Goal: Information Seeking & Learning: Understand process/instructions

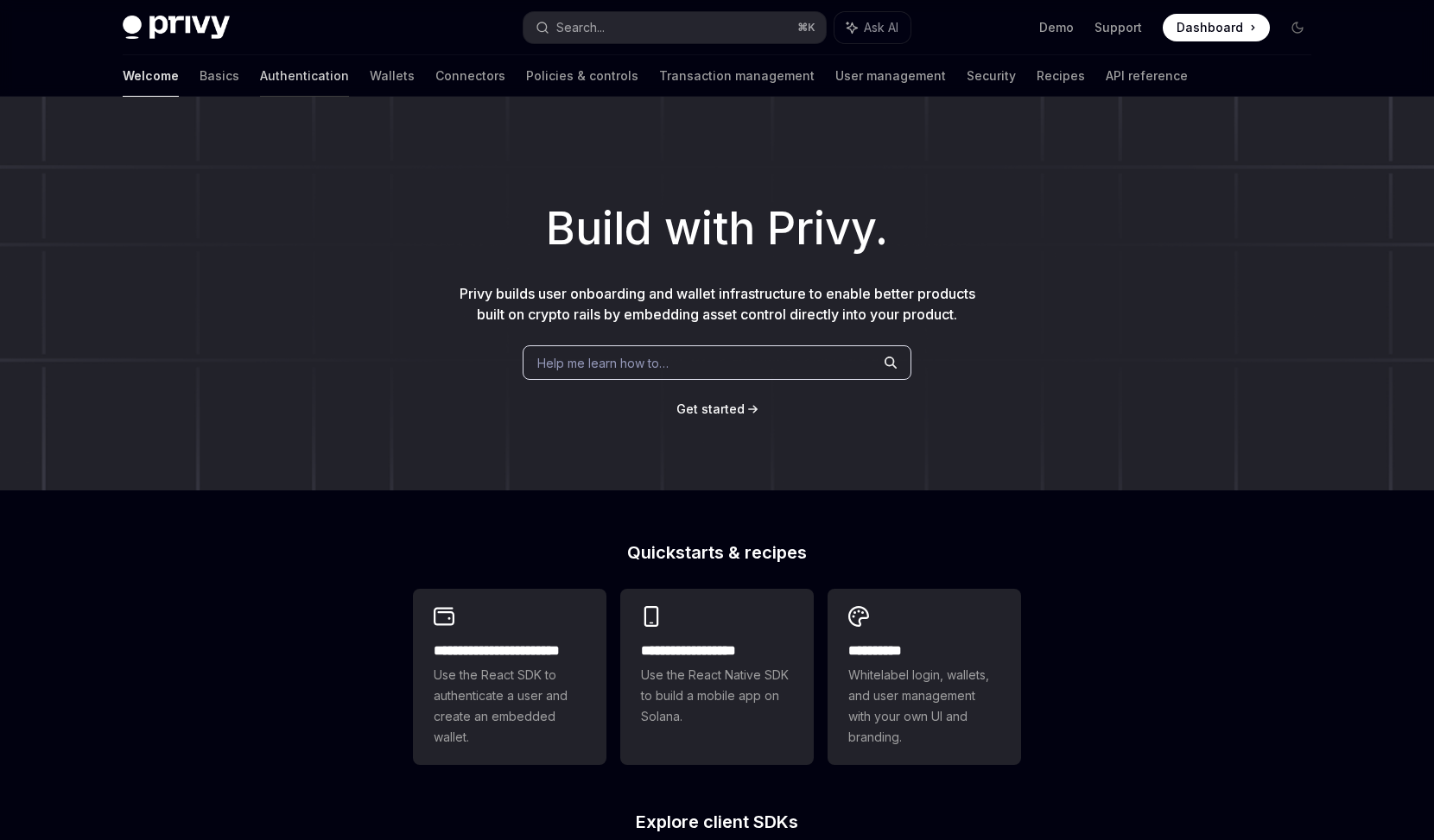
click at [260, 74] on link "Authentication" at bounding box center [304, 76] width 89 height 41
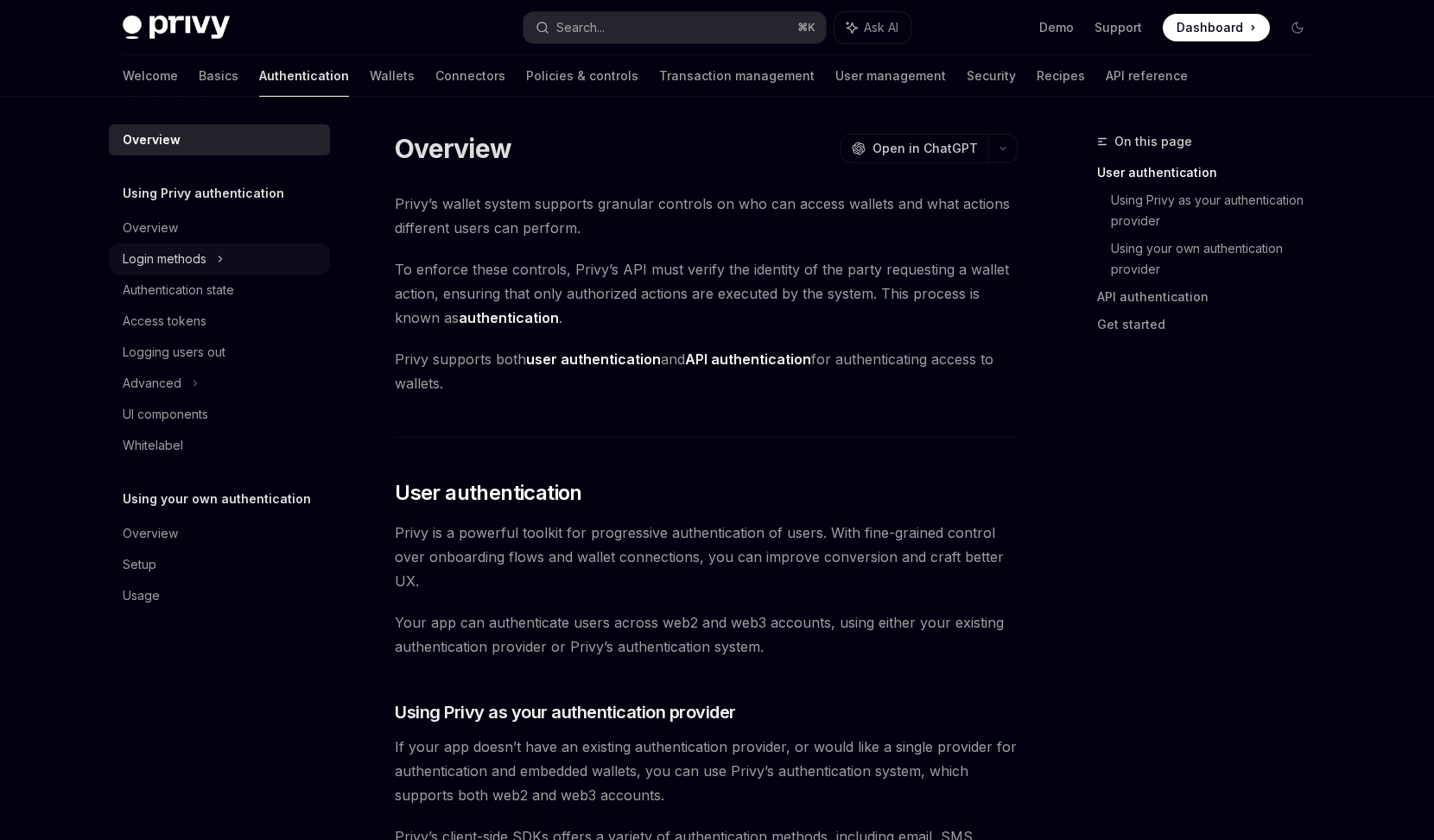
click at [219, 254] on icon at bounding box center [221, 259] width 7 height 21
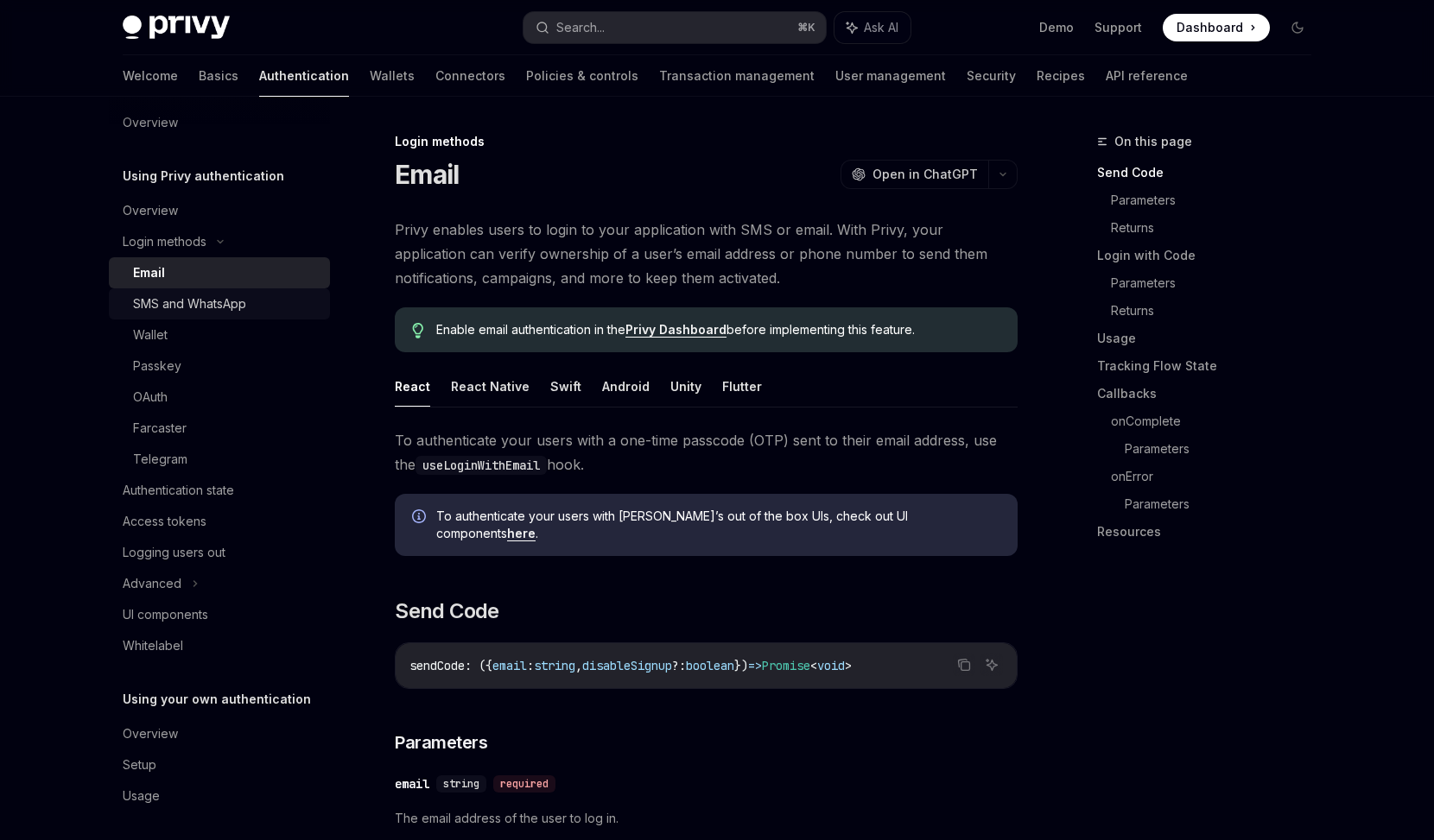
scroll to position [24, 0]
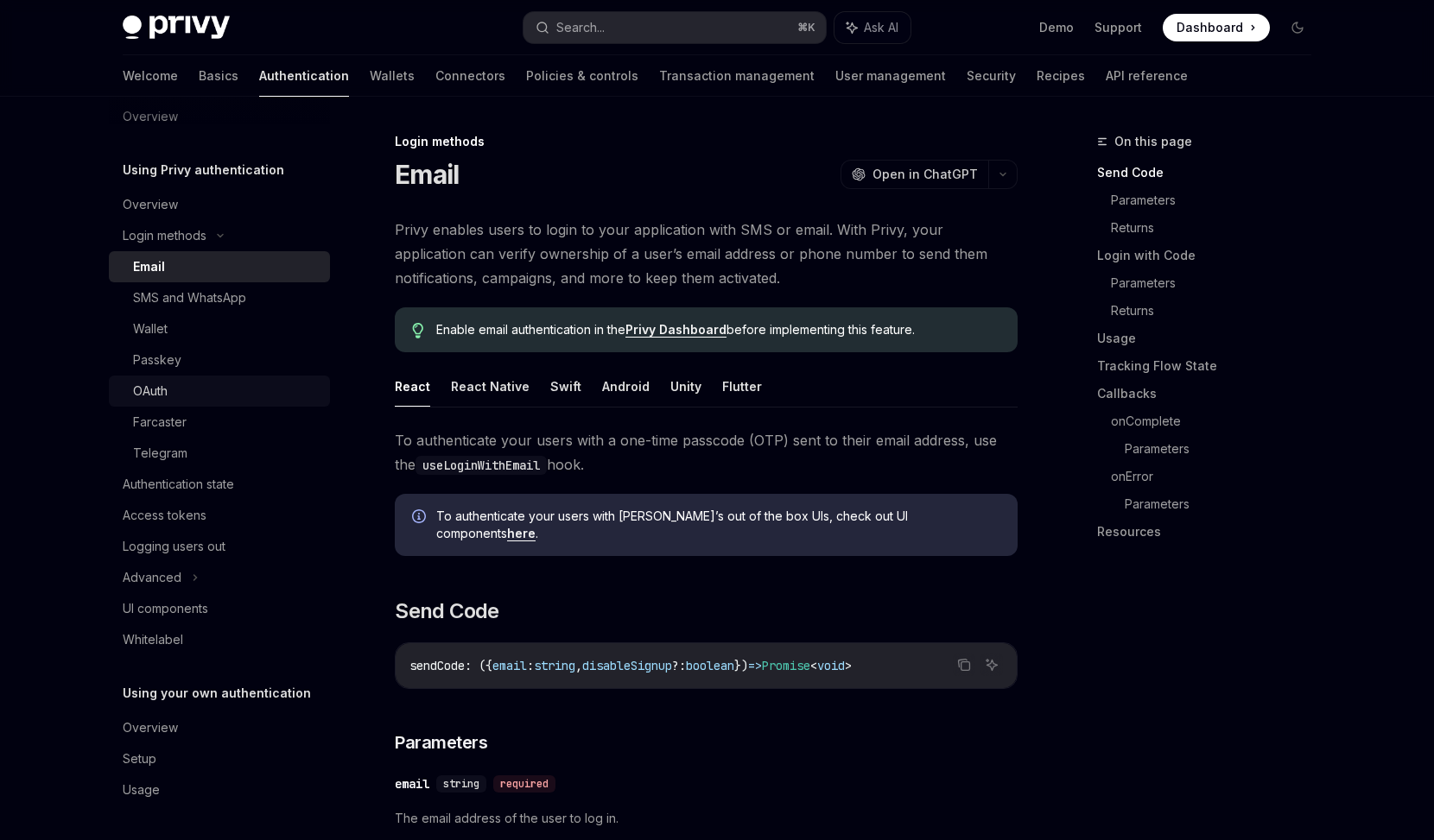
click at [207, 394] on div "OAuth" at bounding box center [226, 391] width 186 height 21
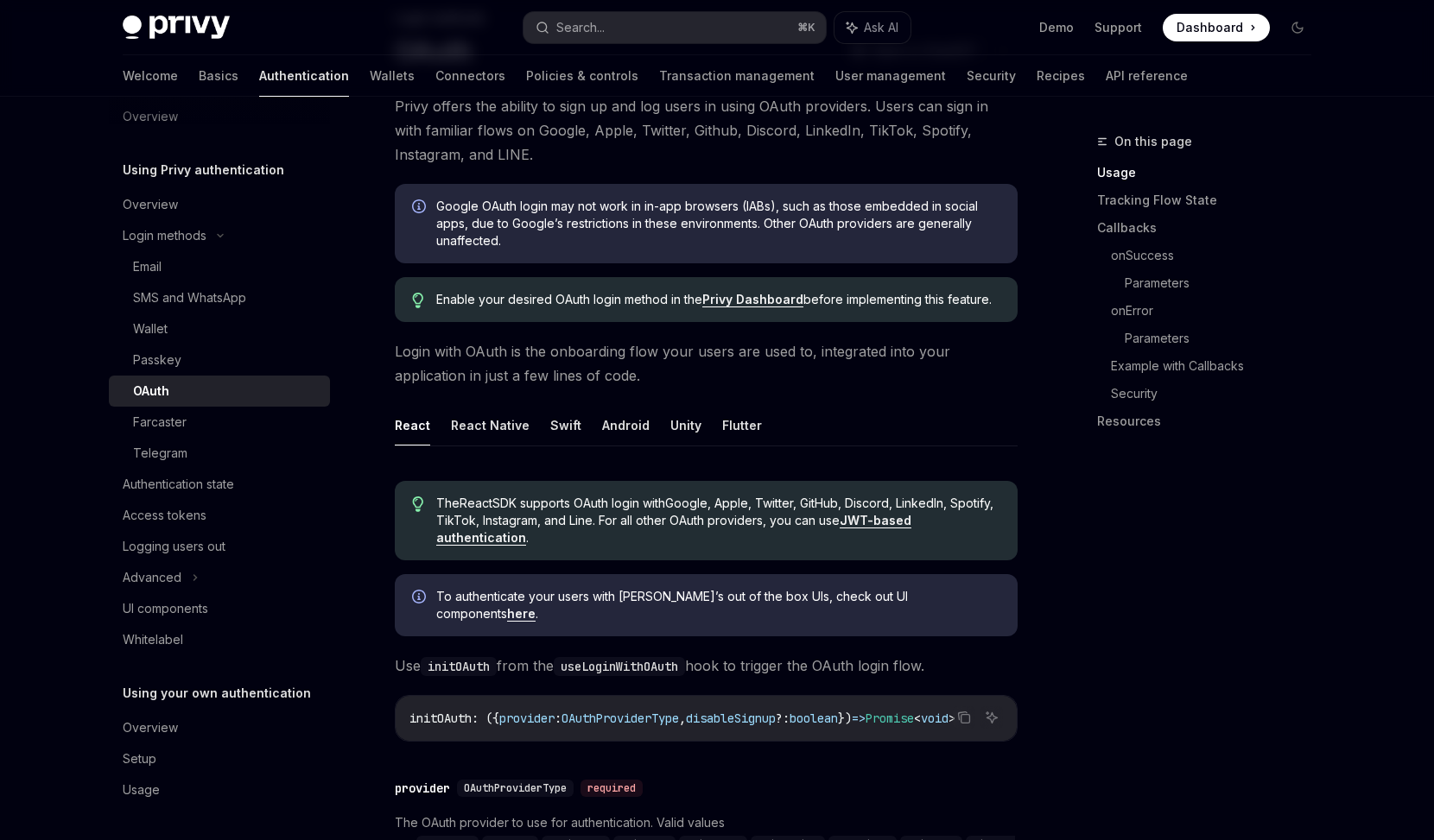
scroll to position [127, 0]
click at [475, 413] on button "React Native" at bounding box center [489, 423] width 78 height 40
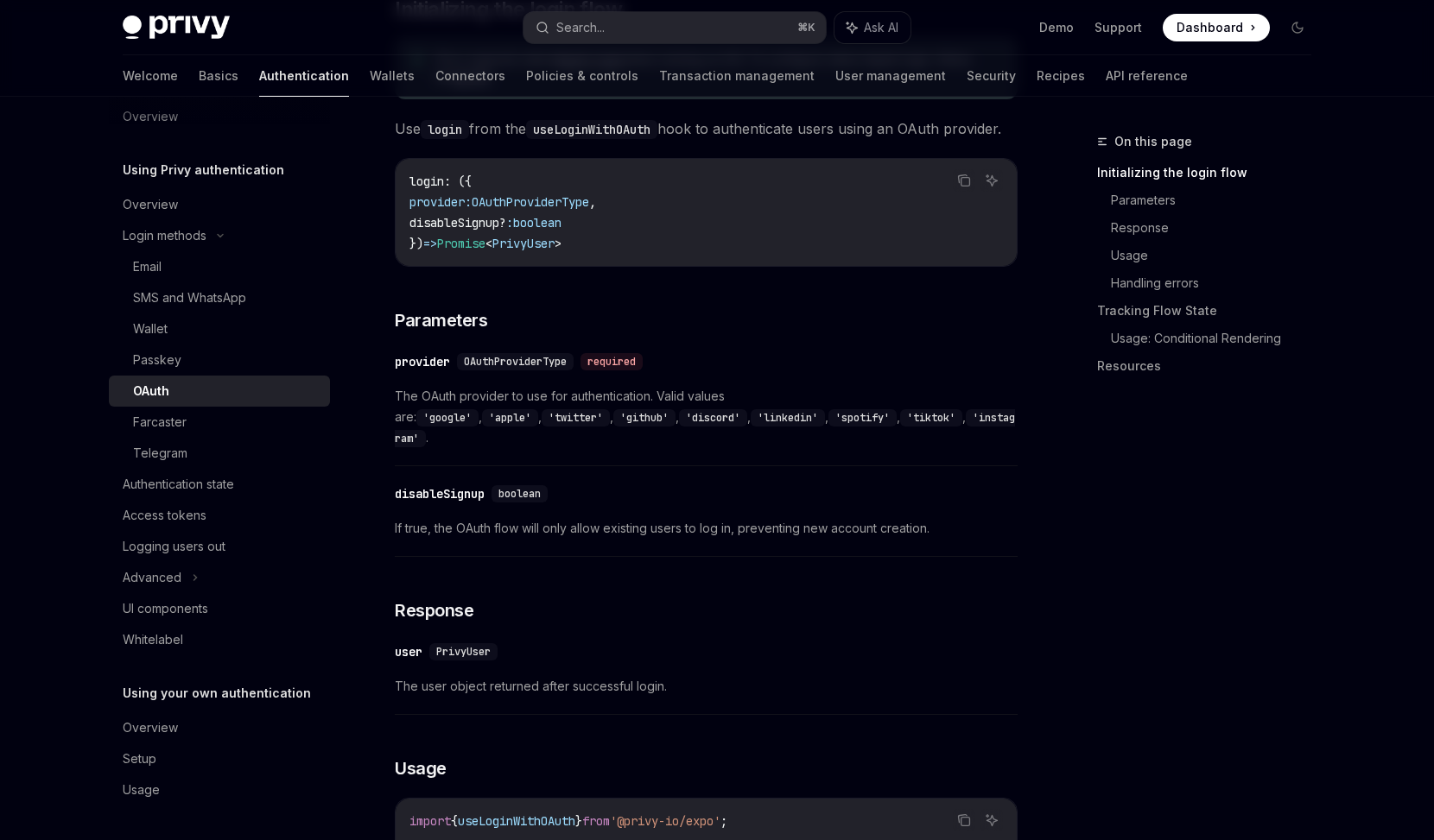
scroll to position [825, 0]
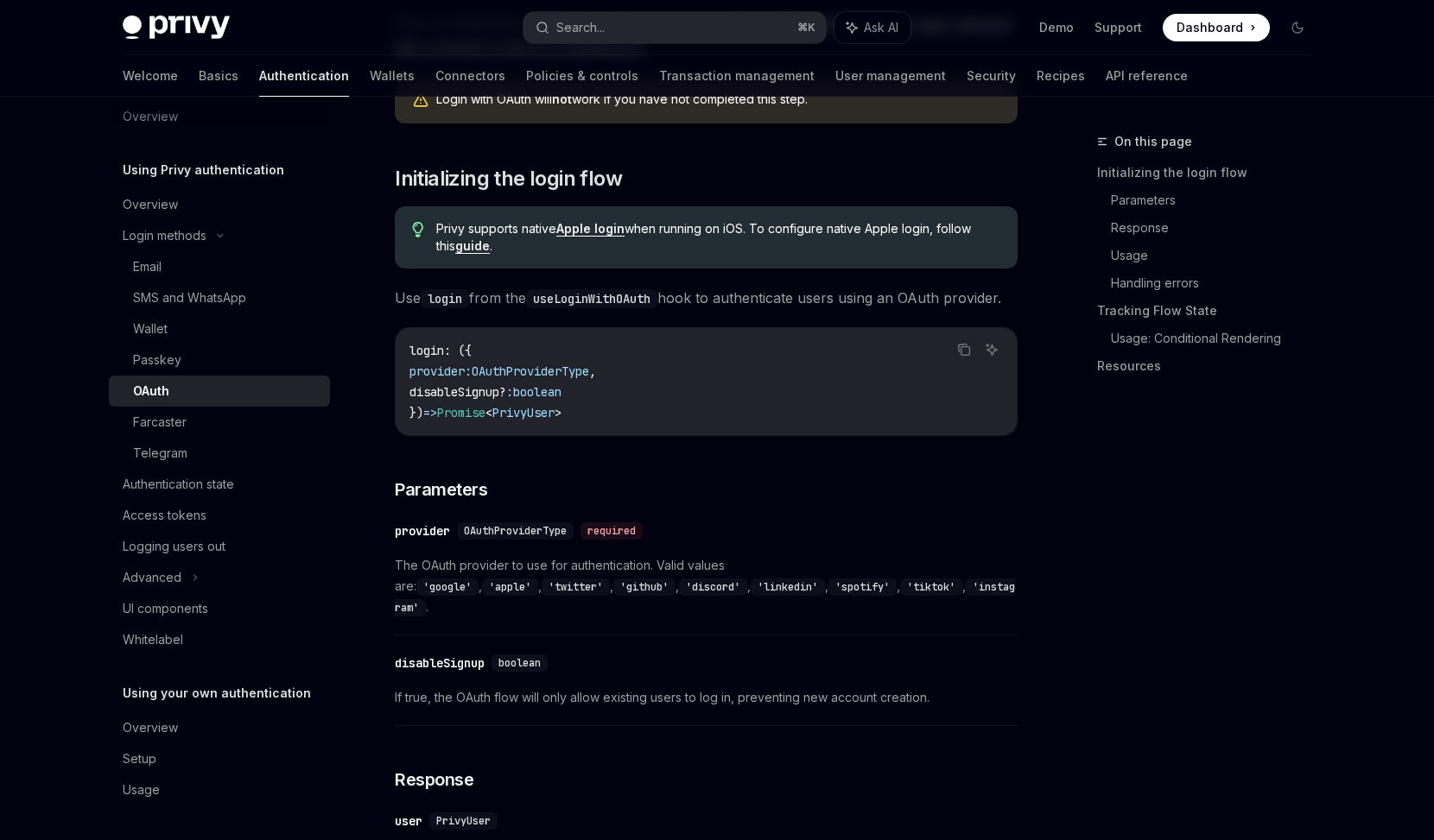
click at [455, 238] on link "guide" at bounding box center [472, 246] width 34 height 16
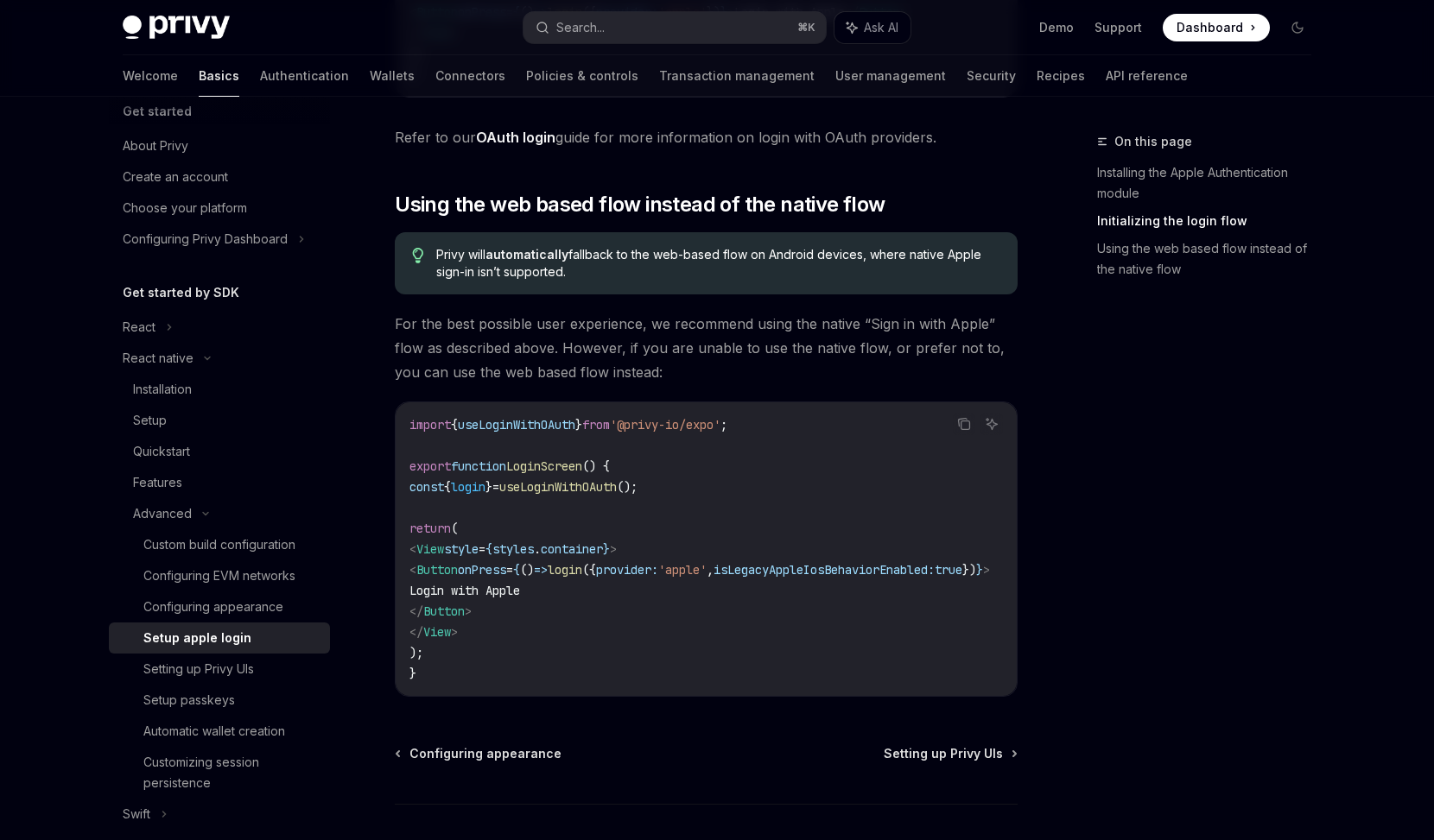
scroll to position [1197, 0]
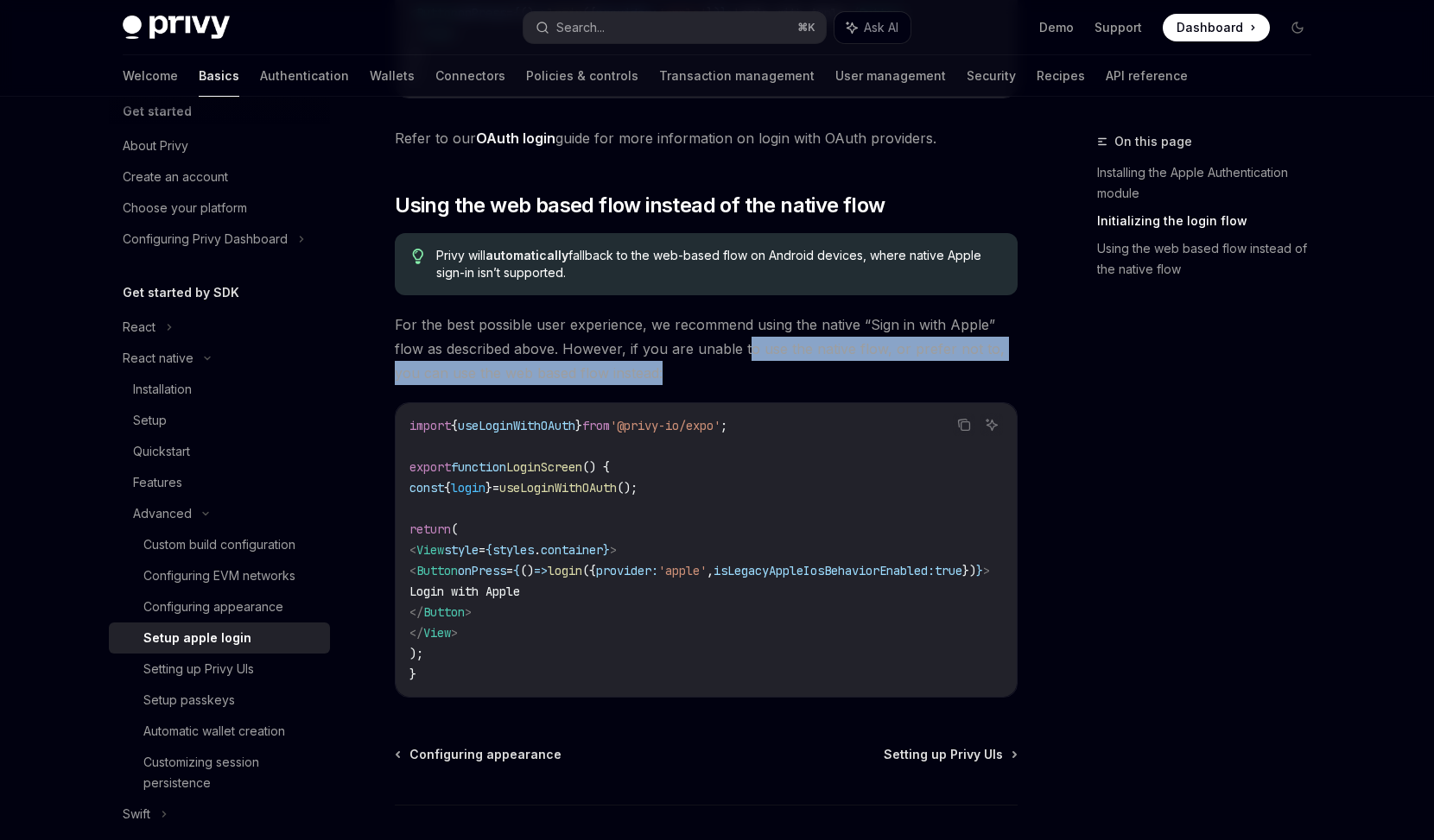
drag, startPoint x: 745, startPoint y: 344, endPoint x: 732, endPoint y: 379, distance: 37.3
click at [733, 379] on span "For the best possible user experience, we recommend using the native “Sign in w…" at bounding box center [706, 349] width 623 height 73
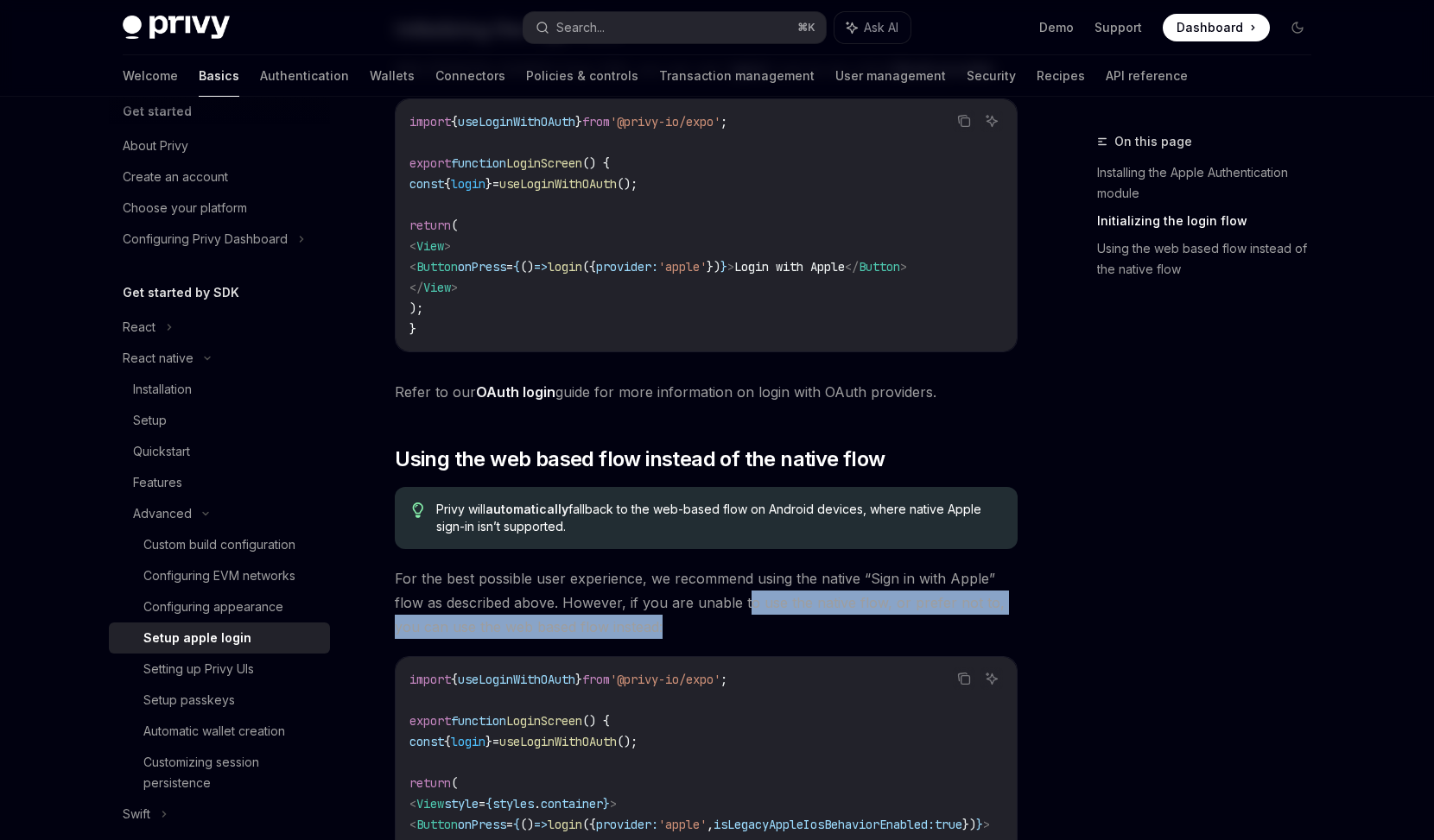
scroll to position [903, 0]
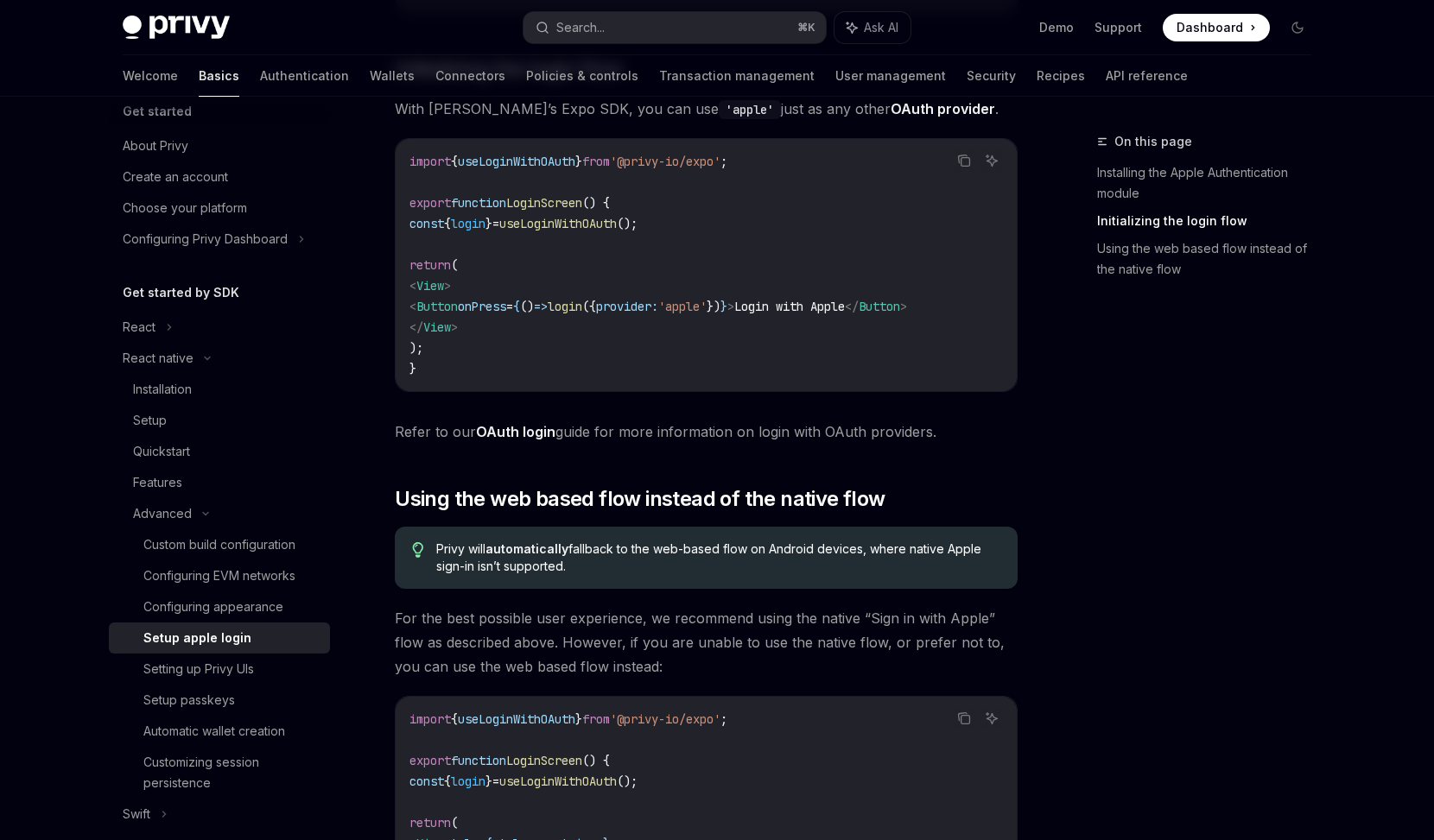
click at [721, 337] on code "import { useLoginWithOAuth } from '@privy-io/expo' ; export function LoginScree…" at bounding box center [706, 265] width 593 height 228
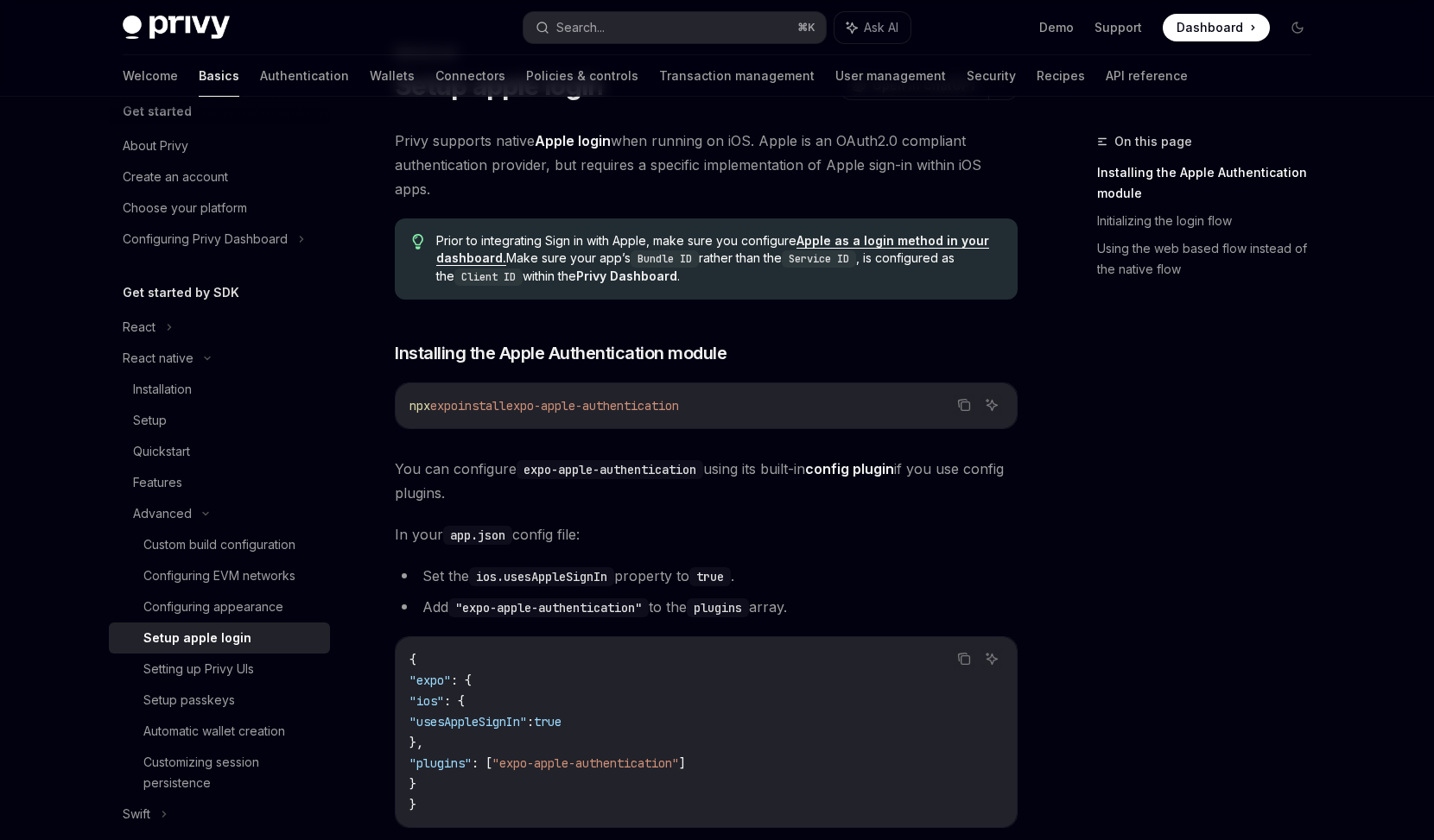
scroll to position [83, 0]
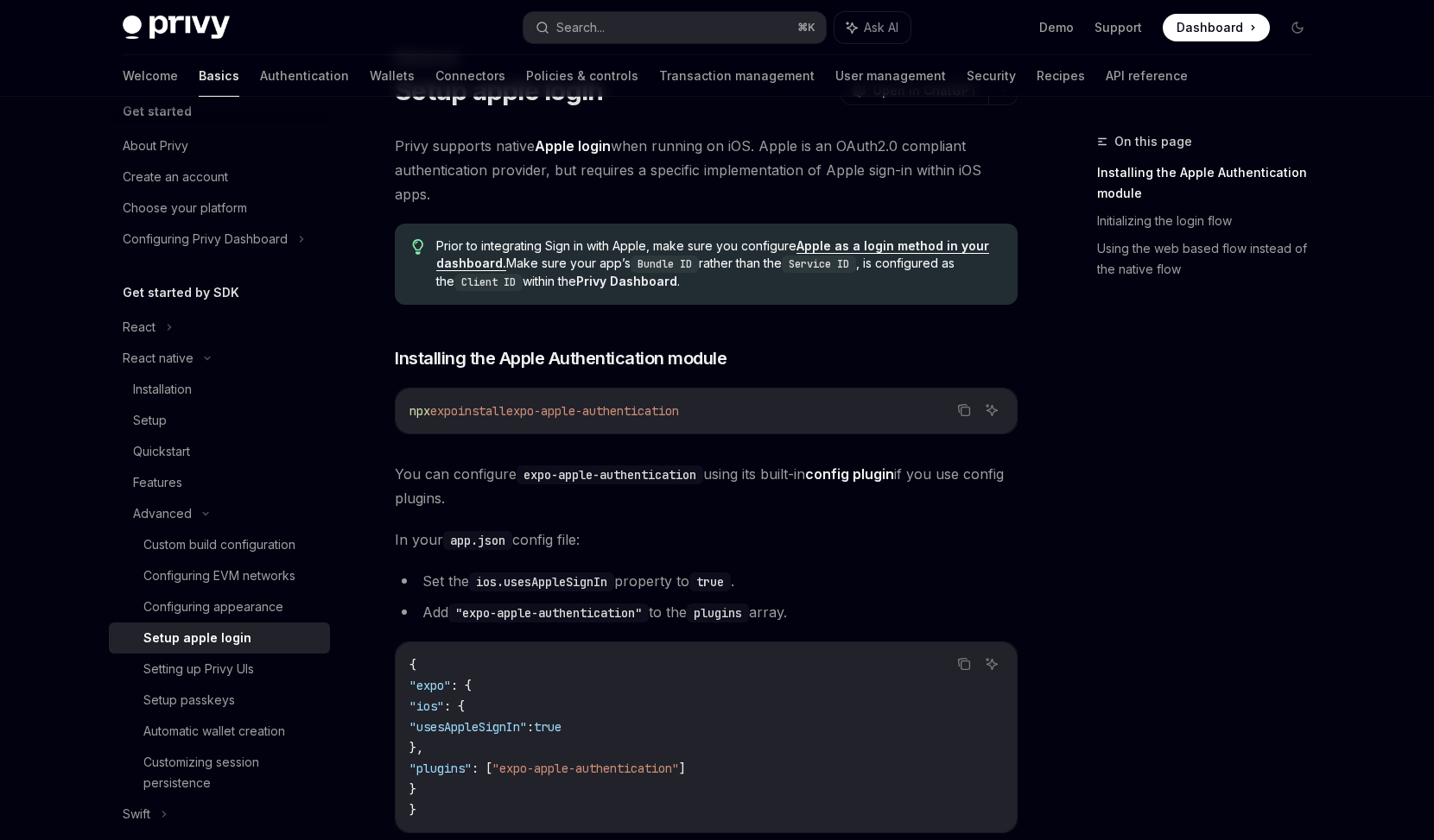
click at [863, 245] on link "Apple as a login method in your dashboard." at bounding box center [712, 254] width 553 height 33
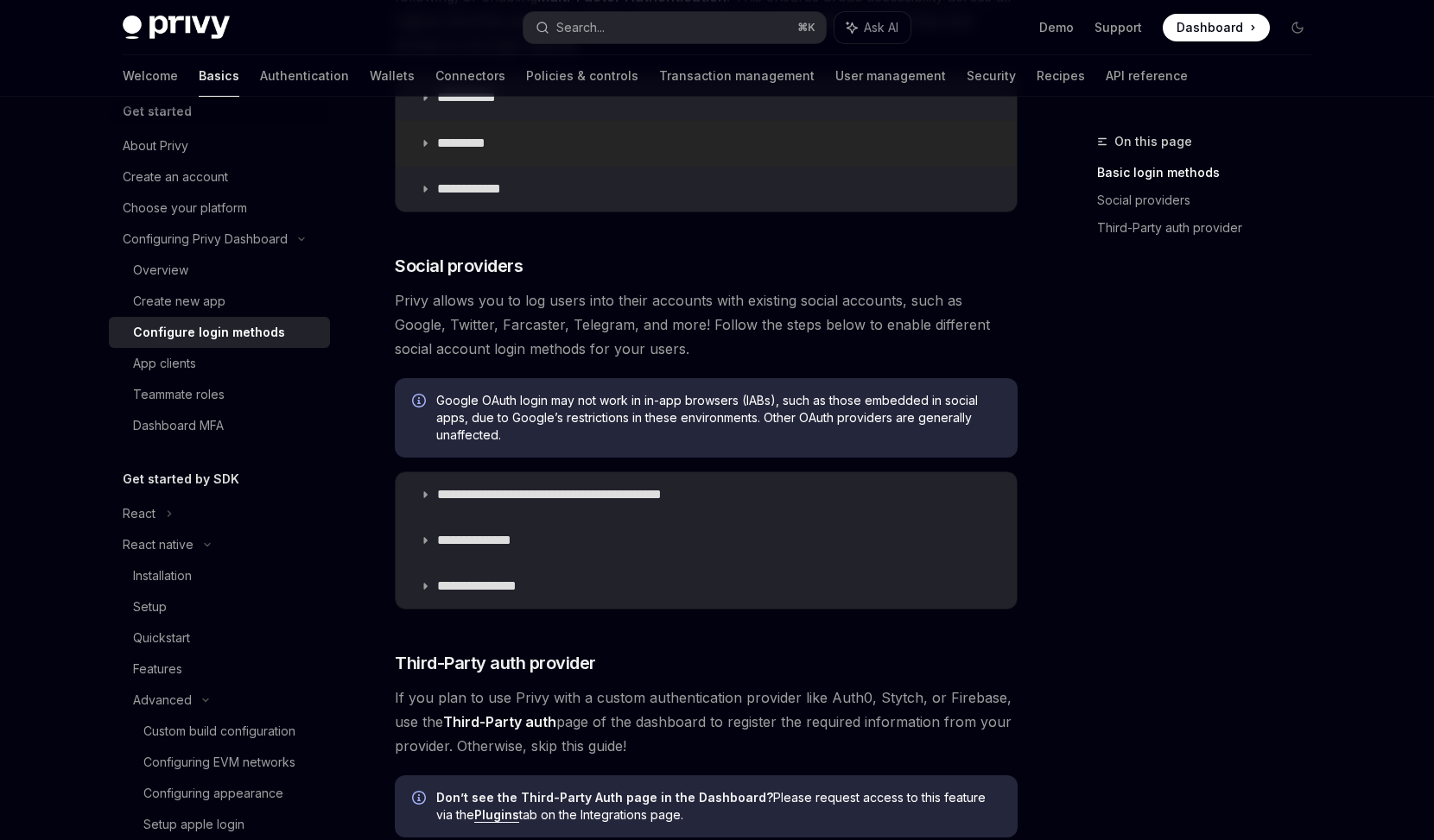
scroll to position [416, 0]
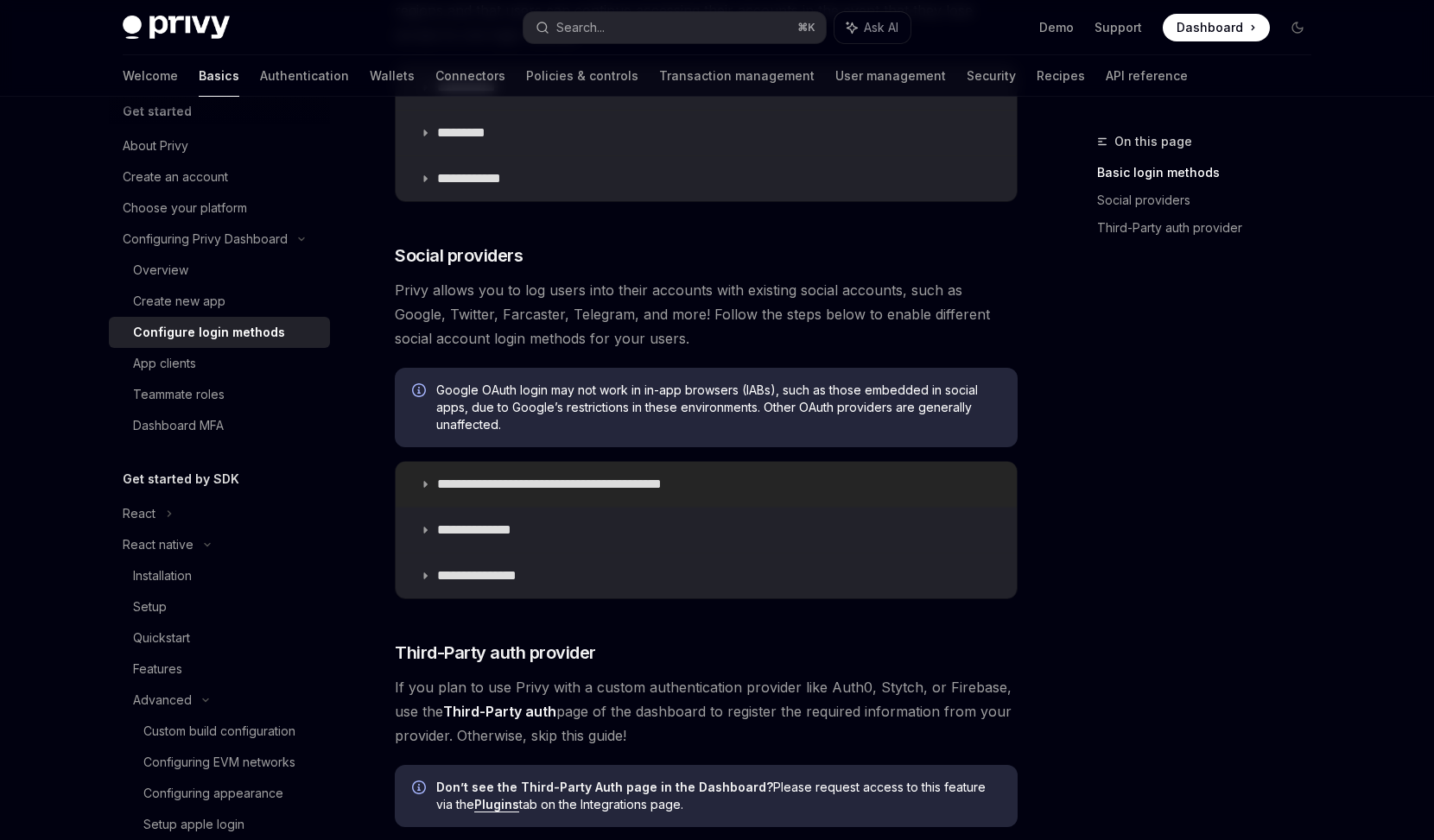
click at [583, 483] on p "**********" at bounding box center [579, 485] width 285 height 18
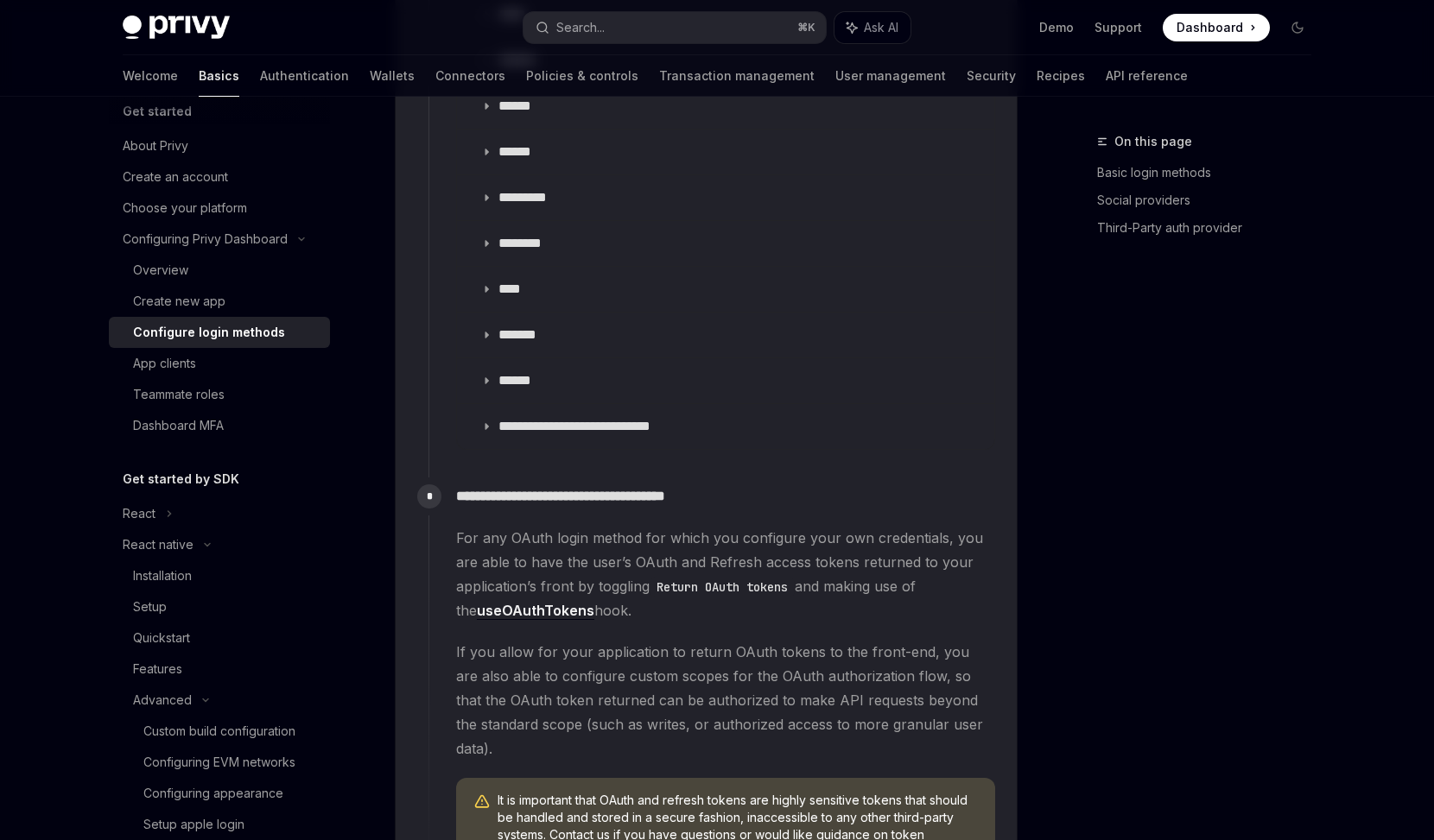
scroll to position [2092, 0]
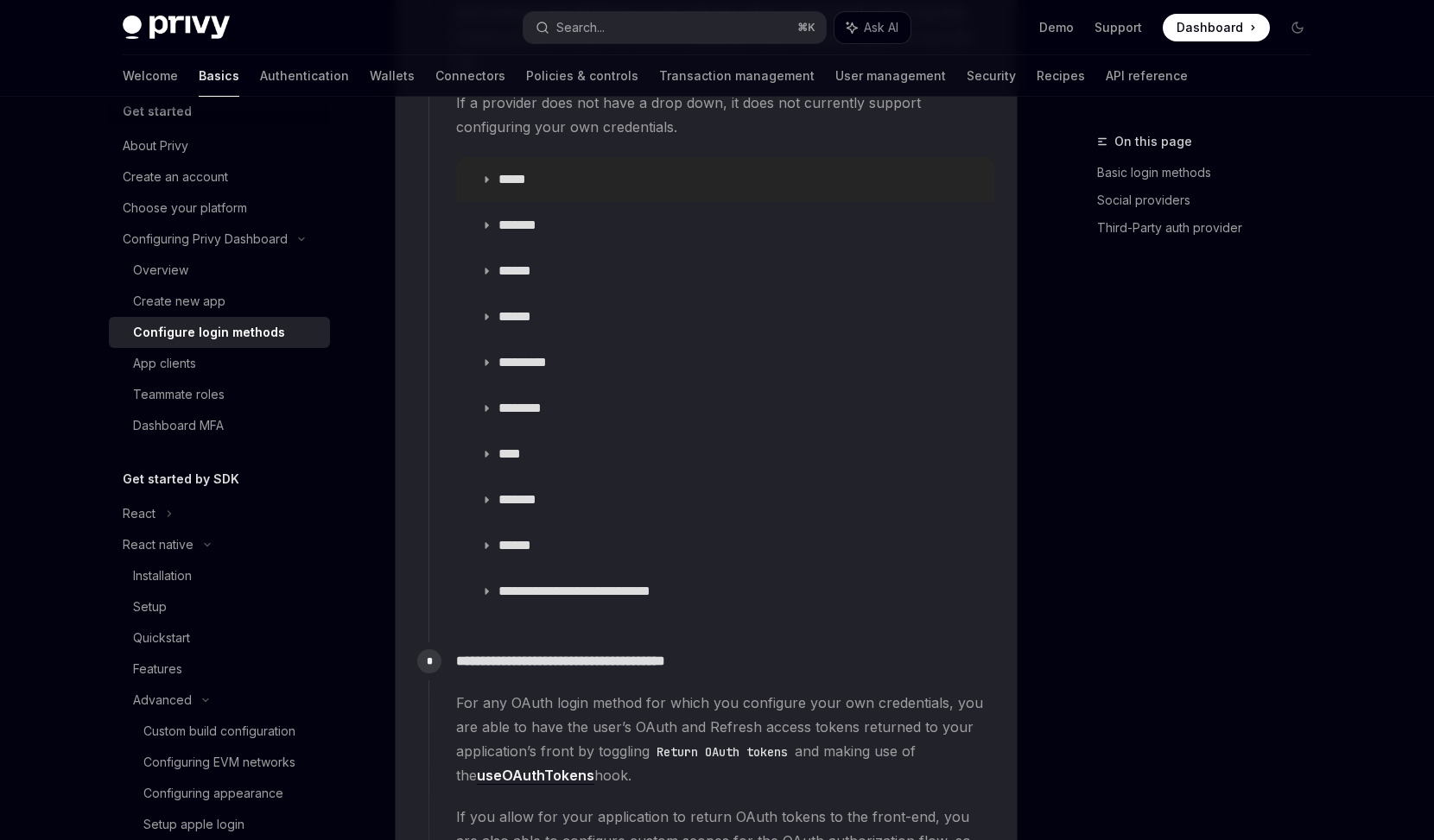
click at [585, 157] on summary "*****" at bounding box center [725, 179] width 537 height 45
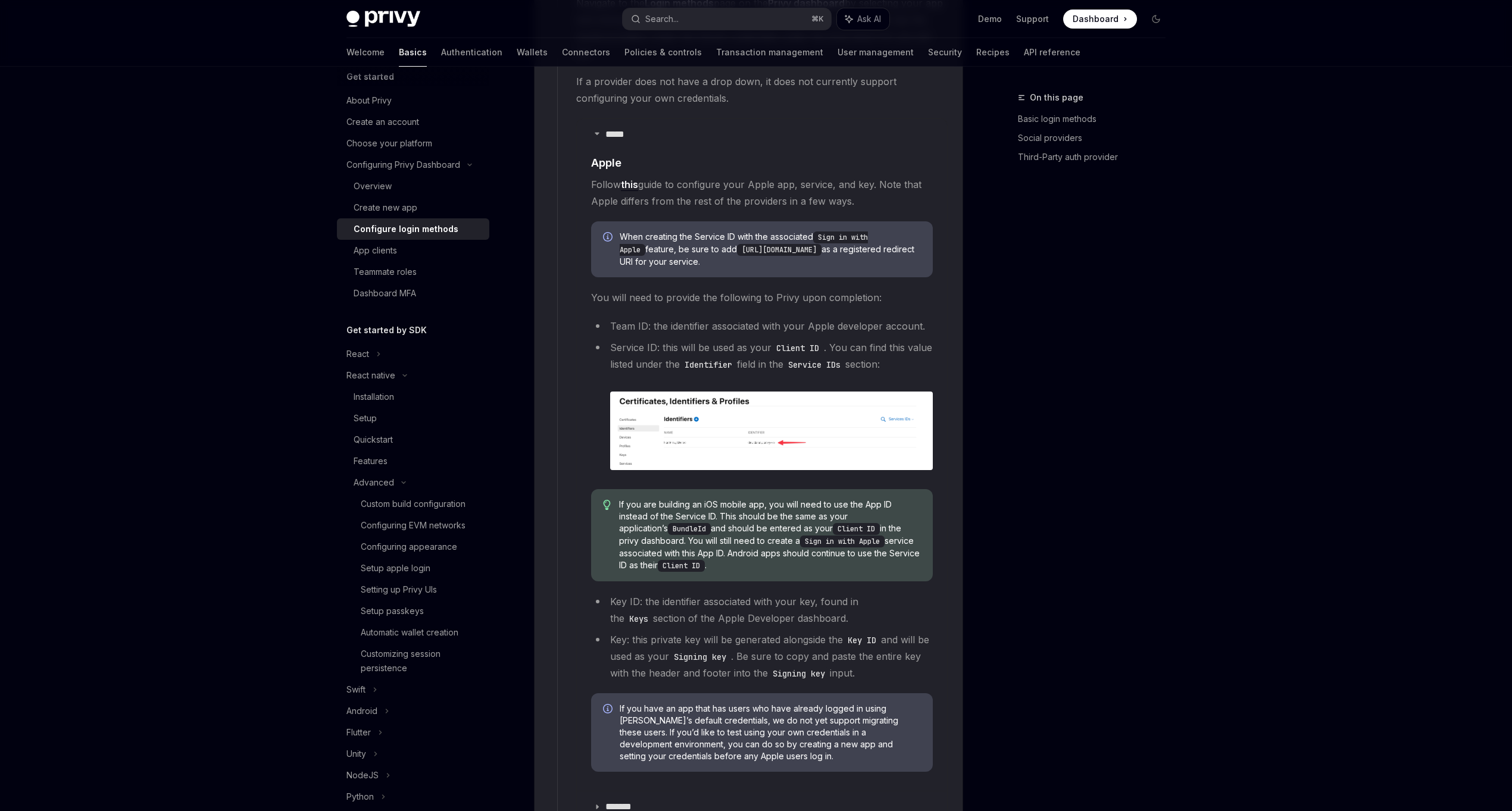
scroll to position [1369, 0]
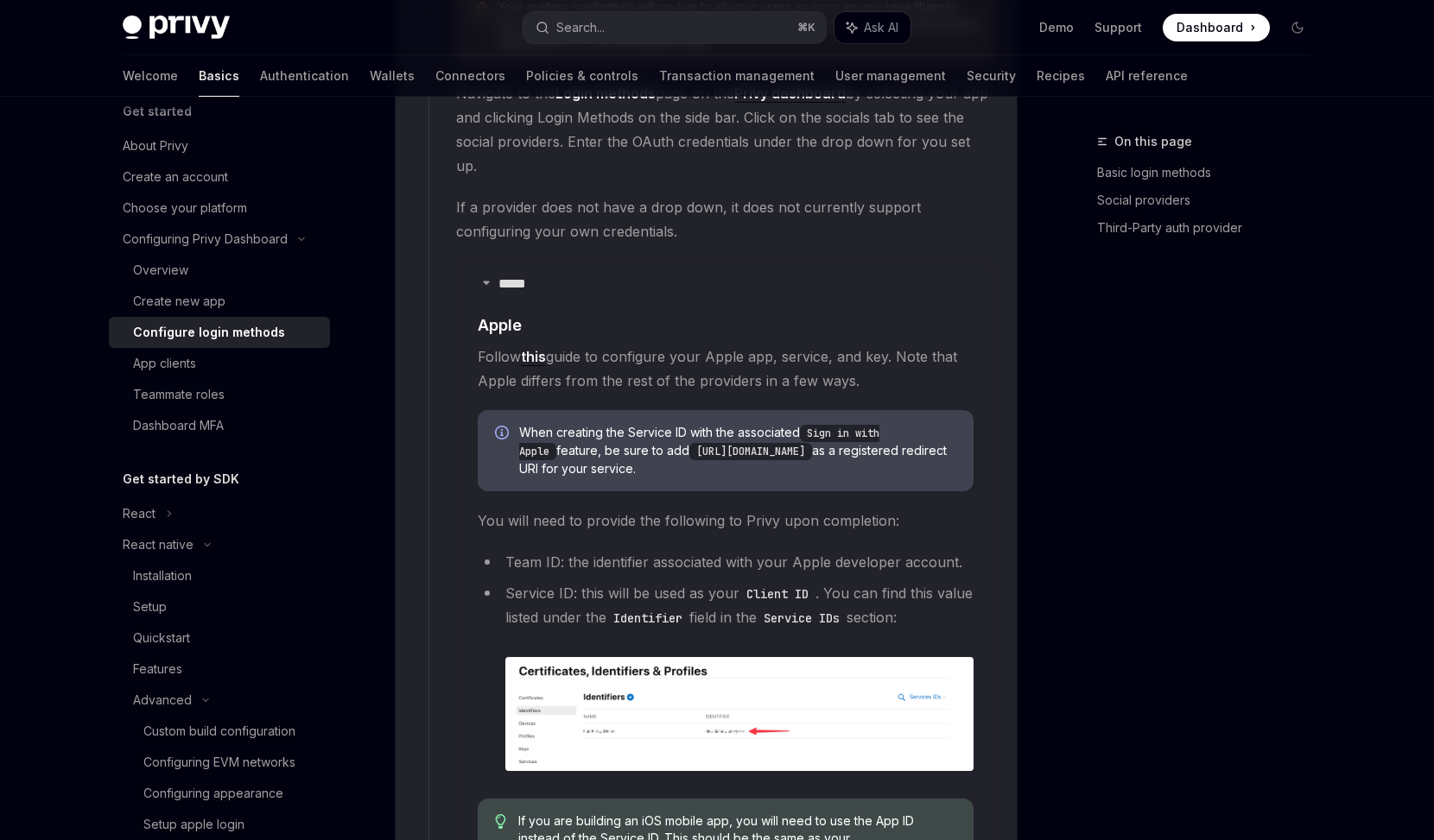
click at [1191, 26] on span "Dashboard" at bounding box center [1210, 28] width 67 height 18
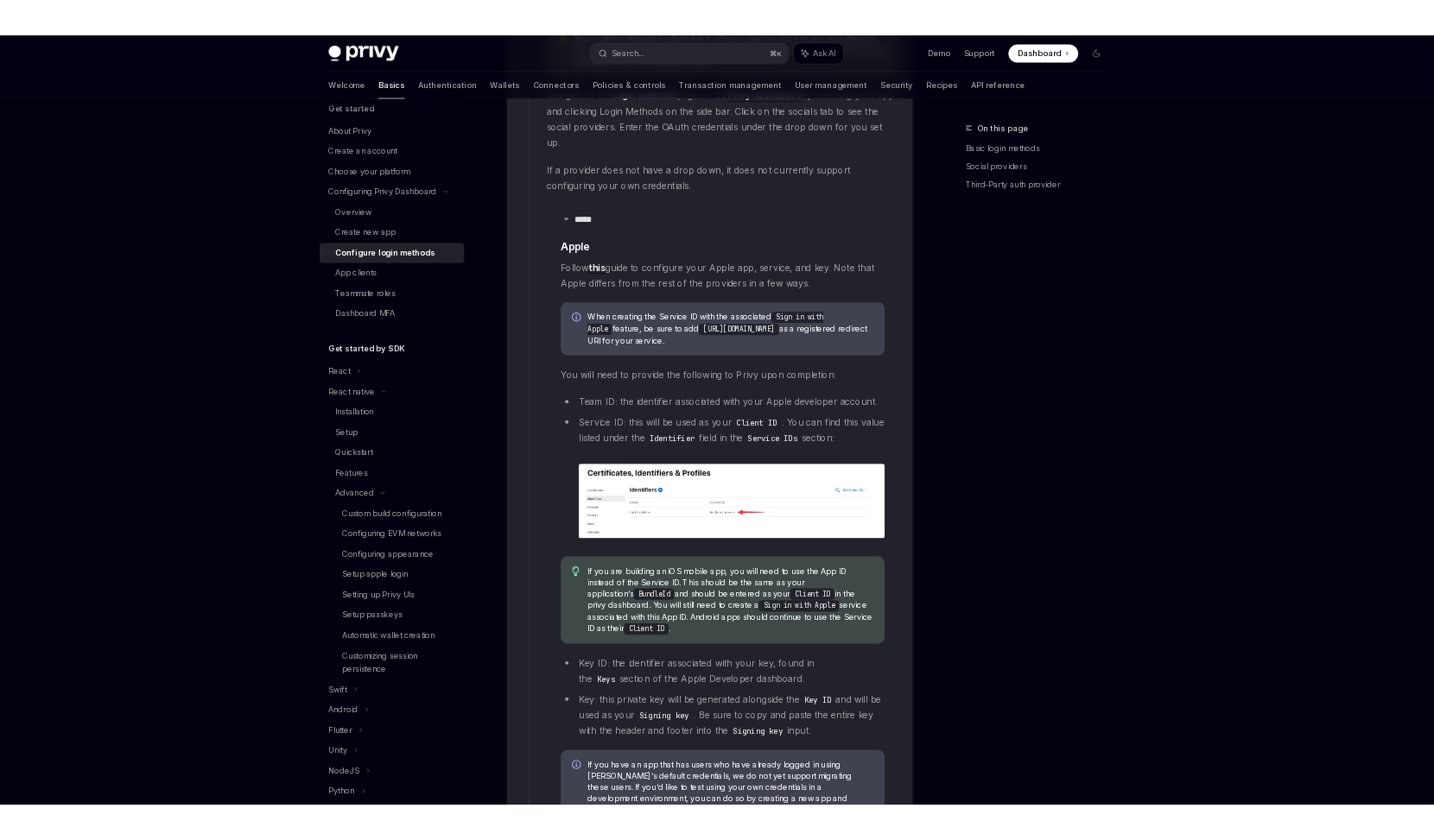
scroll to position [1995, 0]
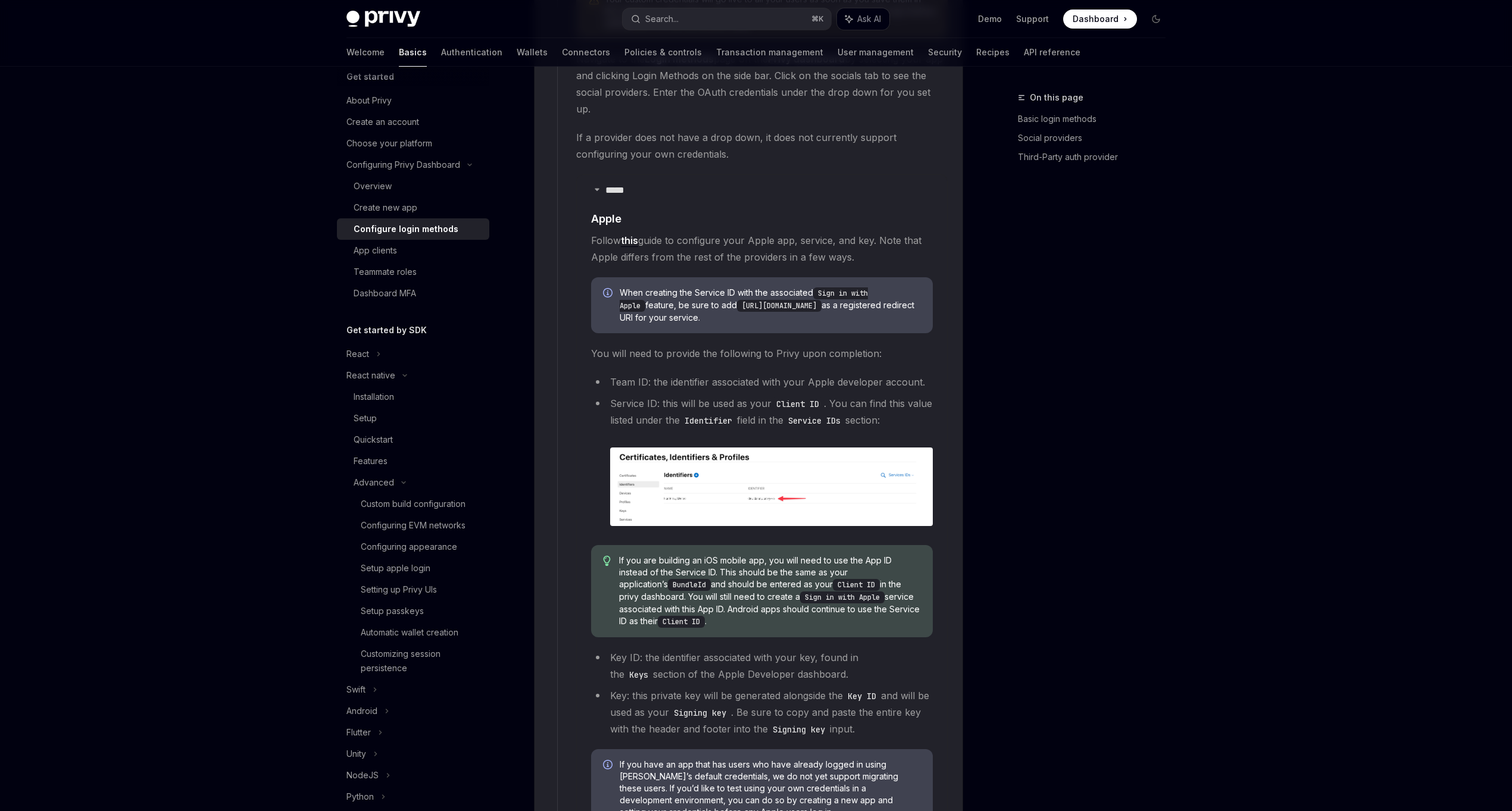
click at [745, 395] on li "Service ID: this will be used as your Client ID . You can find this value liste…" at bounding box center [762, 461] width 342 height 131
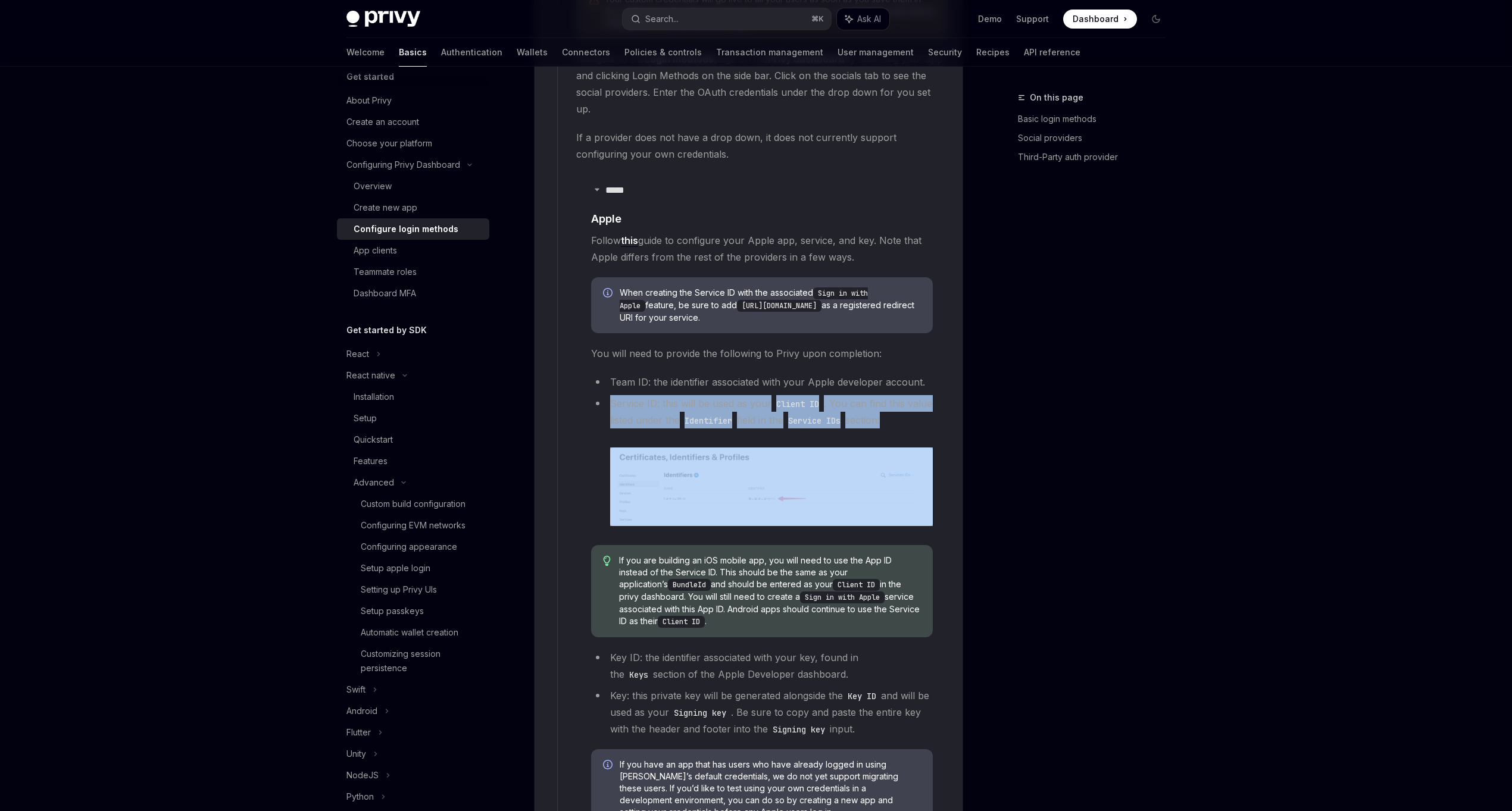
click at [745, 395] on li "Service ID: this will be used as your Client ID . You can find this value liste…" at bounding box center [762, 461] width 342 height 131
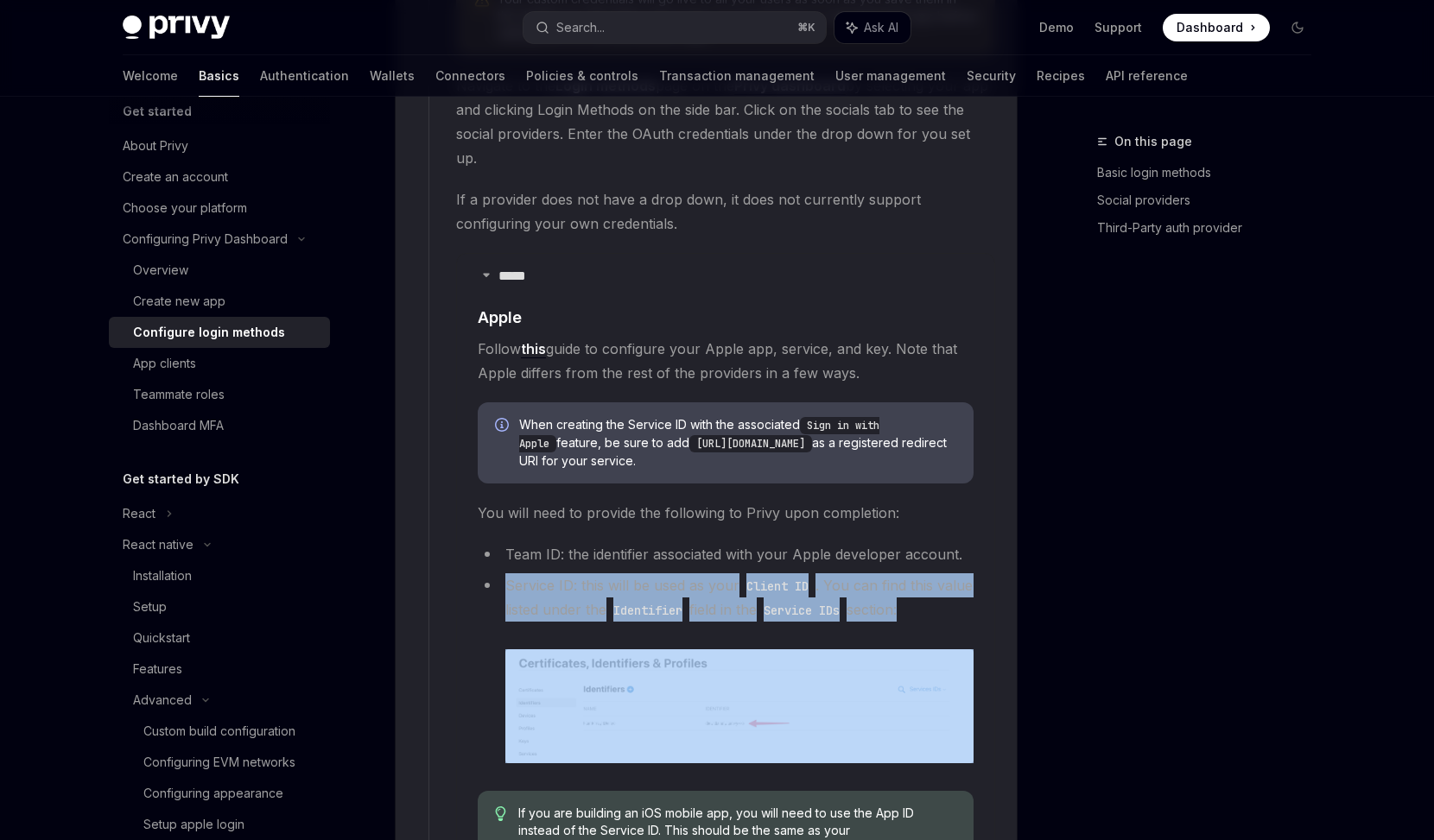
click at [578, 580] on li "Service ID: this will be used as your Client ID . You can find this value liste…" at bounding box center [726, 669] width 496 height 190
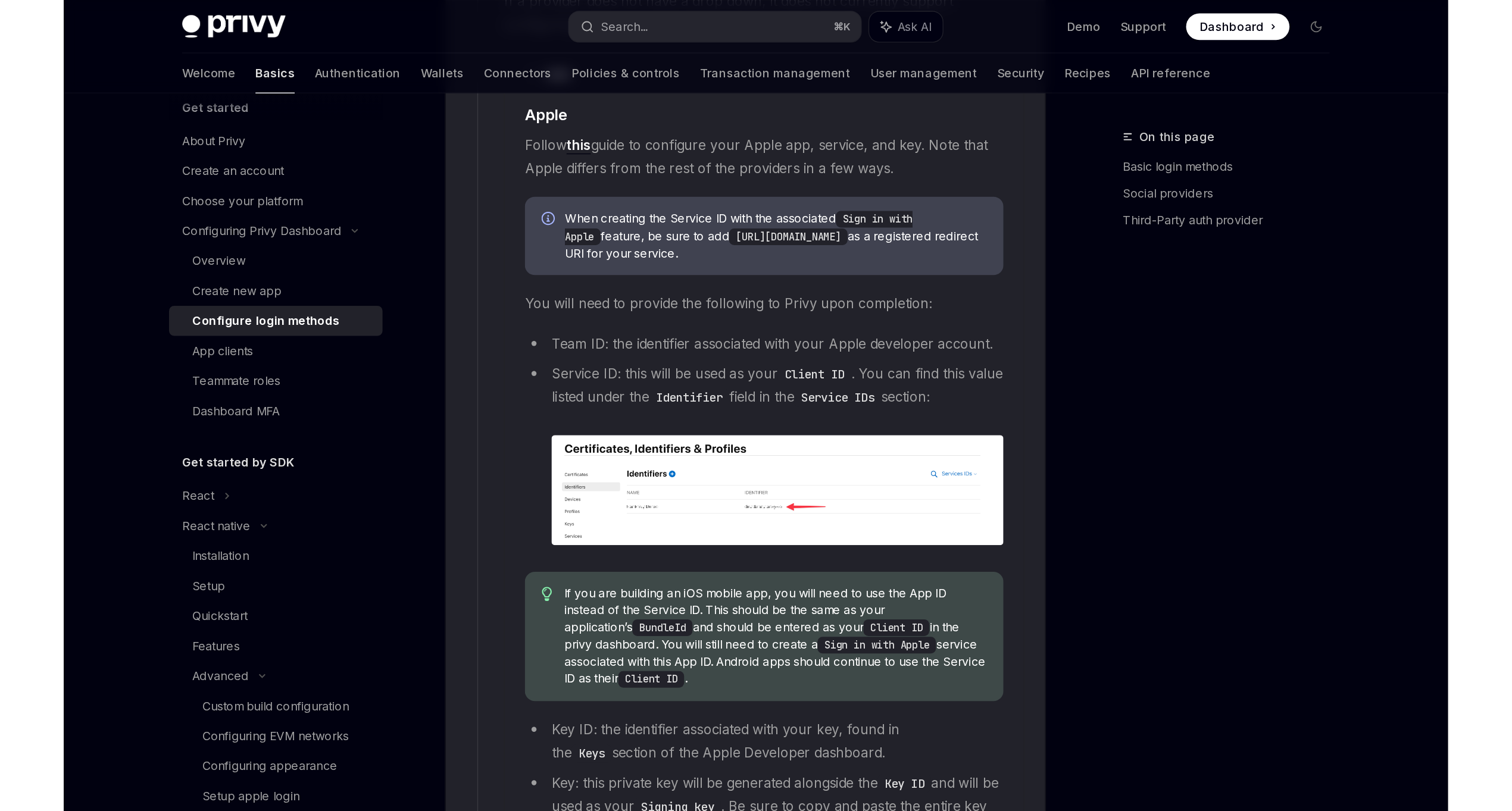
scroll to position [1508, 0]
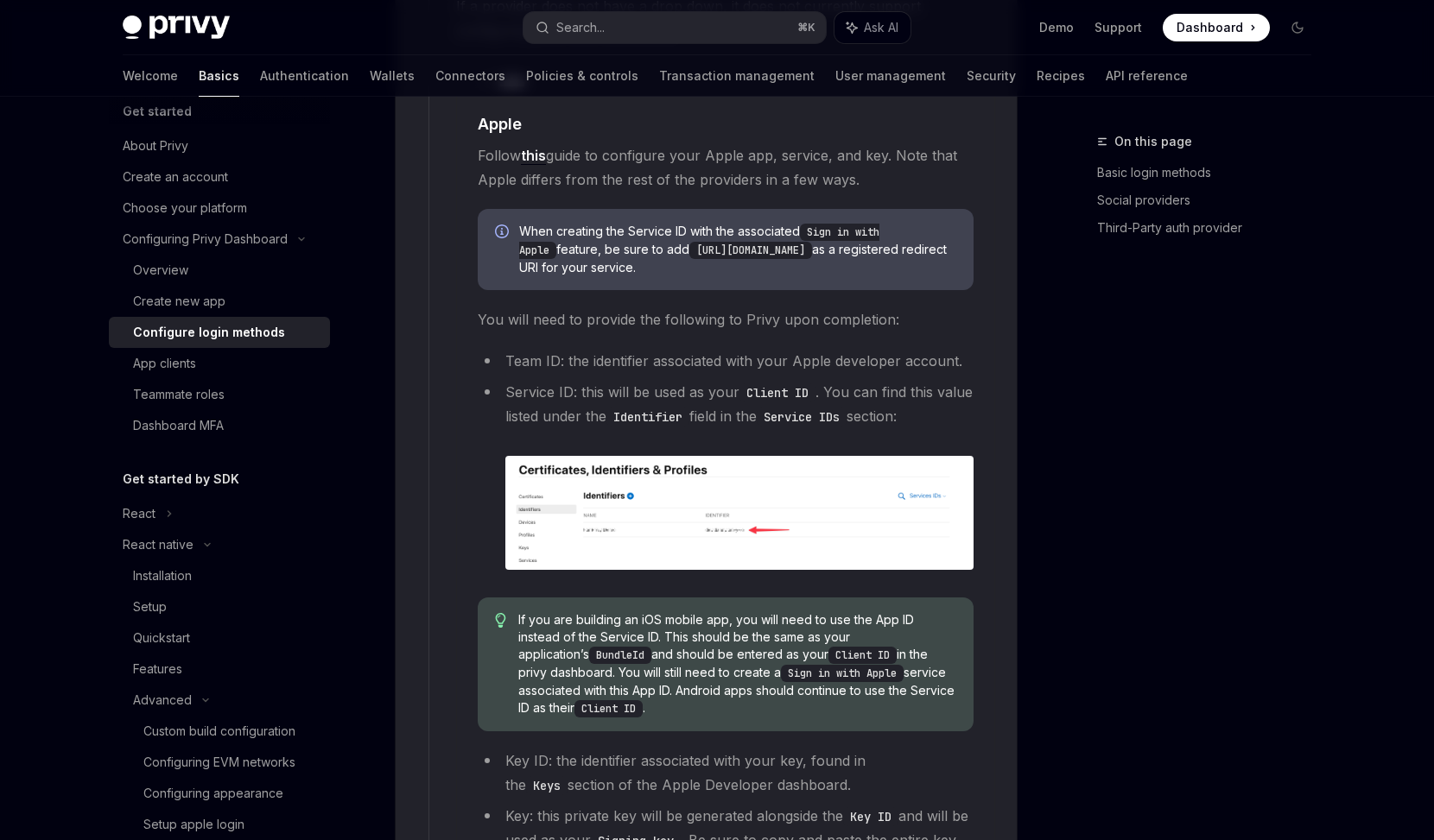
drag, startPoint x: 658, startPoint y: 225, endPoint x: 935, endPoint y: 226, distance: 277.0
click at [812, 242] on code "https://auth.privy.io/api/v1/oauth/callback" at bounding box center [750, 250] width 123 height 18
copy code "https://auth.privy.io/api/v1/oauth/callback"
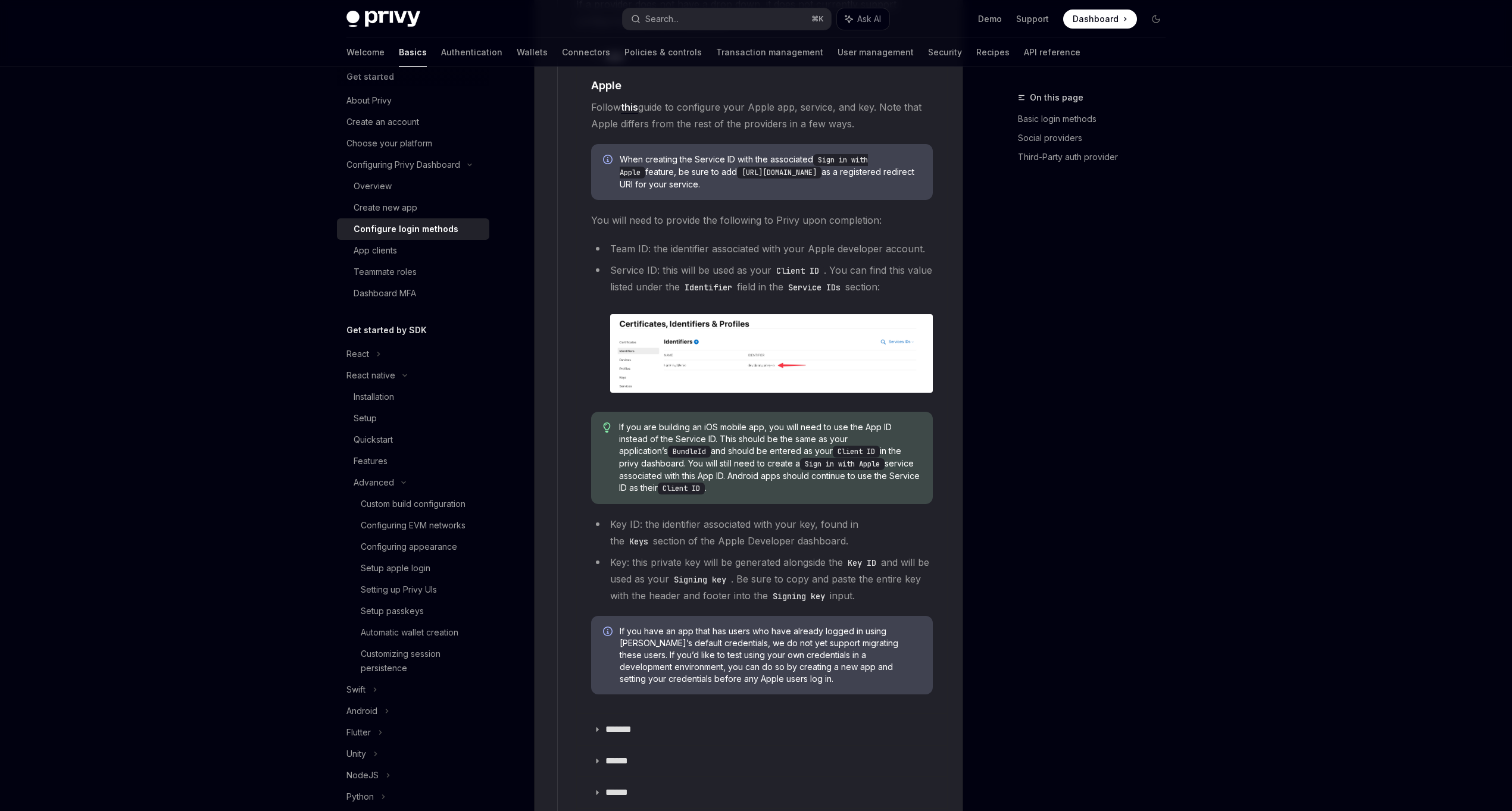
click at [837, 100] on span "Follow this guide to configure your Apple app, service, and key. Note that Appl…" at bounding box center [762, 115] width 342 height 33
click at [629, 101] on link "this" at bounding box center [629, 107] width 18 height 13
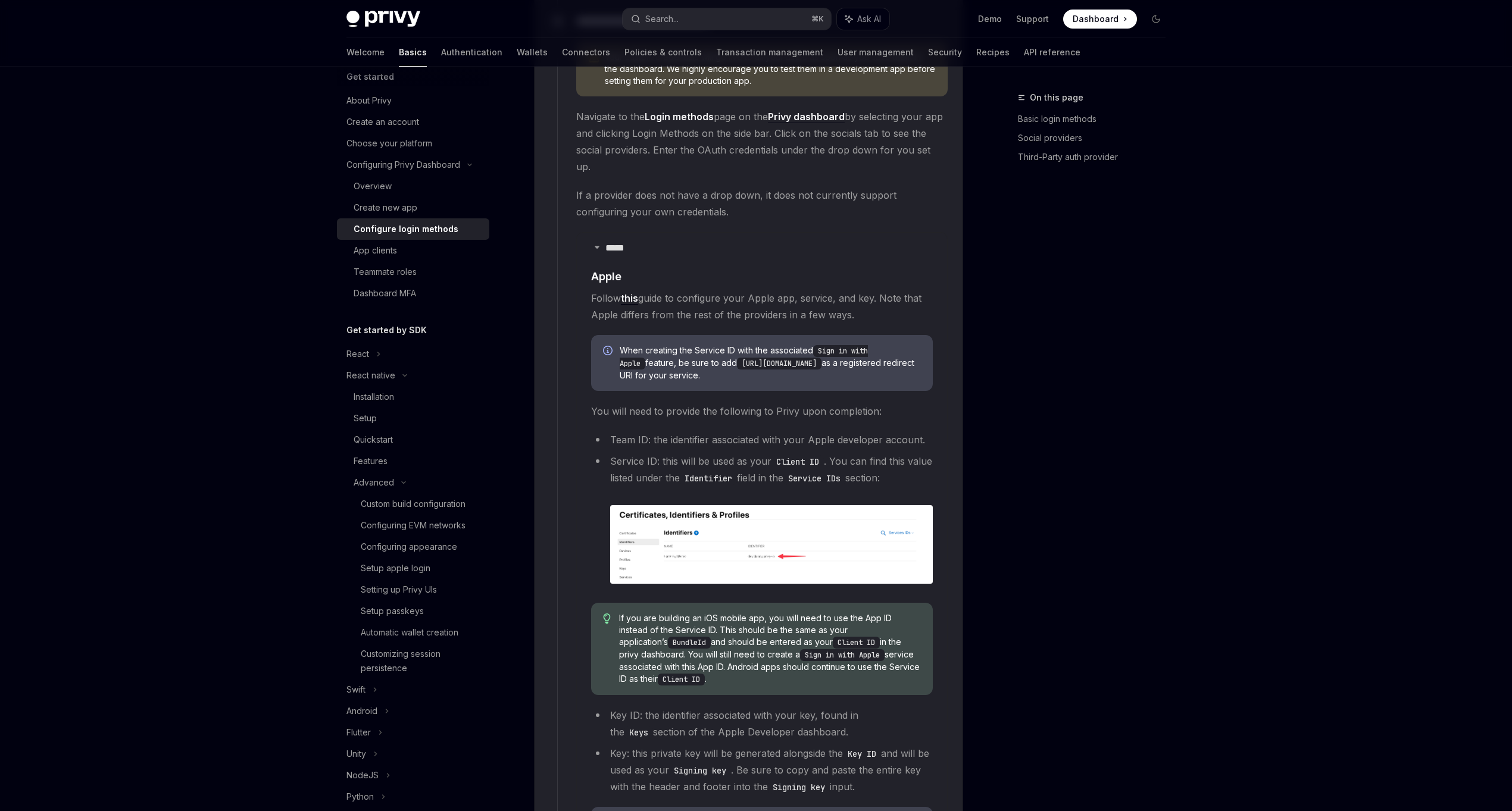
scroll to position [1275, 0]
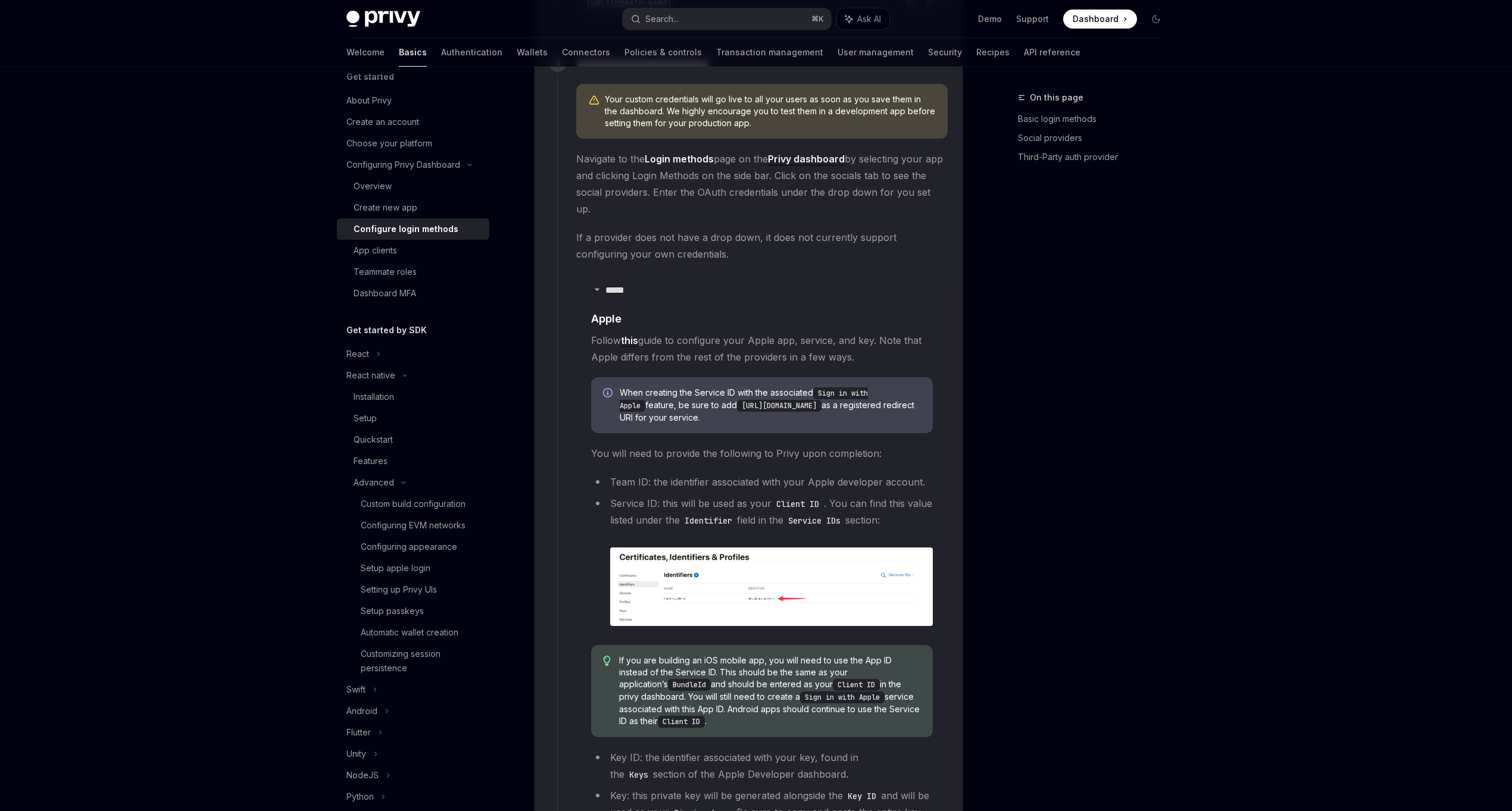
click at [752, 377] on div "When creating the Service ID with the associated Sign in with Apple feature, be…" at bounding box center [762, 405] width 342 height 56
click at [748, 400] on code "https://auth.privy.io/api/v1/oauth/callback" at bounding box center [779, 406] width 85 height 12
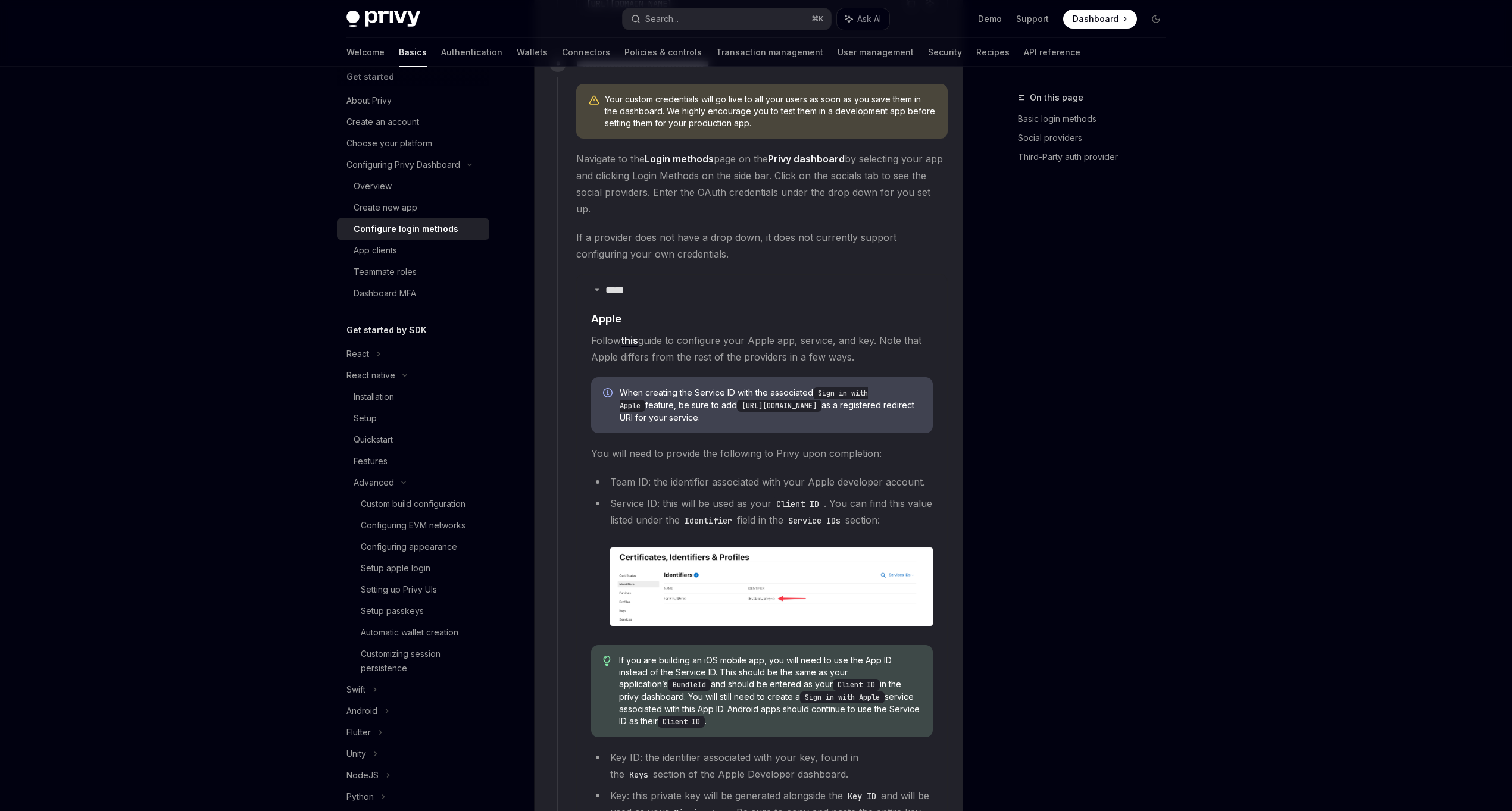
click at [784, 402] on span "When creating the Service ID with the associated Sign in with Apple feature, be…" at bounding box center [770, 405] width 301 height 37
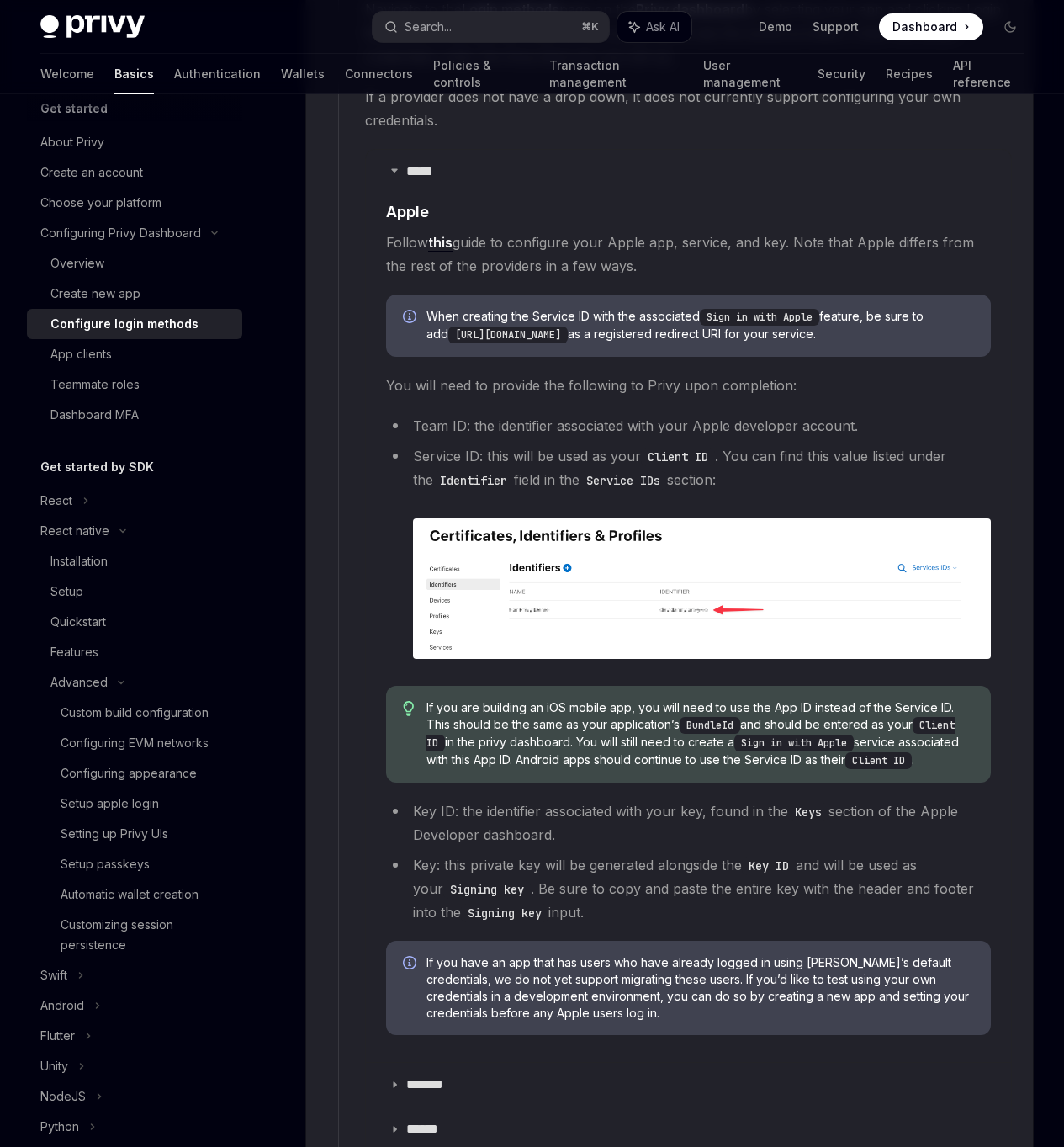
click at [742, 487] on li "Service ID: this will be used as your Client ID . You can find this value liste…" at bounding box center [688, 551] width 605 height 215
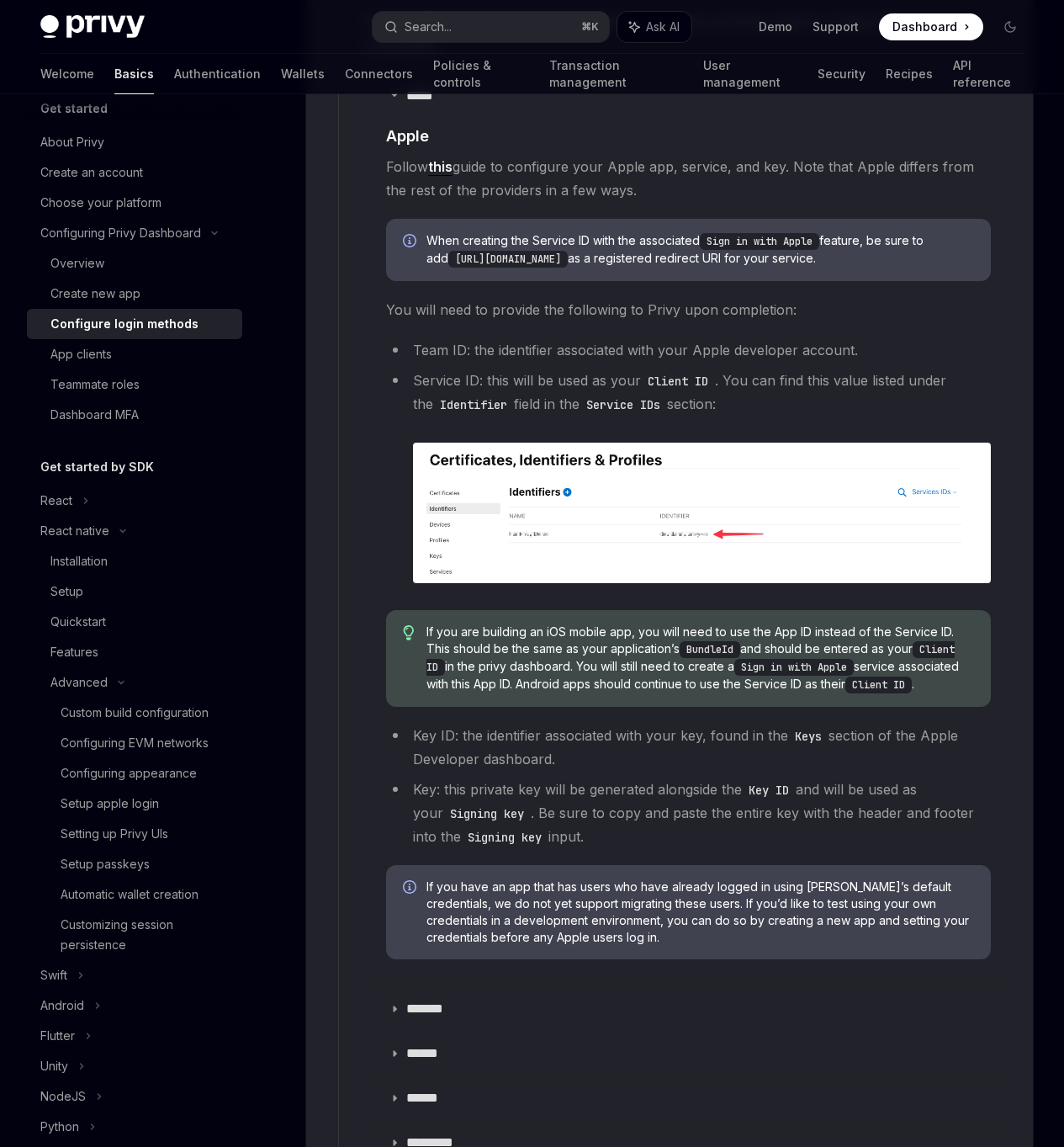
scroll to position [1881, 0]
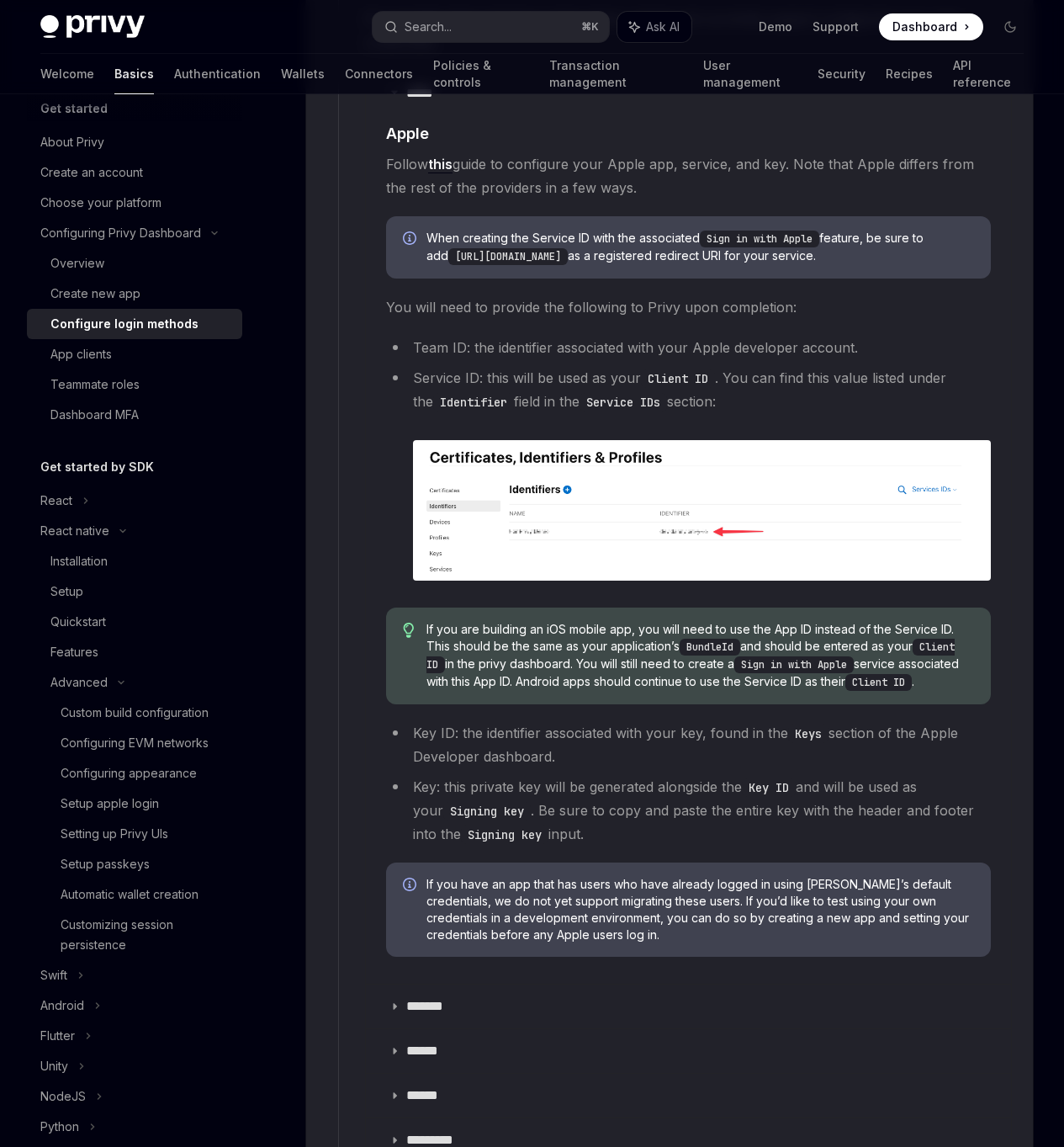
click at [603, 644] on span "If you are building an iOS mobile app, you will need to use the App ID instead …" at bounding box center [700, 656] width 548 height 70
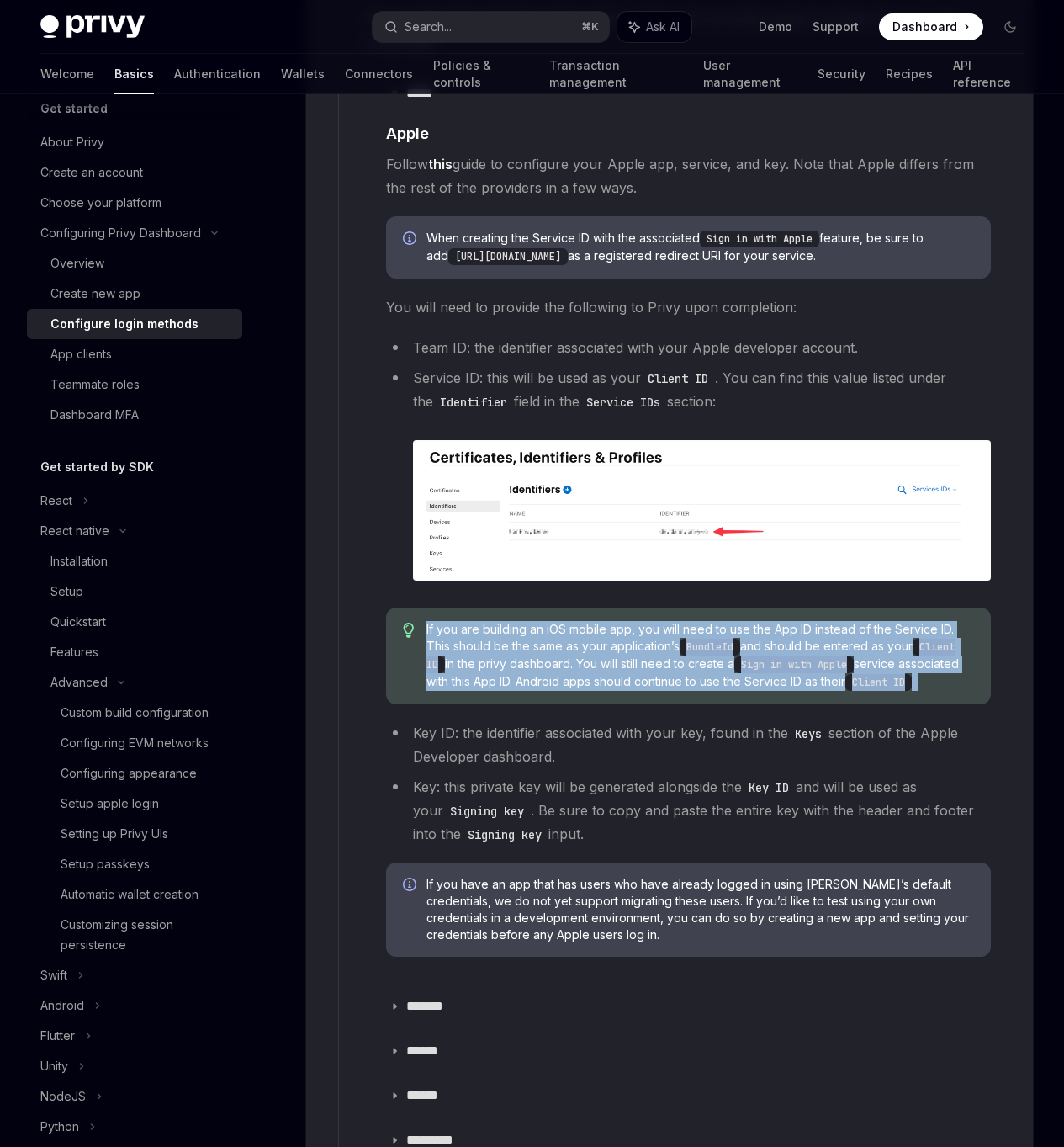
click at [603, 644] on span "If you are building an iOS mobile app, you will need to use the App ID instead …" at bounding box center [700, 656] width 548 height 70
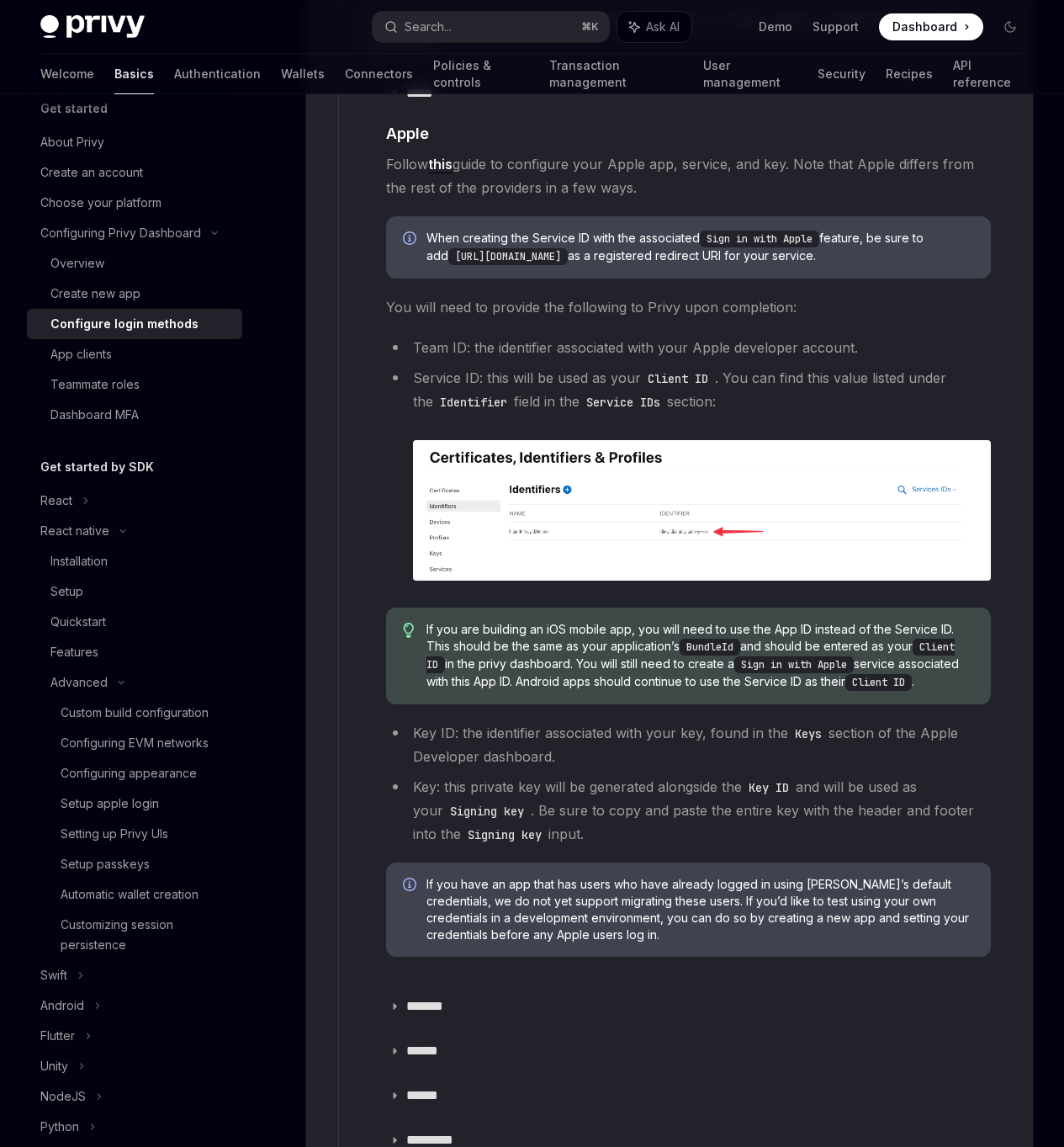
click at [600, 652] on span "If you are building an iOS mobile app, you will need to use the App ID instead …" at bounding box center [700, 656] width 548 height 70
click at [597, 642] on span "If you are building an iOS mobile app, you will need to use the App ID instead …" at bounding box center [700, 656] width 548 height 70
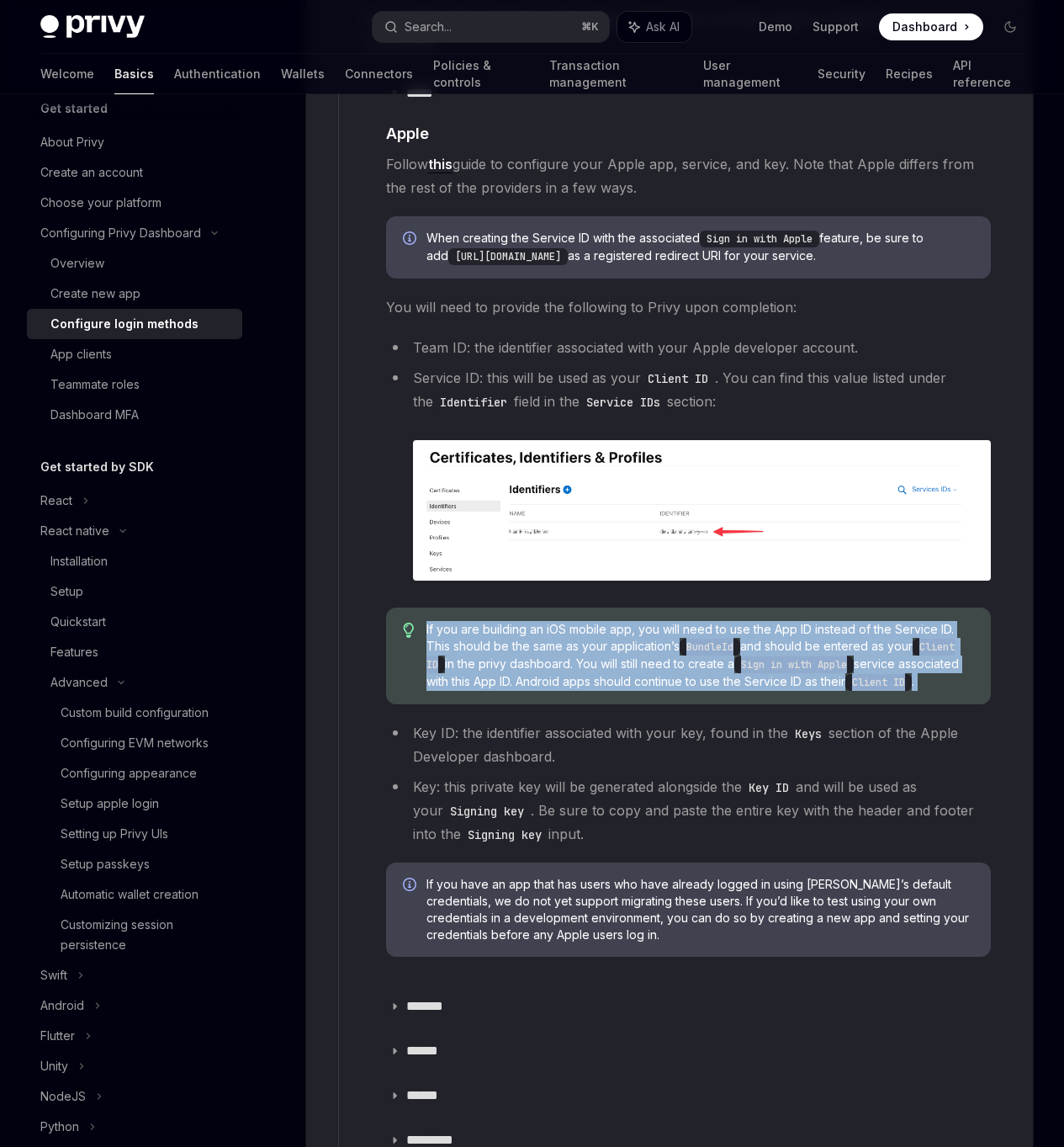
click at [597, 642] on span "If you are building an iOS mobile app, you will need to use the App ID instead …" at bounding box center [700, 656] width 548 height 70
click at [585, 657] on span "If you are building an iOS mobile app, you will need to use the App ID instead …" at bounding box center [700, 656] width 548 height 70
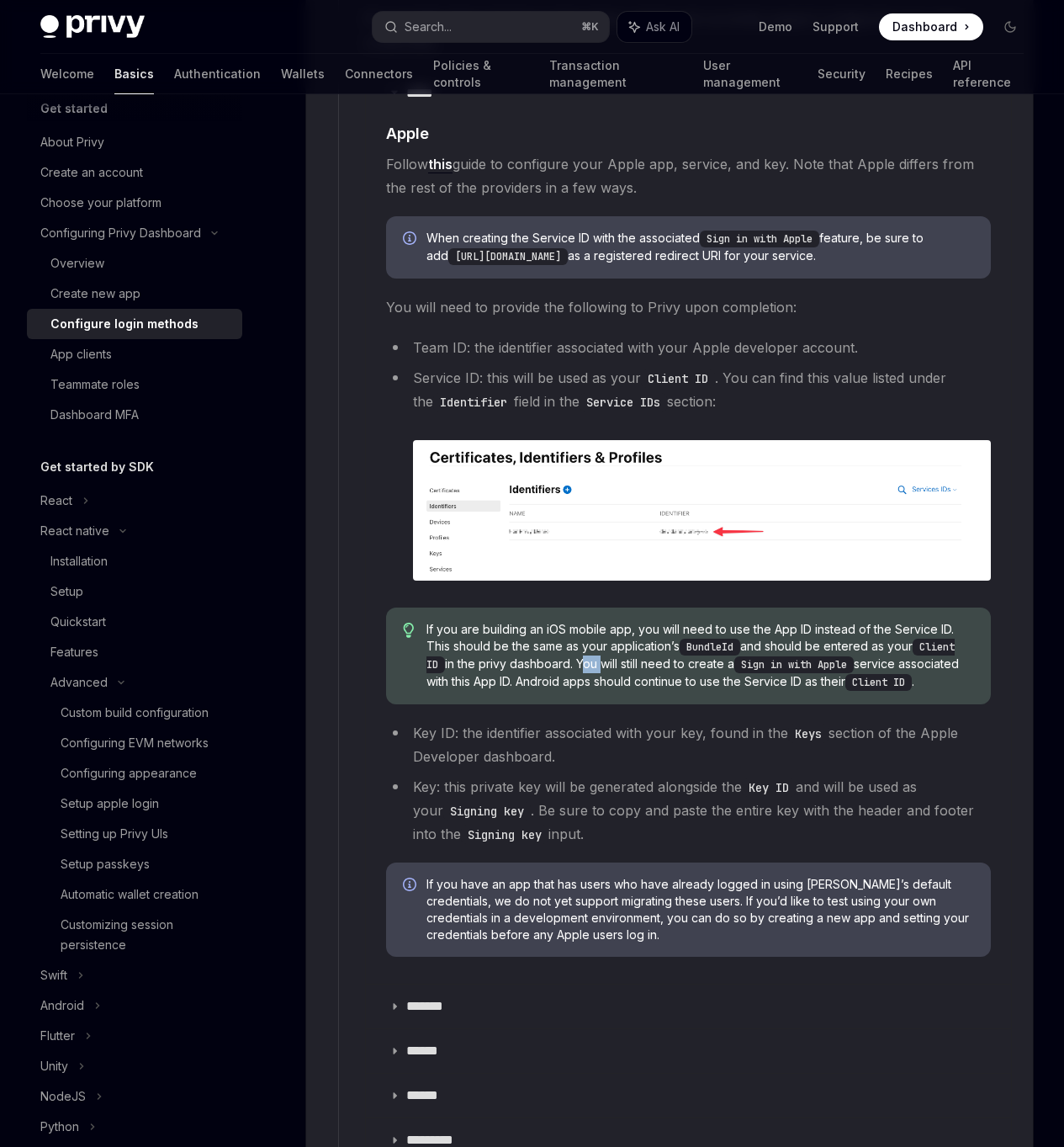
click at [585, 657] on span "If you are building an iOS mobile app, you will need to use the App ID instead …" at bounding box center [700, 656] width 548 height 70
click at [631, 817] on span "If you have an app that has users who have already logged in using Privy’s defa…" at bounding box center [700, 909] width 548 height 68
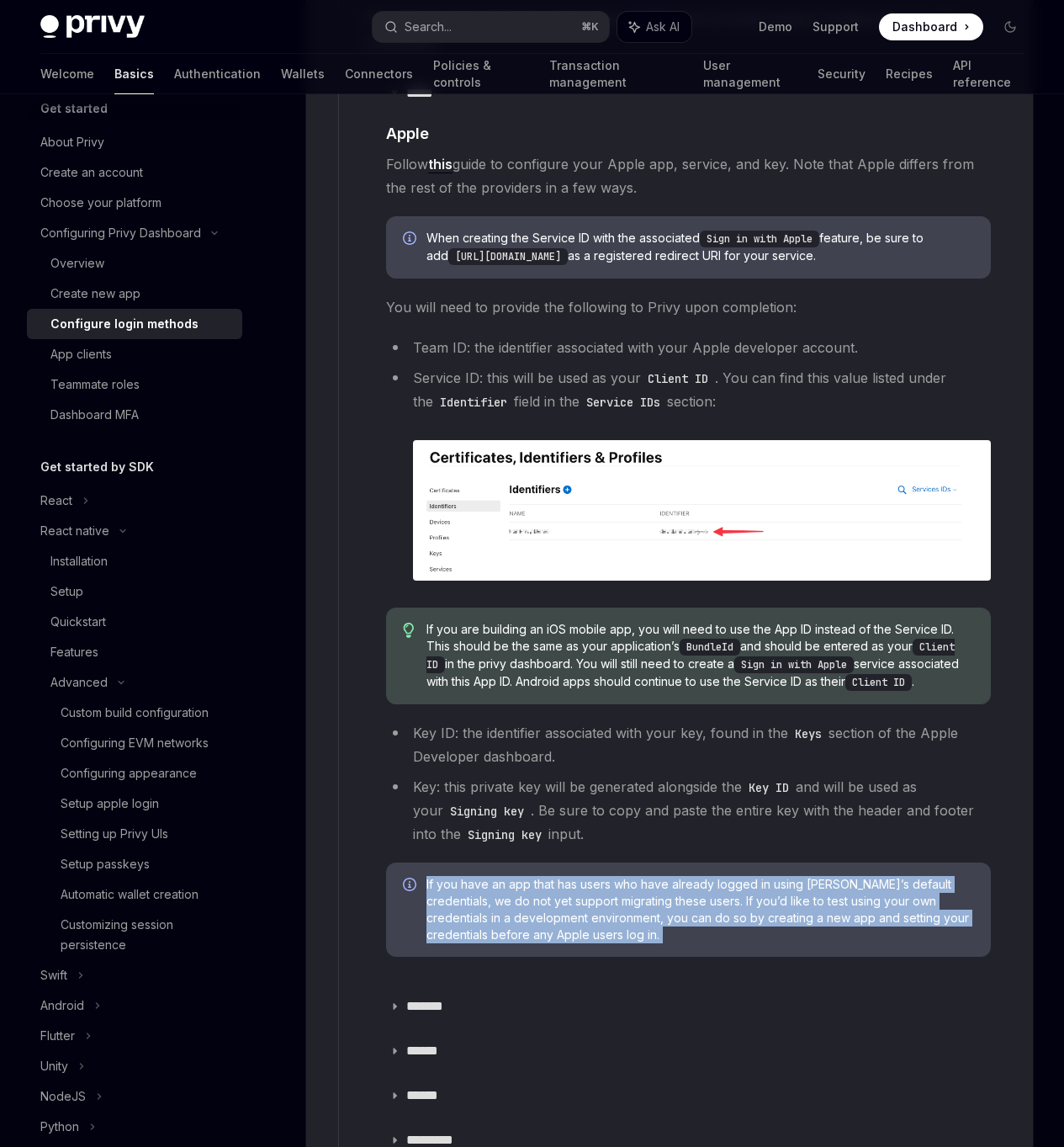
click at [631, 817] on span "If you have an app that has users who have already logged in using Privy’s defa…" at bounding box center [700, 909] width 548 height 68
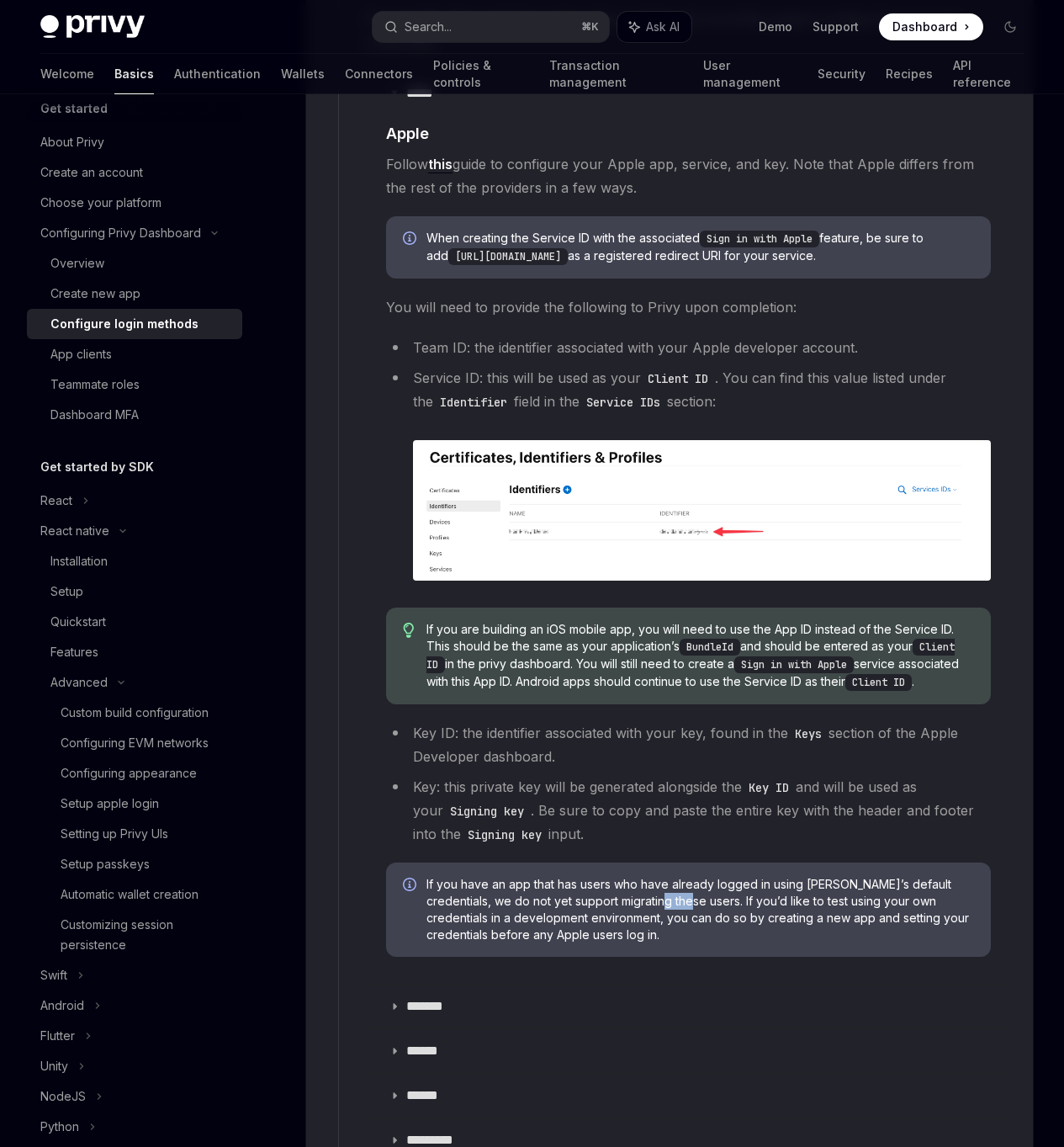
click at [631, 817] on span "If you have an app that has users who have already logged in using Privy’s defa…" at bounding box center [700, 909] width 548 height 68
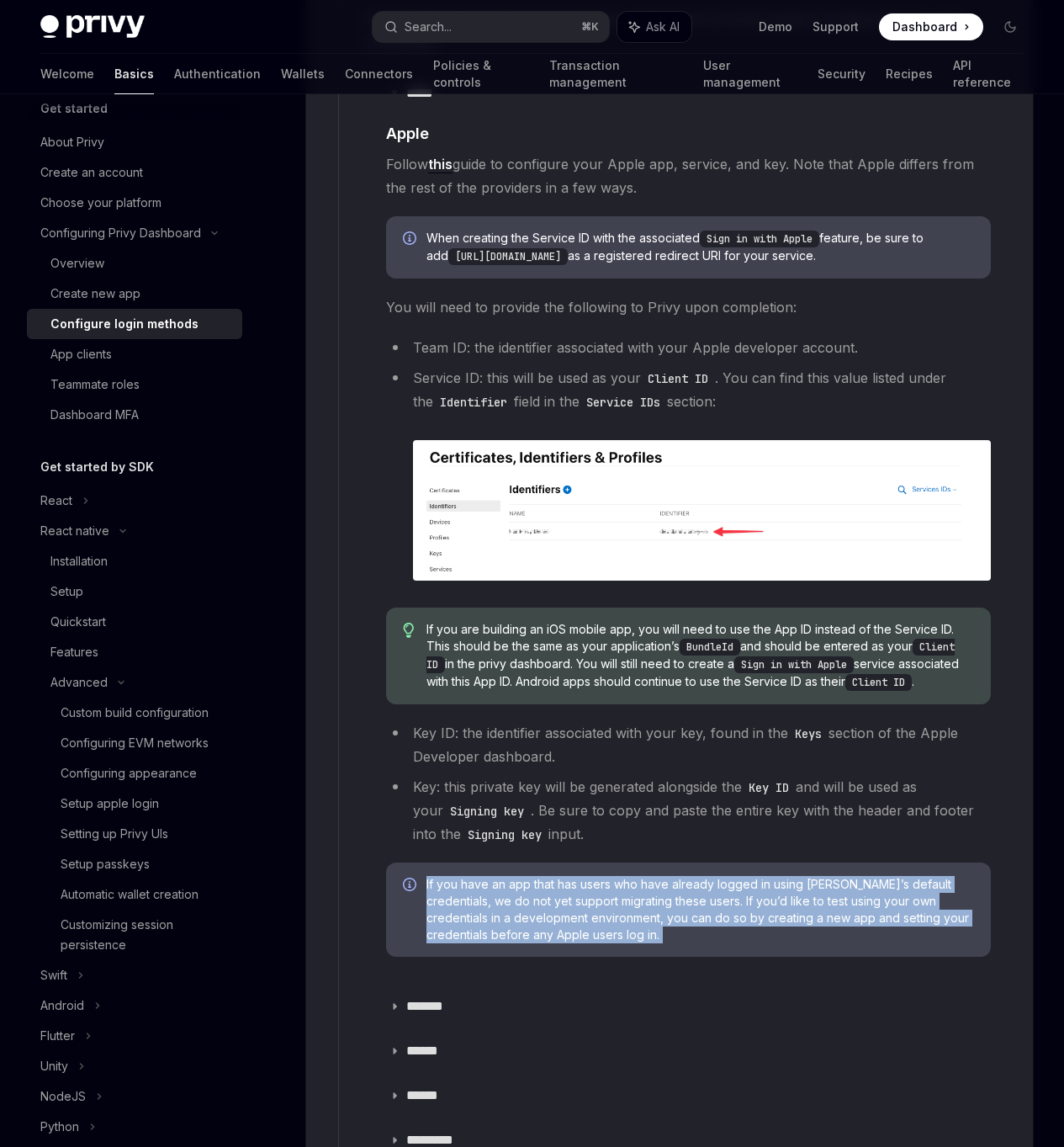
click at [631, 817] on span "If you have an app that has users who have already logged in using Privy’s defa…" at bounding box center [700, 909] width 548 height 68
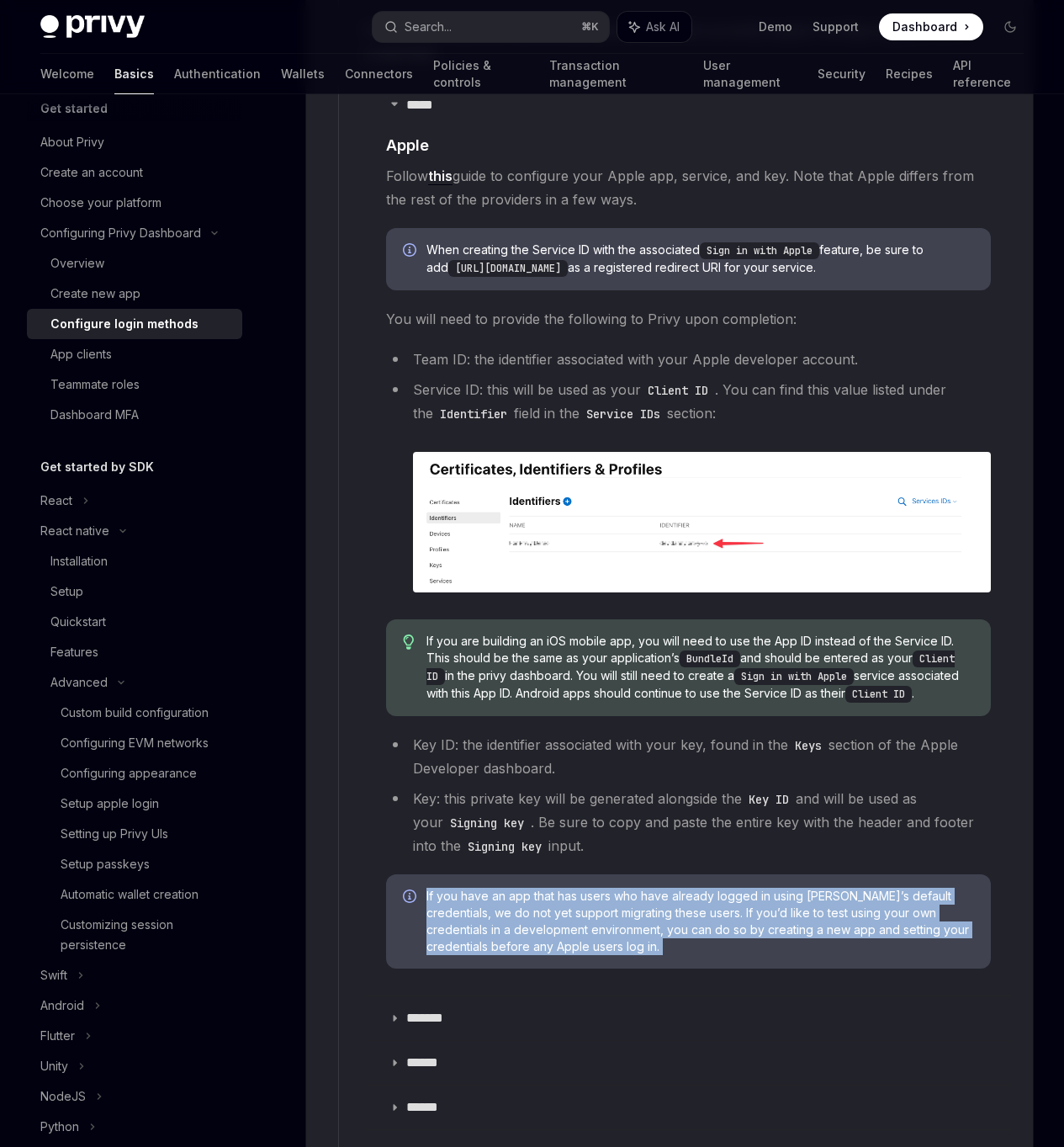
scroll to position [1867, 0]
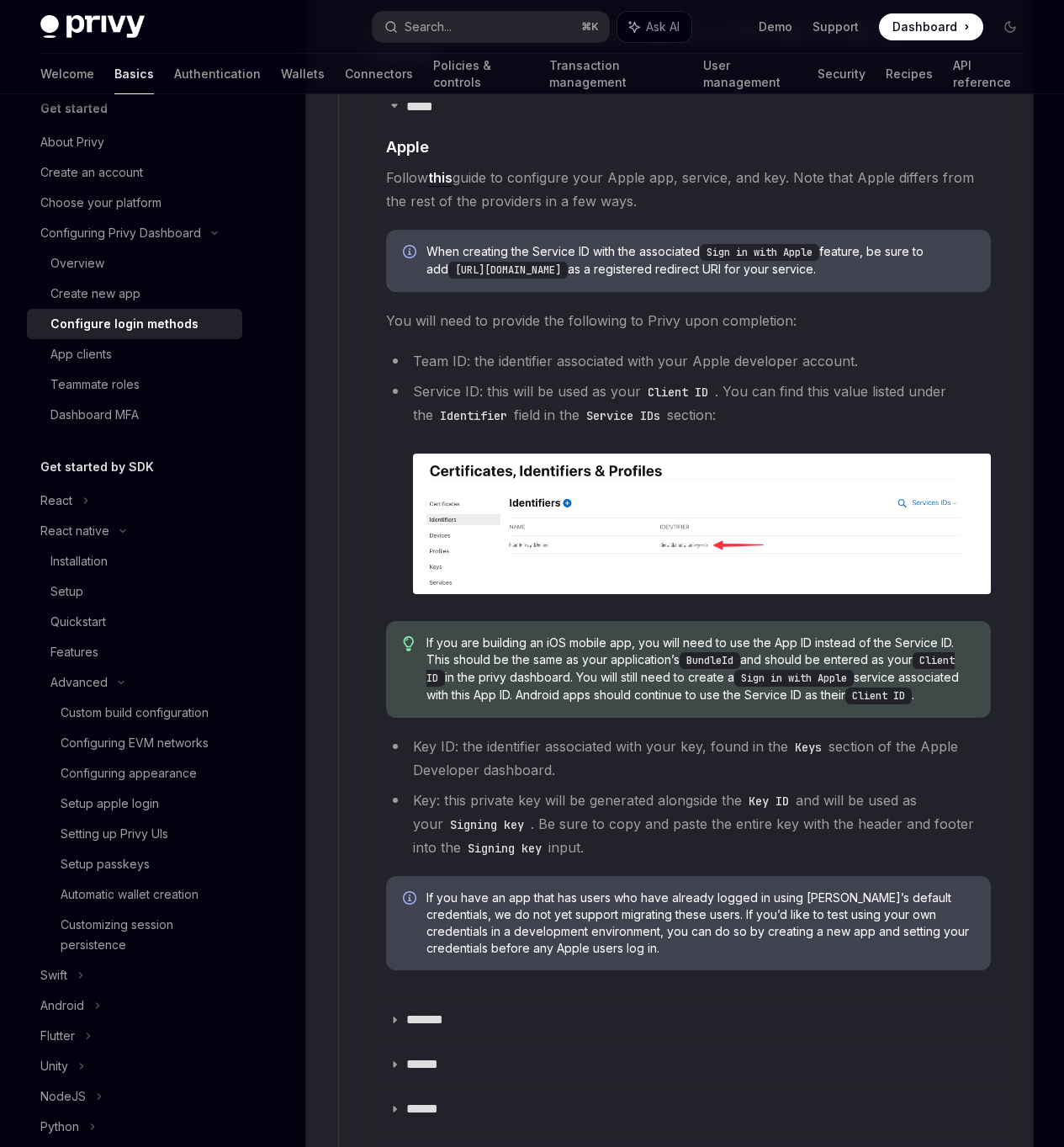
click at [752, 679] on code "Sign in with Apple" at bounding box center [794, 678] width 120 height 17
click at [761, 657] on span "If you are building an iOS mobile app, you will need to use the App ID instead …" at bounding box center [700, 669] width 548 height 70
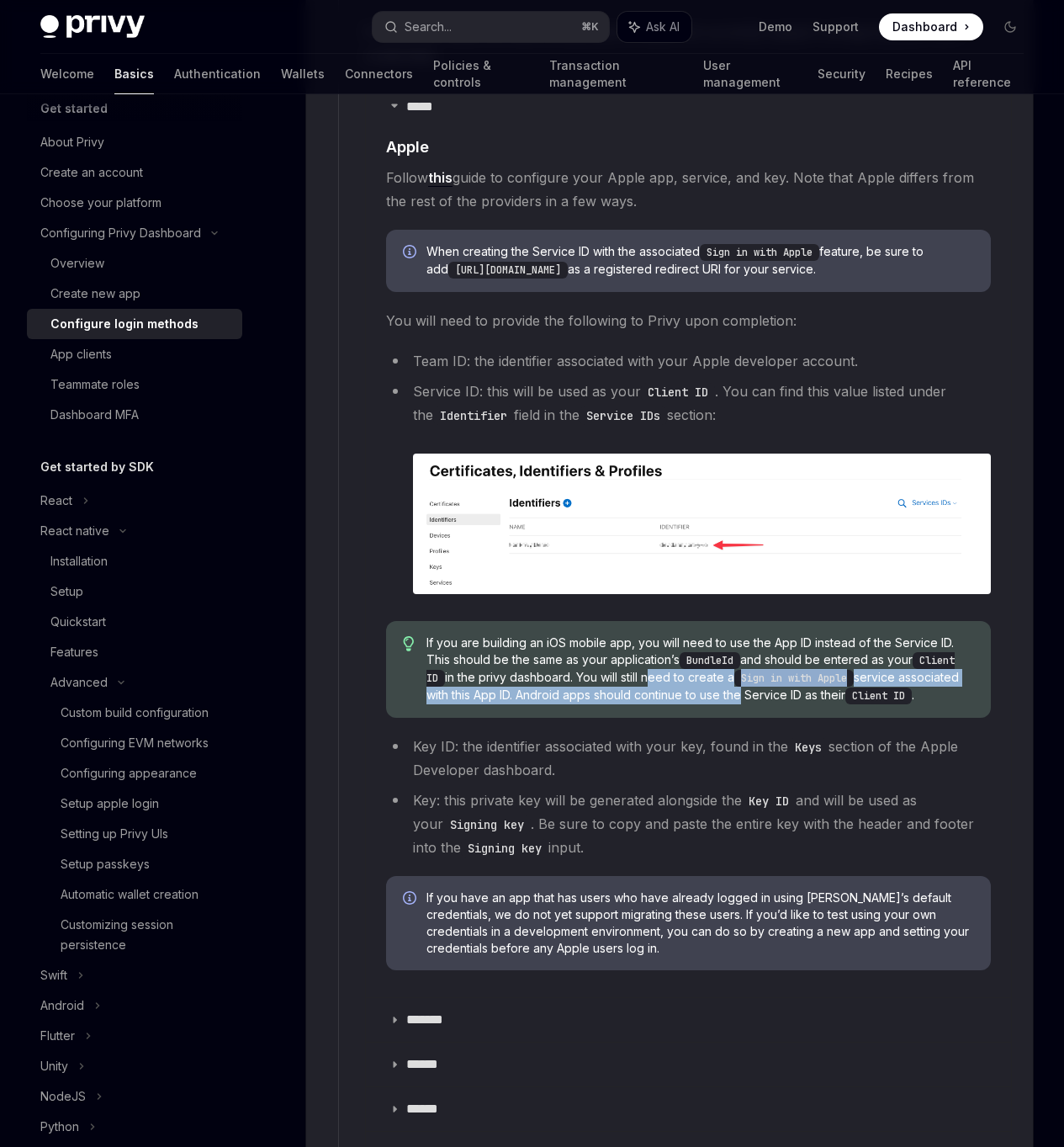
drag, startPoint x: 647, startPoint y: 677, endPoint x: 737, endPoint y: 691, distance: 91.1
click at [737, 691] on span "If you are building an iOS mobile app, you will need to use the App ID instead …" at bounding box center [700, 669] width 548 height 70
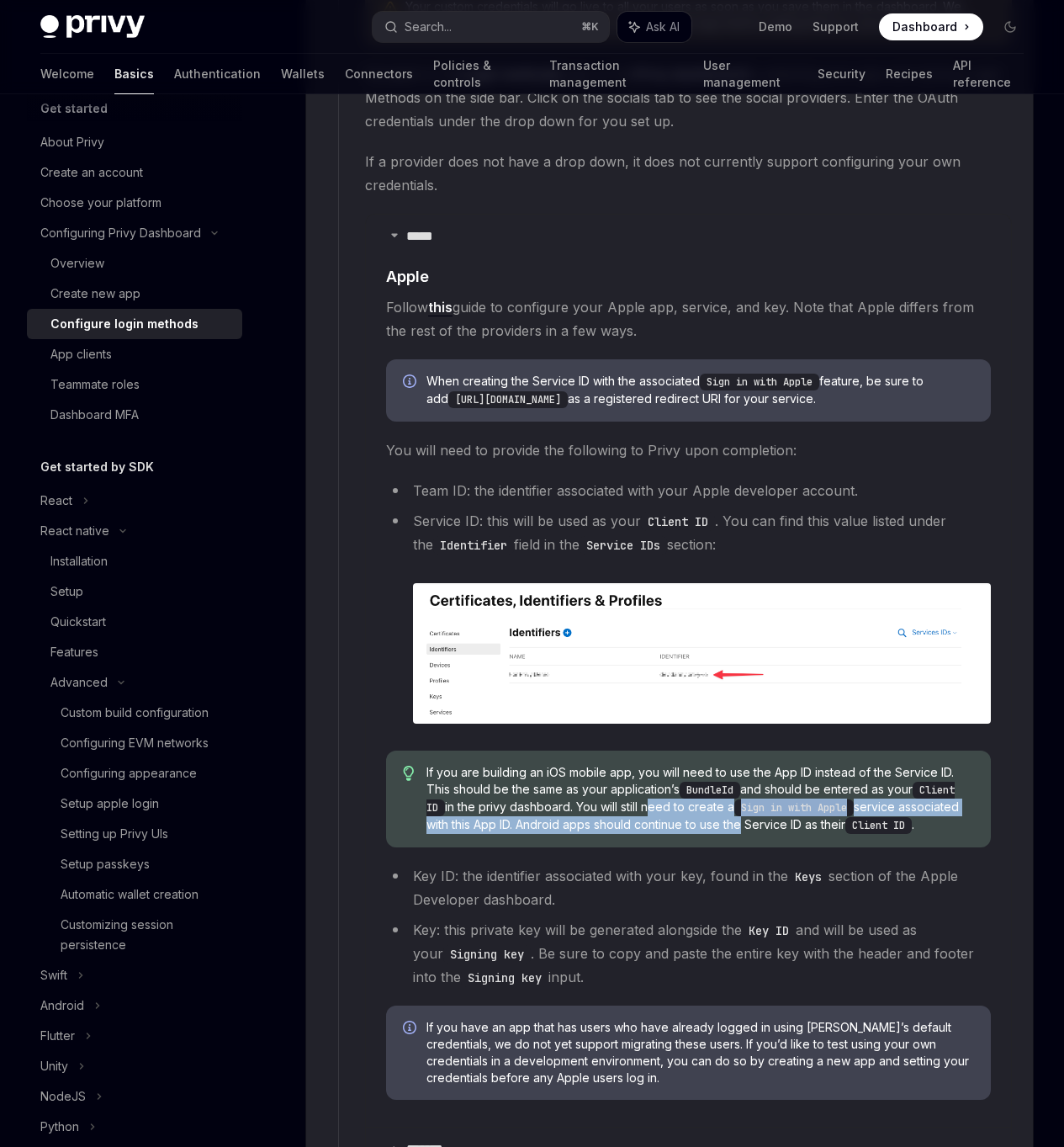
scroll to position [1734, 0]
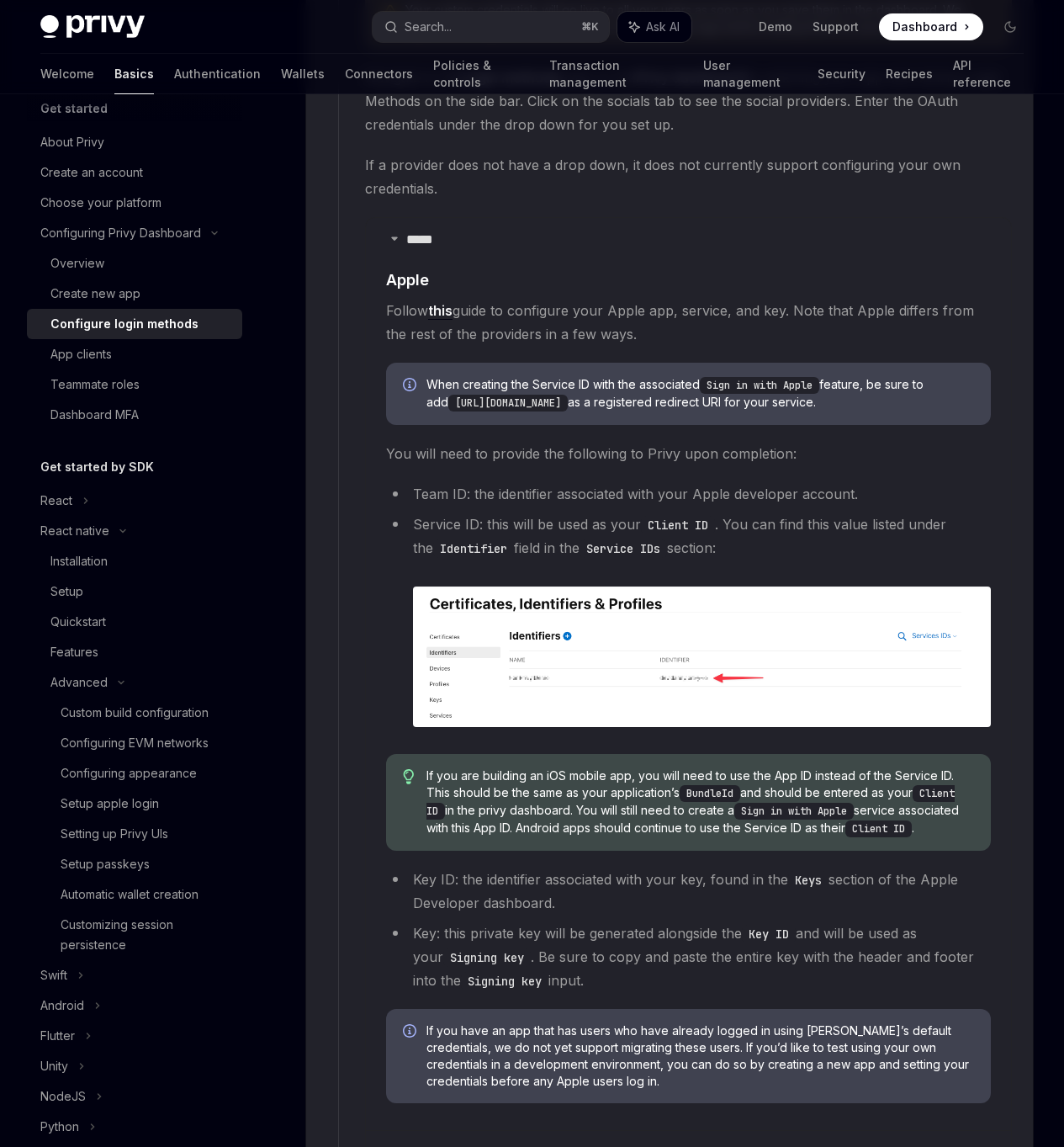
click at [368, 538] on details "***** ​ Apple Follow this guide to configure your Apple app, service, and key. …" at bounding box center [689, 675] width 645 height 912
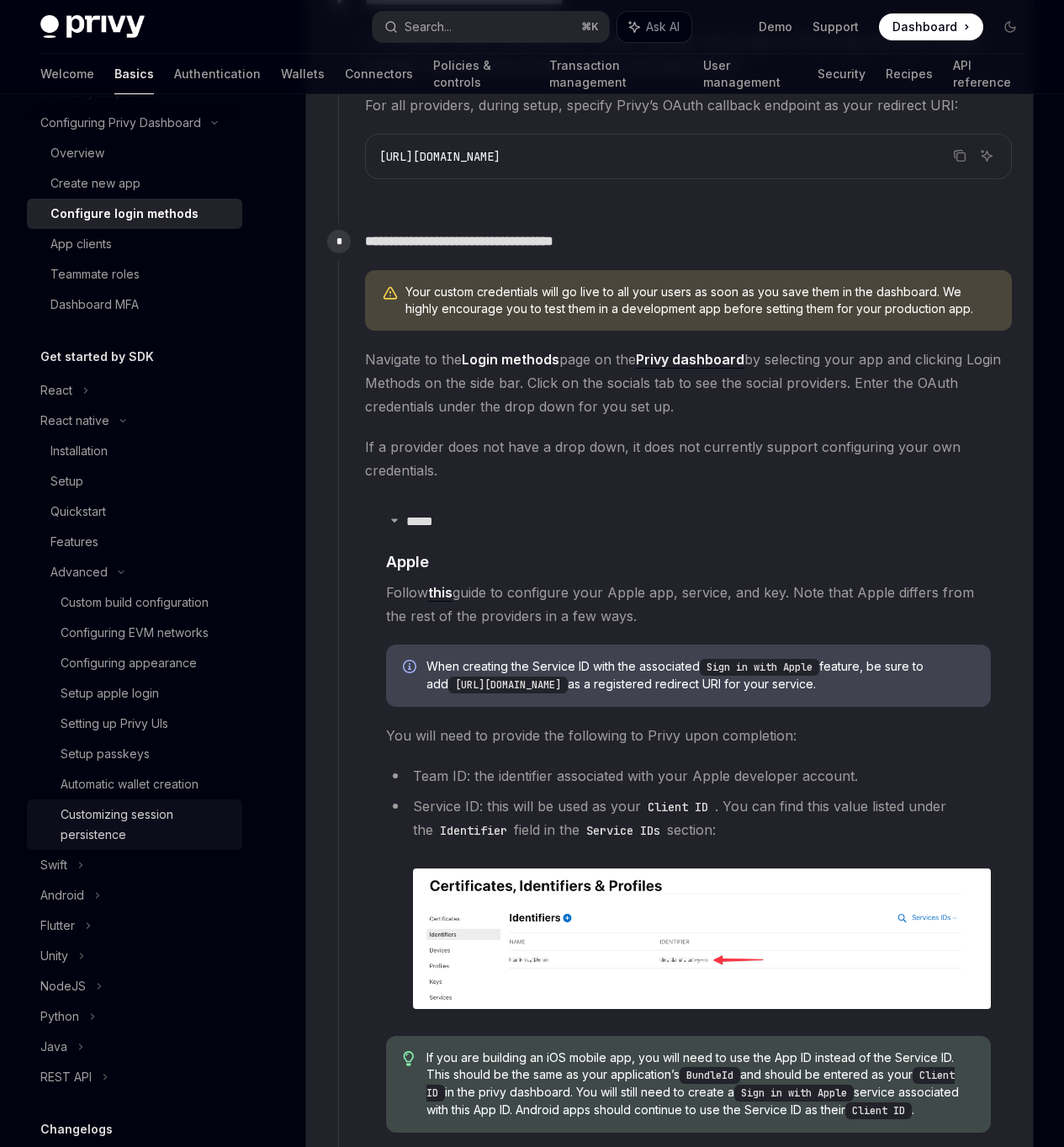
scroll to position [61, 0]
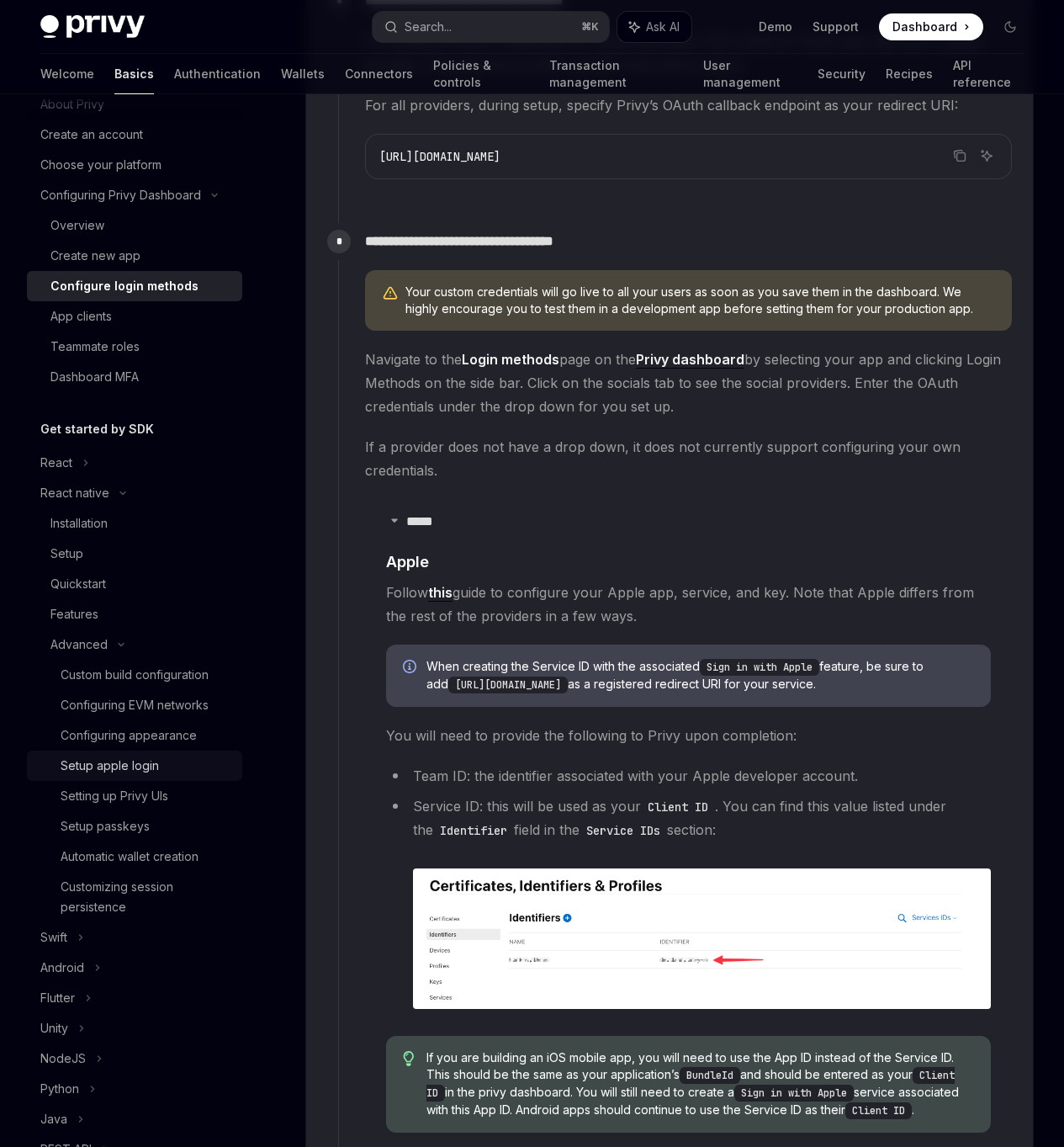
click at [180, 764] on div "Setup apple login" at bounding box center [146, 766] width 172 height 21
type textarea "*"
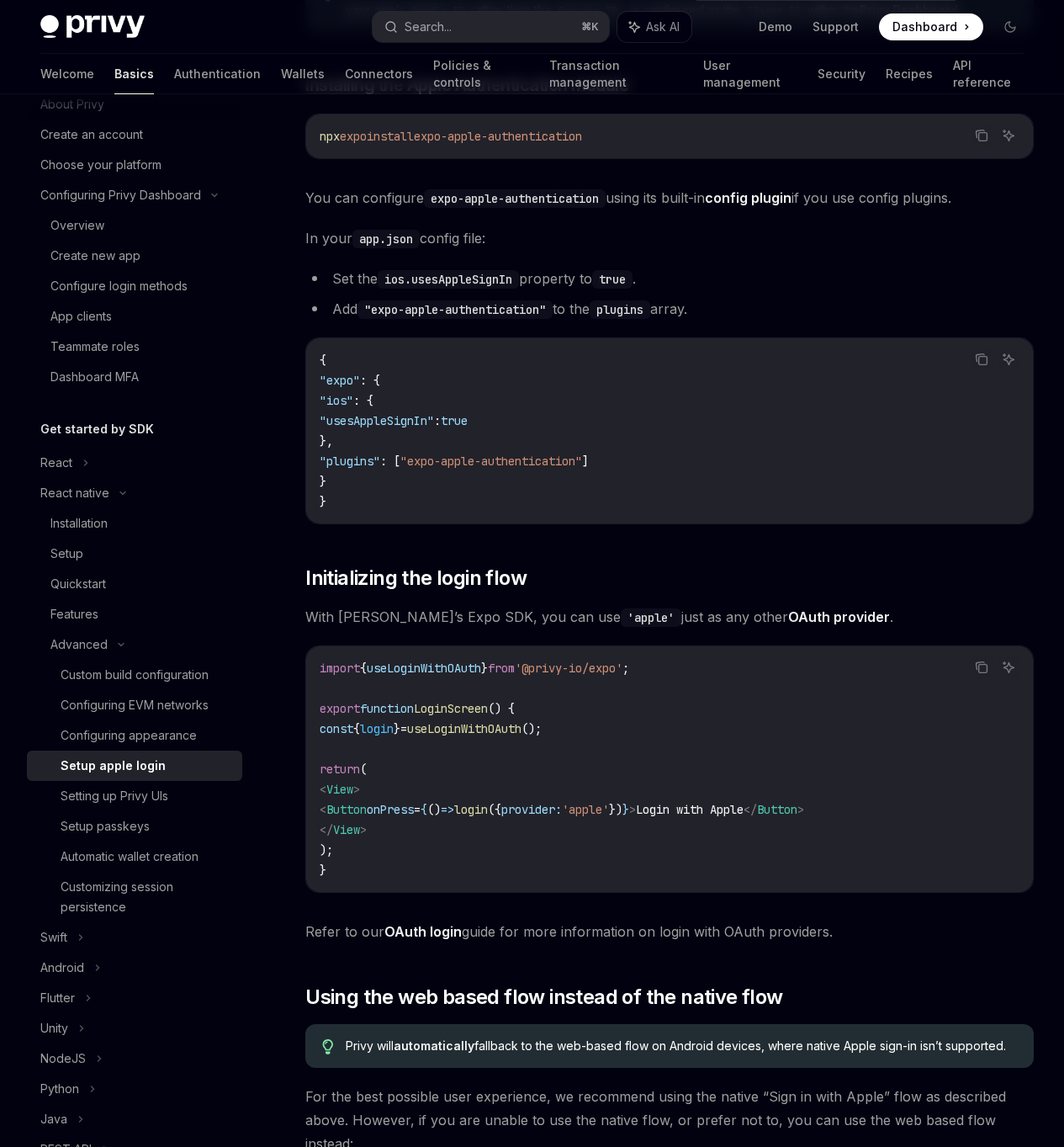
scroll to position [92, 0]
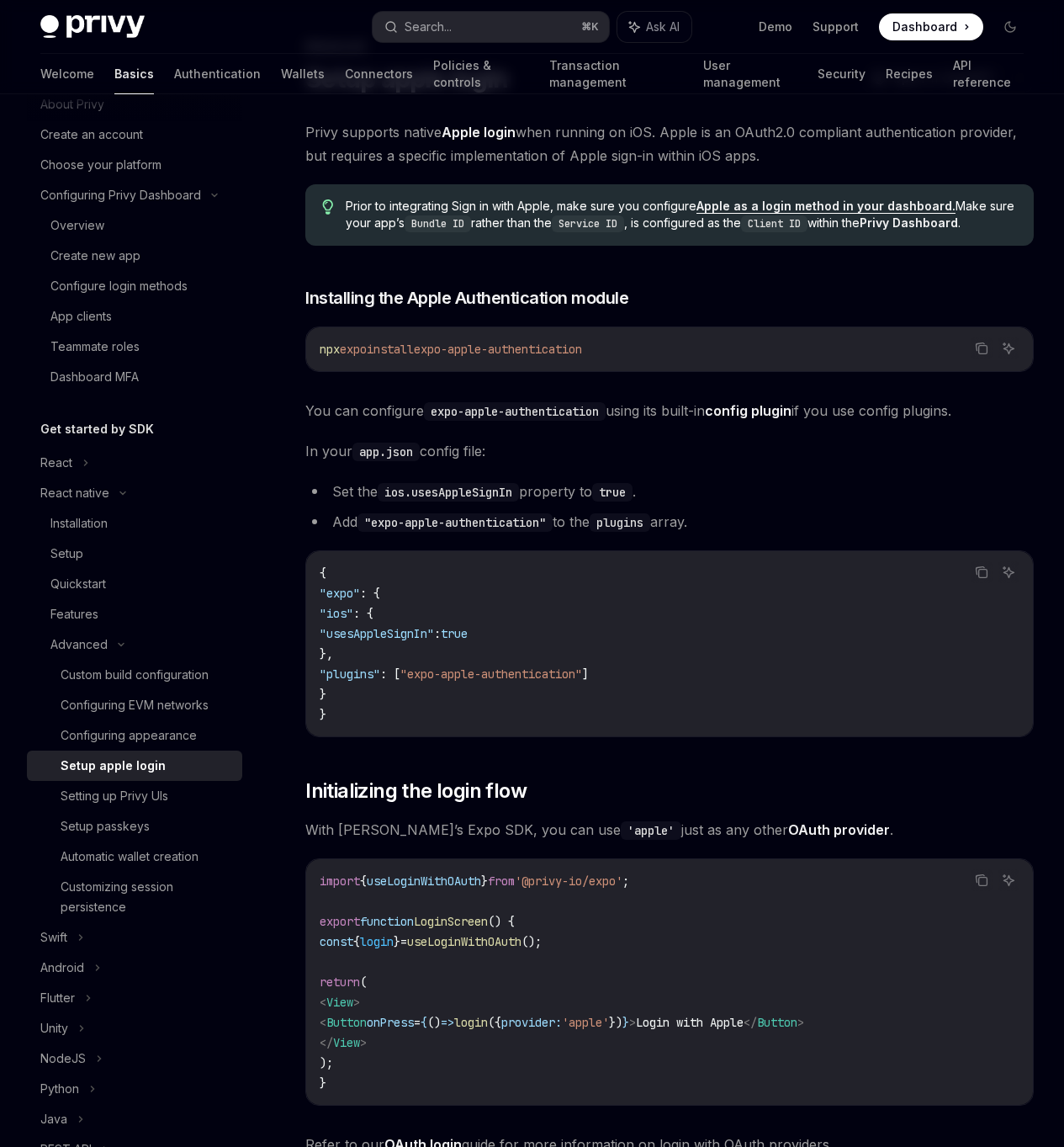
click at [527, 204] on span "Prior to integrating Sign in with Apple, make sure you configure Apple as a log…" at bounding box center [681, 215] width 671 height 34
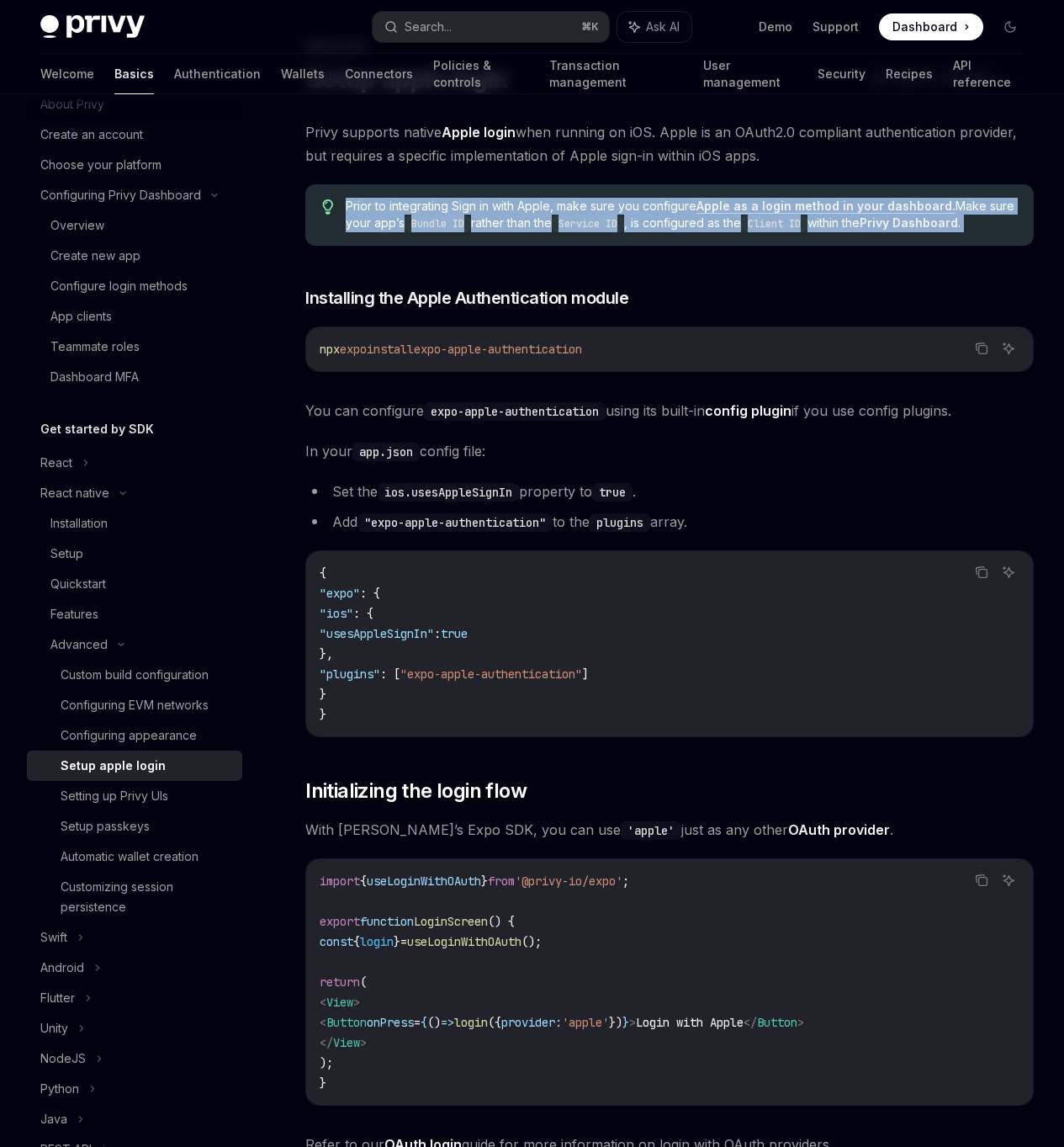
click at [527, 204] on span "Prior to integrating Sign in with Apple, make sure you configure Apple as a log…" at bounding box center [681, 215] width 671 height 34
click at [490, 219] on span "Prior to integrating Sign in with Apple, make sure you configure Apple as a log…" at bounding box center [681, 215] width 671 height 34
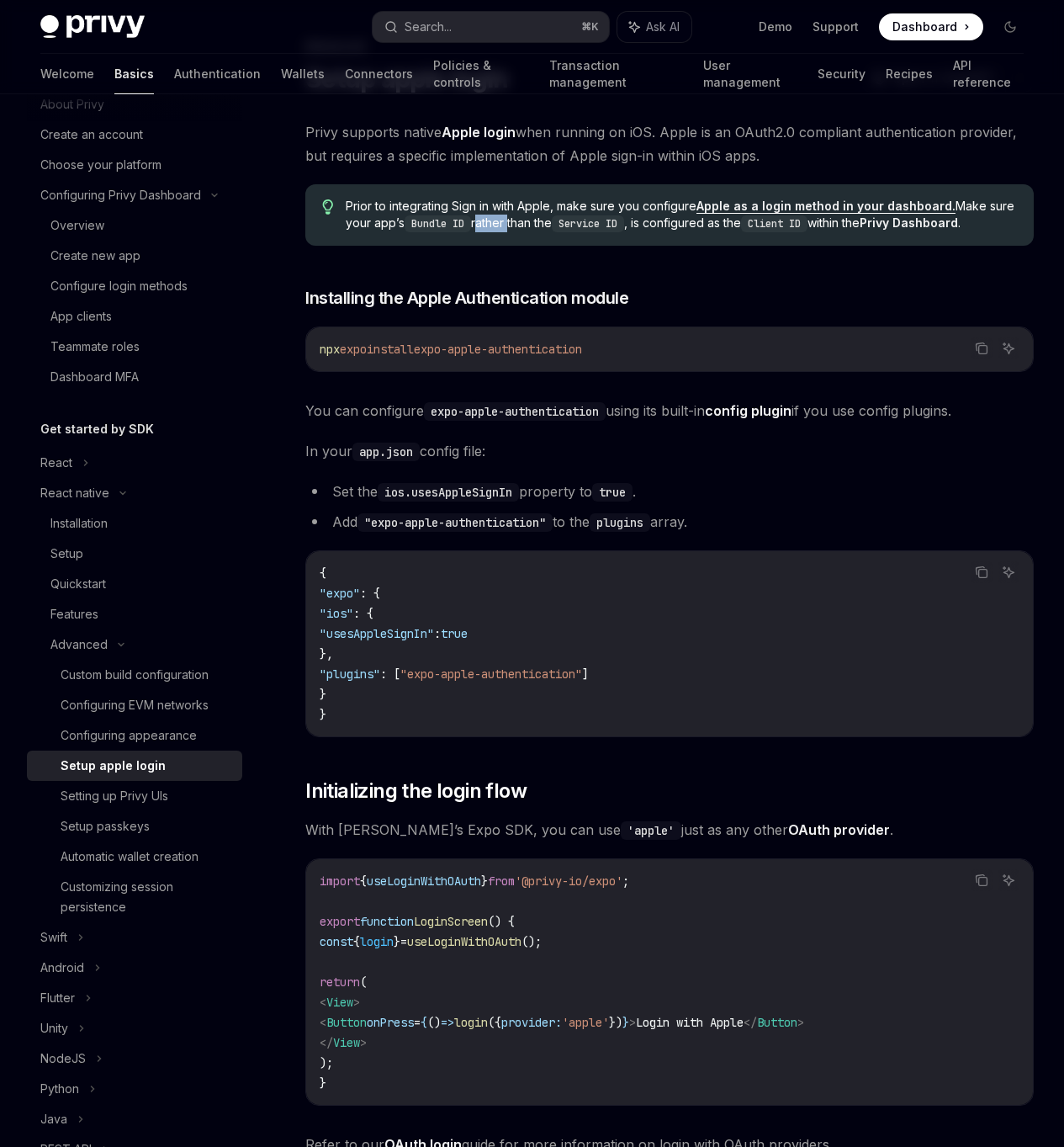
click at [490, 219] on span "Prior to integrating Sign in with Apple, make sure you configure Apple as a log…" at bounding box center [681, 215] width 671 height 34
click at [531, 224] on span "Prior to integrating Sign in with Apple, make sure you configure Apple as a log…" at bounding box center [681, 215] width 671 height 34
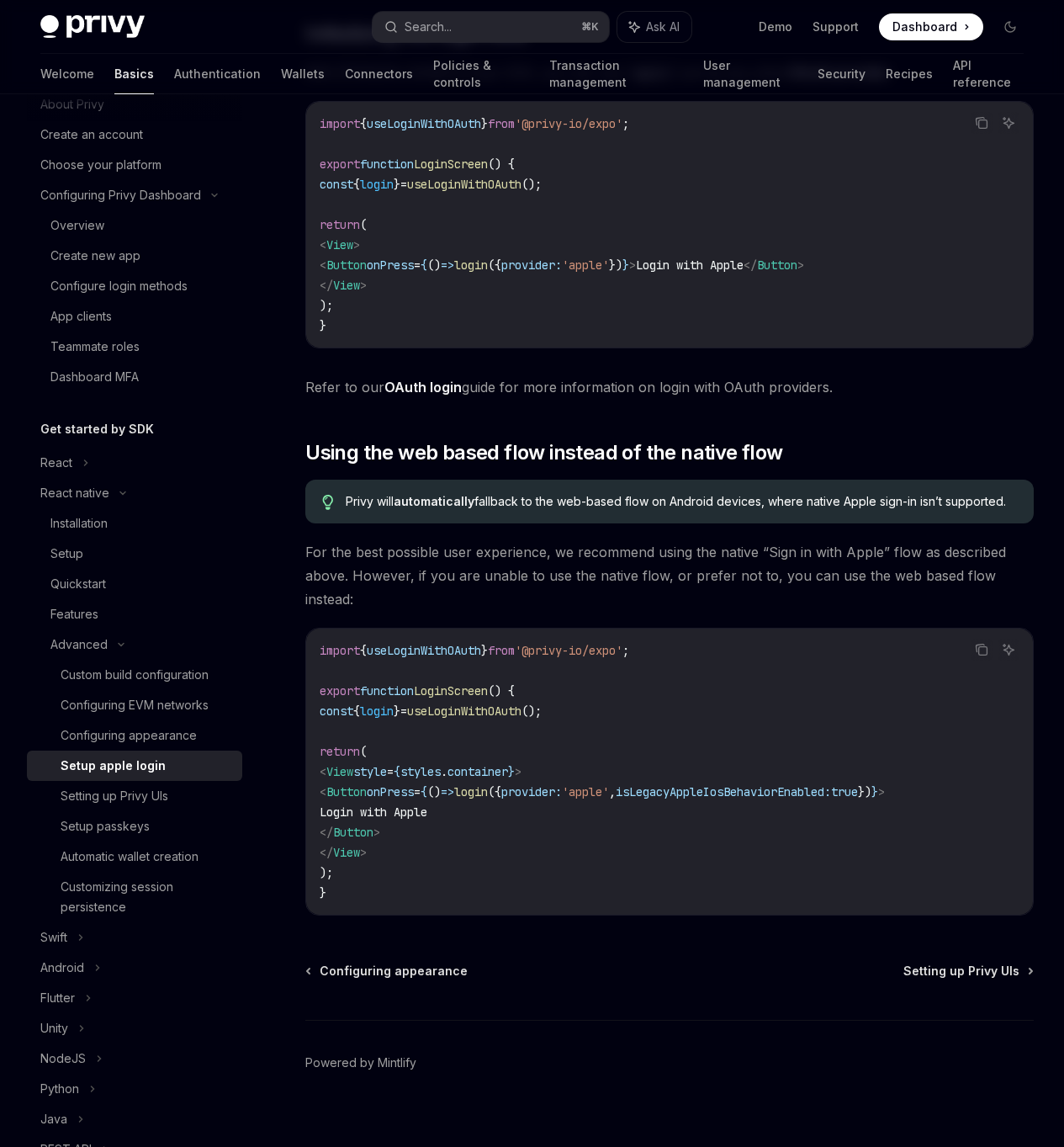
scroll to position [850, 0]
drag, startPoint x: 426, startPoint y: 542, endPoint x: 489, endPoint y: 544, distance: 63.0
click at [489, 544] on span "For the best possible user experience, we recommend using the native “Sign in w…" at bounding box center [669, 574] width 728 height 71
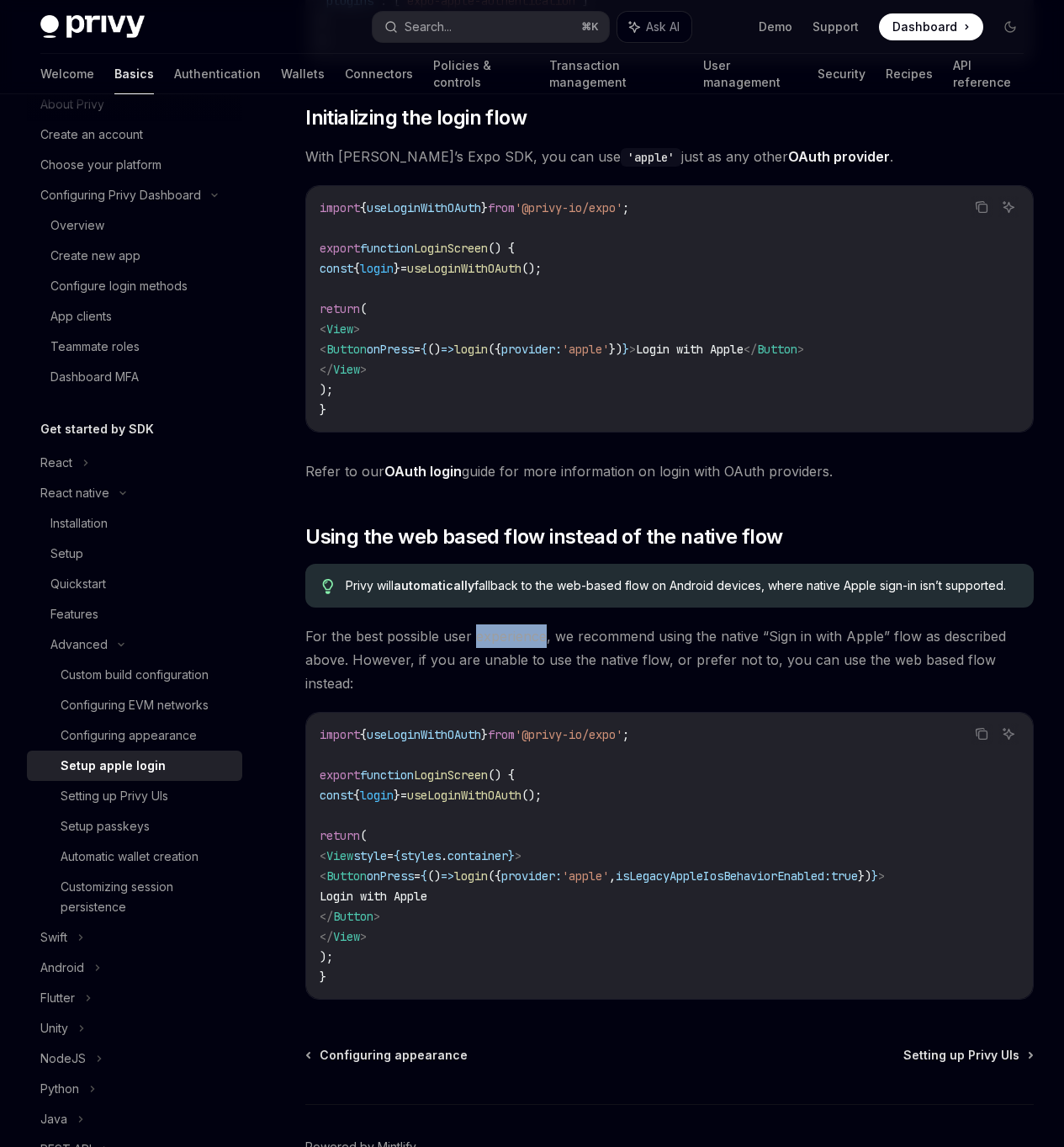
scroll to position [764, 0]
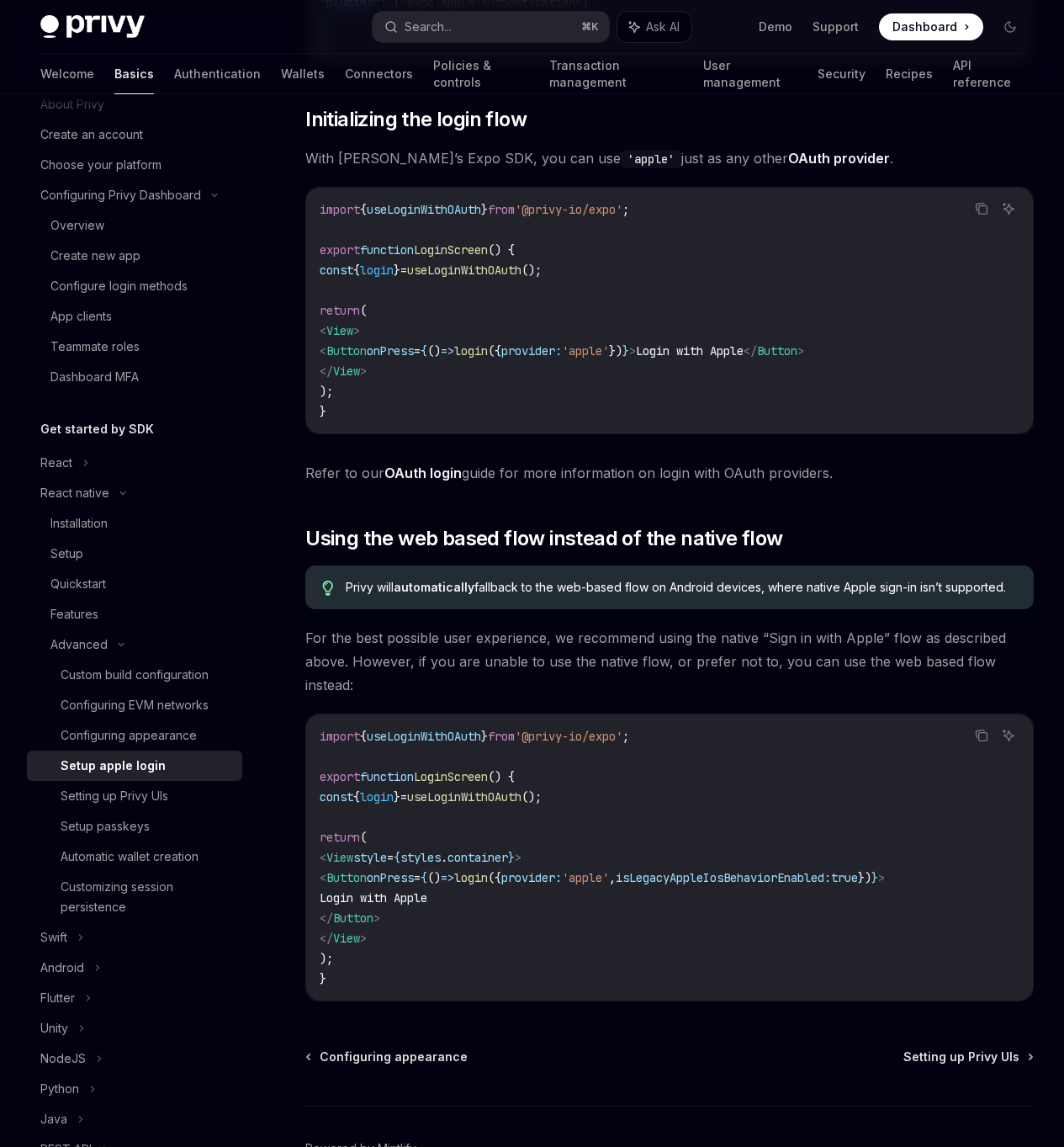
click at [668, 667] on span "For the best possible user experience, we recommend using the native “Sign in w…" at bounding box center [669, 661] width 728 height 71
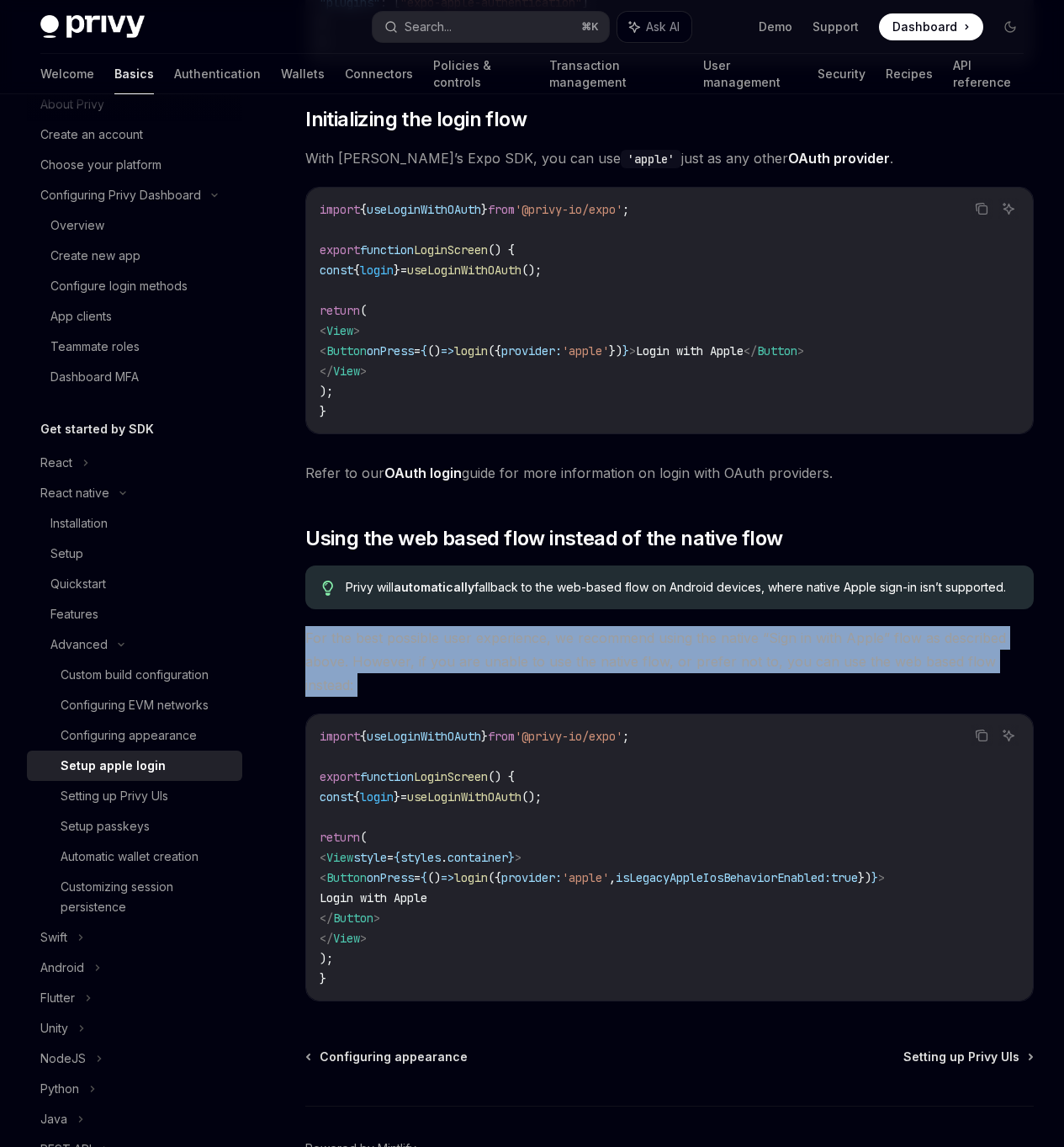
click at [668, 667] on span "For the best possible user experience, we recommend using the native “Sign in w…" at bounding box center [669, 661] width 728 height 71
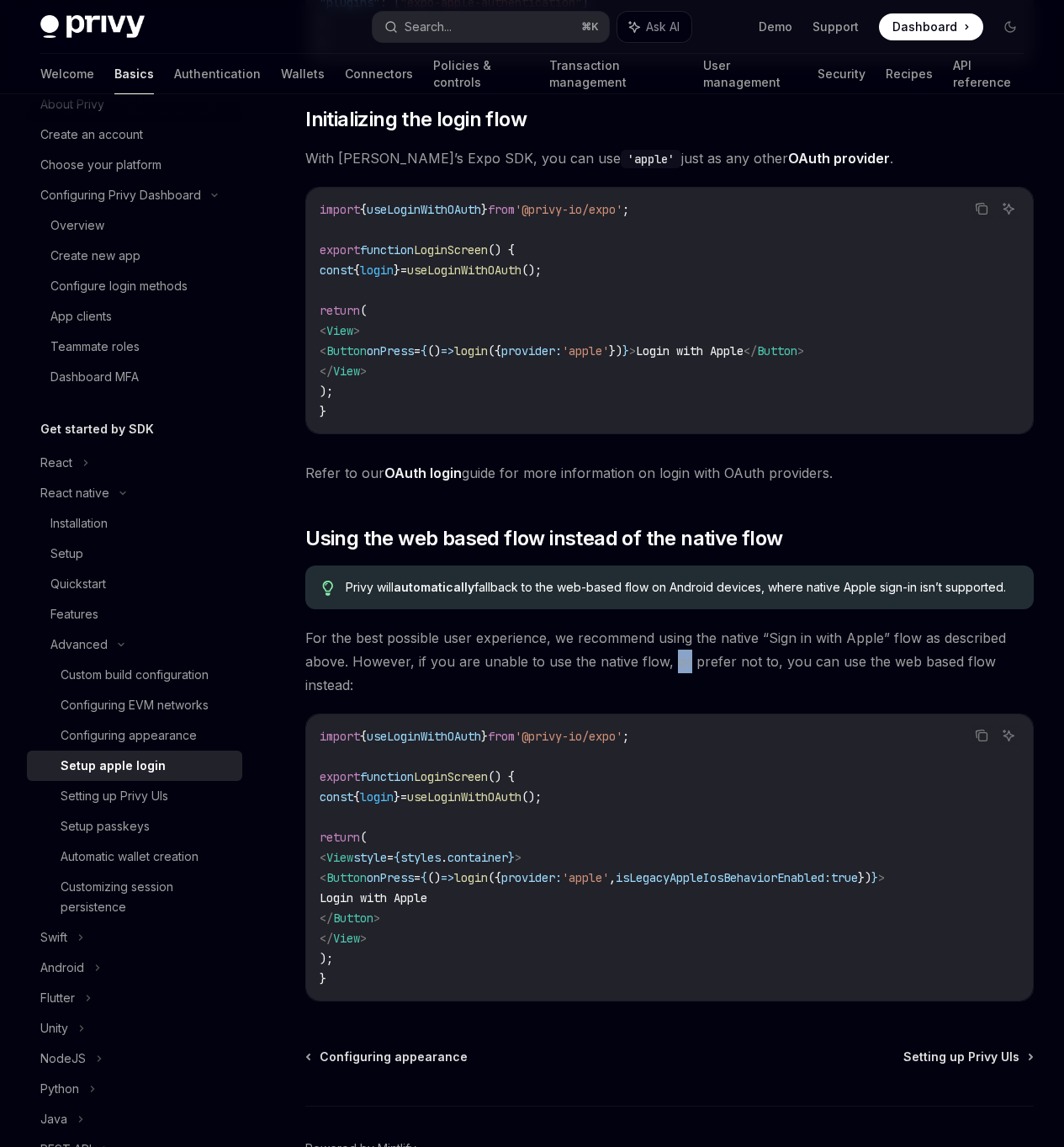
click at [668, 667] on span "For the best possible user experience, we recommend using the native “Sign in w…" at bounding box center [669, 661] width 728 height 71
click at [596, 671] on span "For the best possible user experience, we recommend using the native “Sign in w…" at bounding box center [669, 661] width 728 height 71
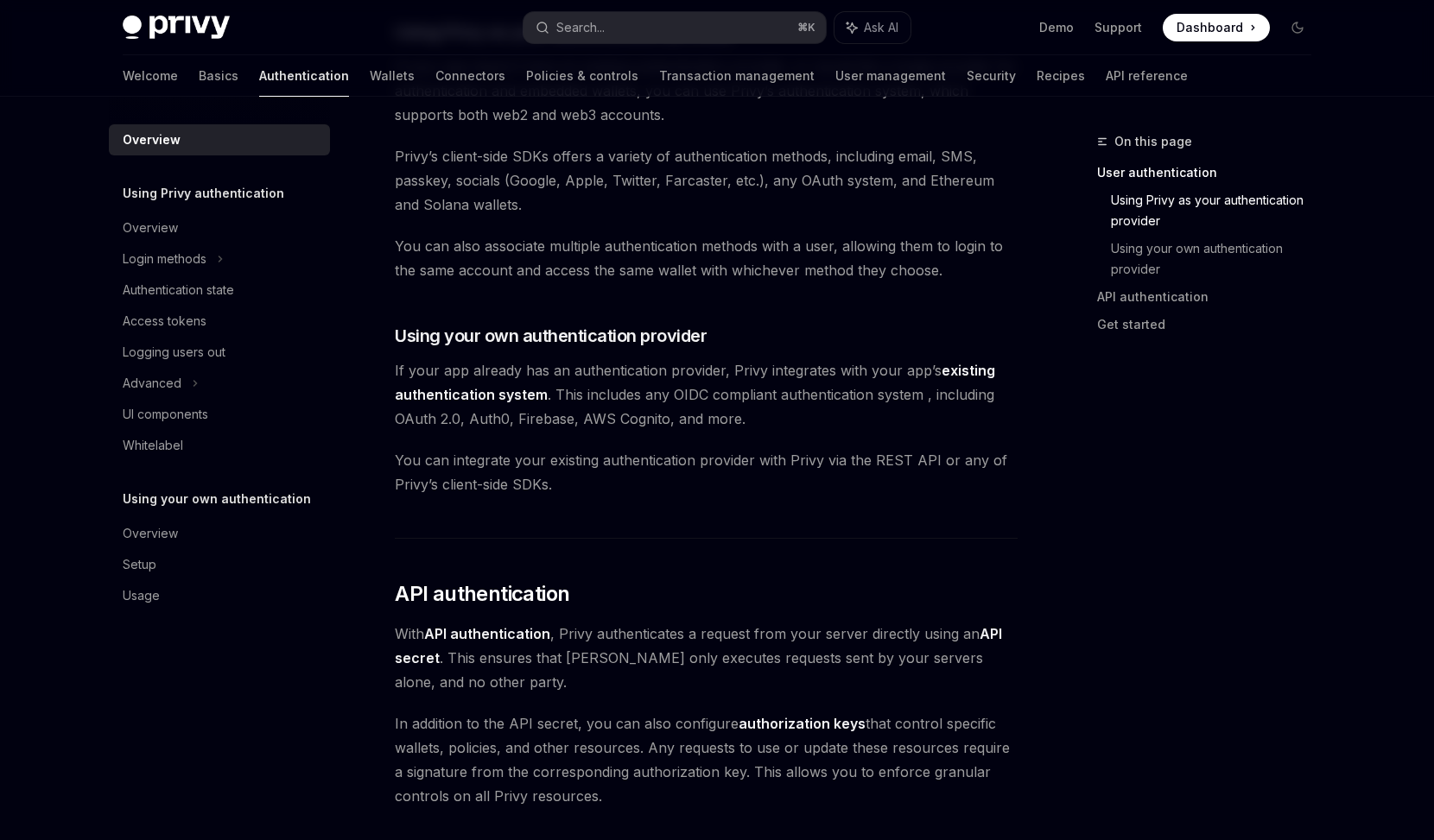
scroll to position [783, 0]
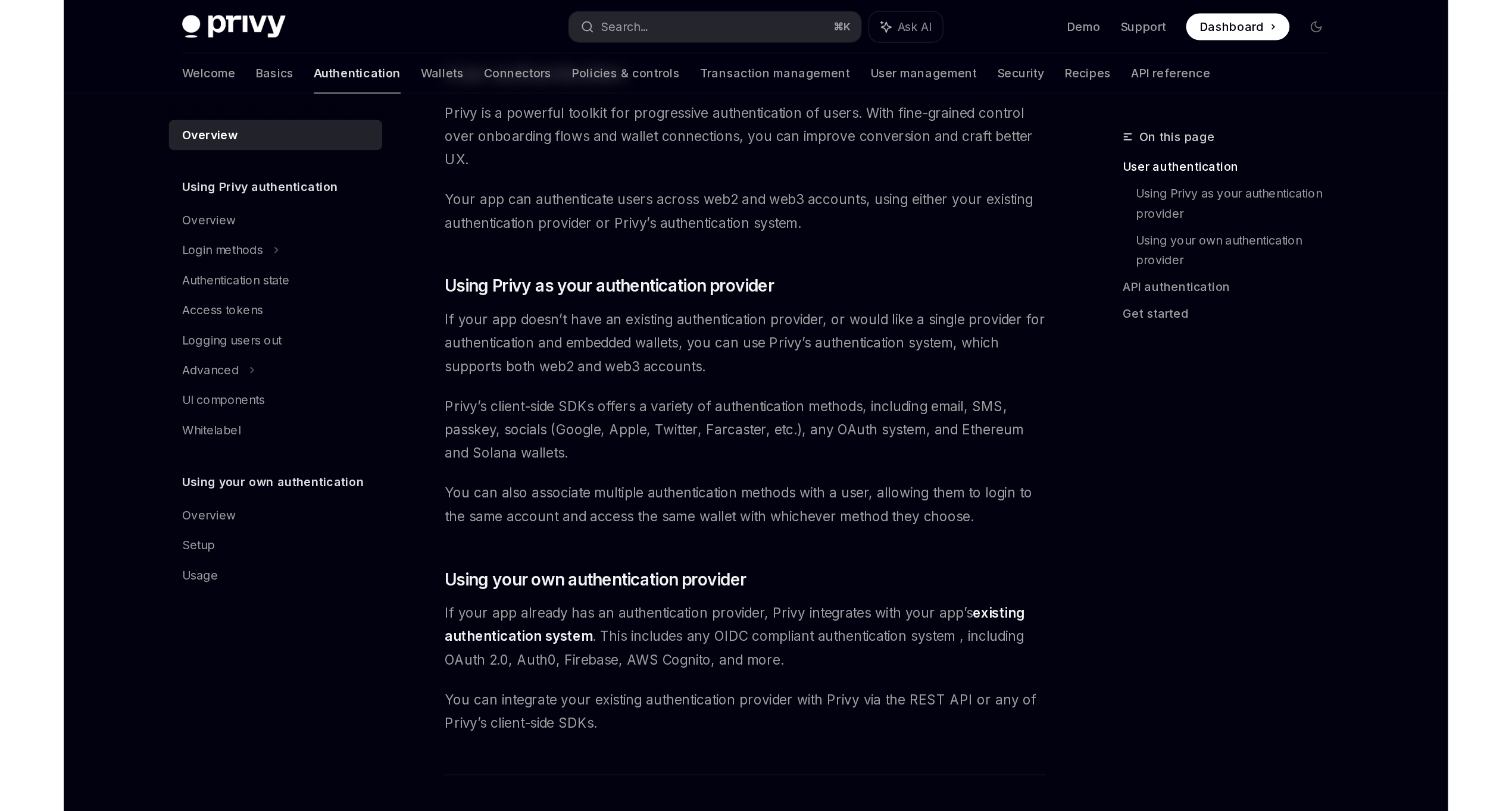
scroll to position [288, 0]
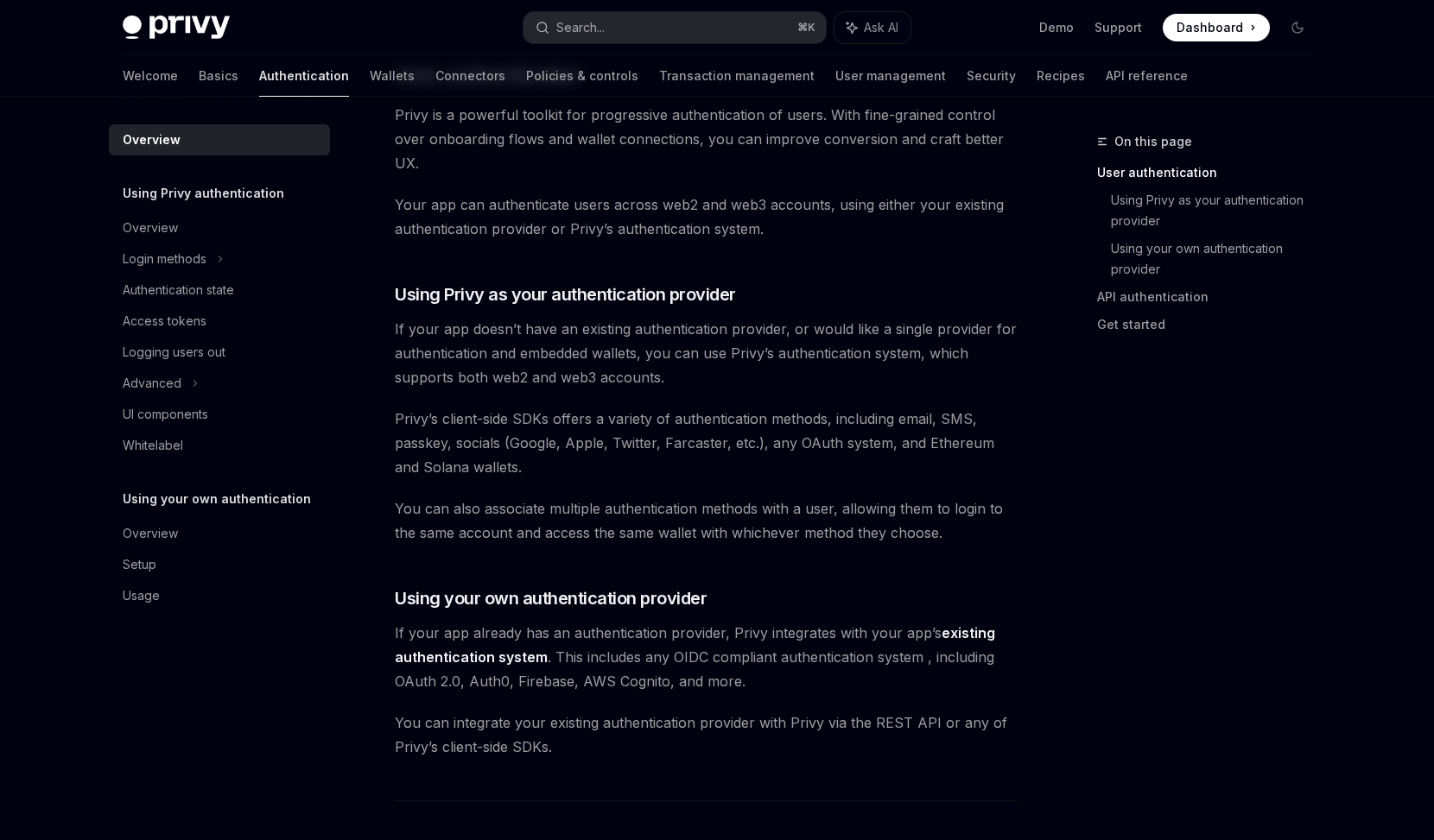
click at [746, 445] on span "Privy’s client-side SDKs offers a variety of authentication methods, including …" at bounding box center [706, 443] width 623 height 73
click at [736, 421] on span "Privy’s client-side SDKs offers a variety of authentication methods, including …" at bounding box center [706, 443] width 623 height 73
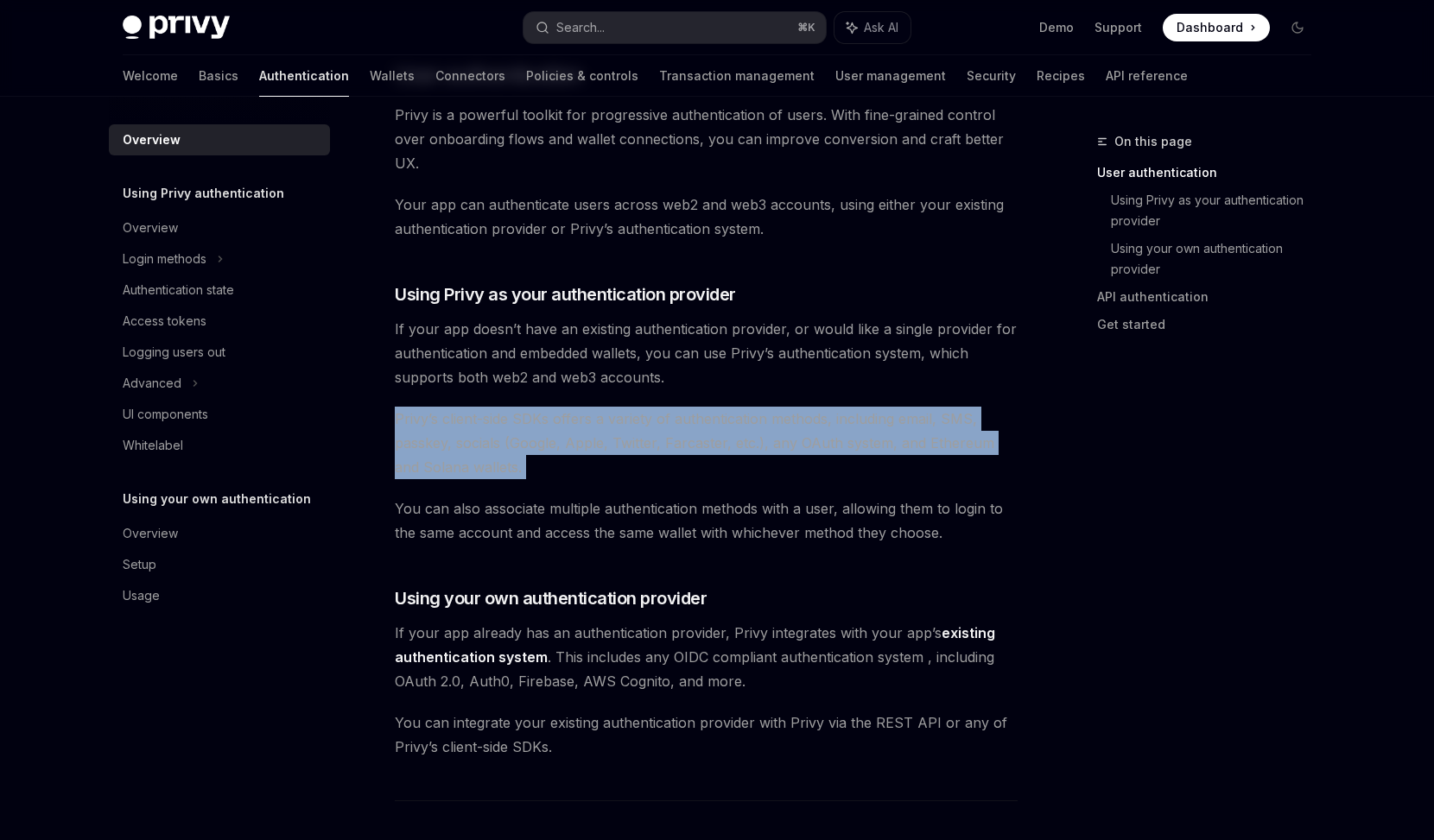
click at [736, 421] on span "Privy’s client-side SDKs offers a variety of authentication methods, including …" at bounding box center [706, 443] width 623 height 73
click at [733, 440] on span "Privy’s client-side SDKs offers a variety of authentication methods, including …" at bounding box center [706, 443] width 623 height 73
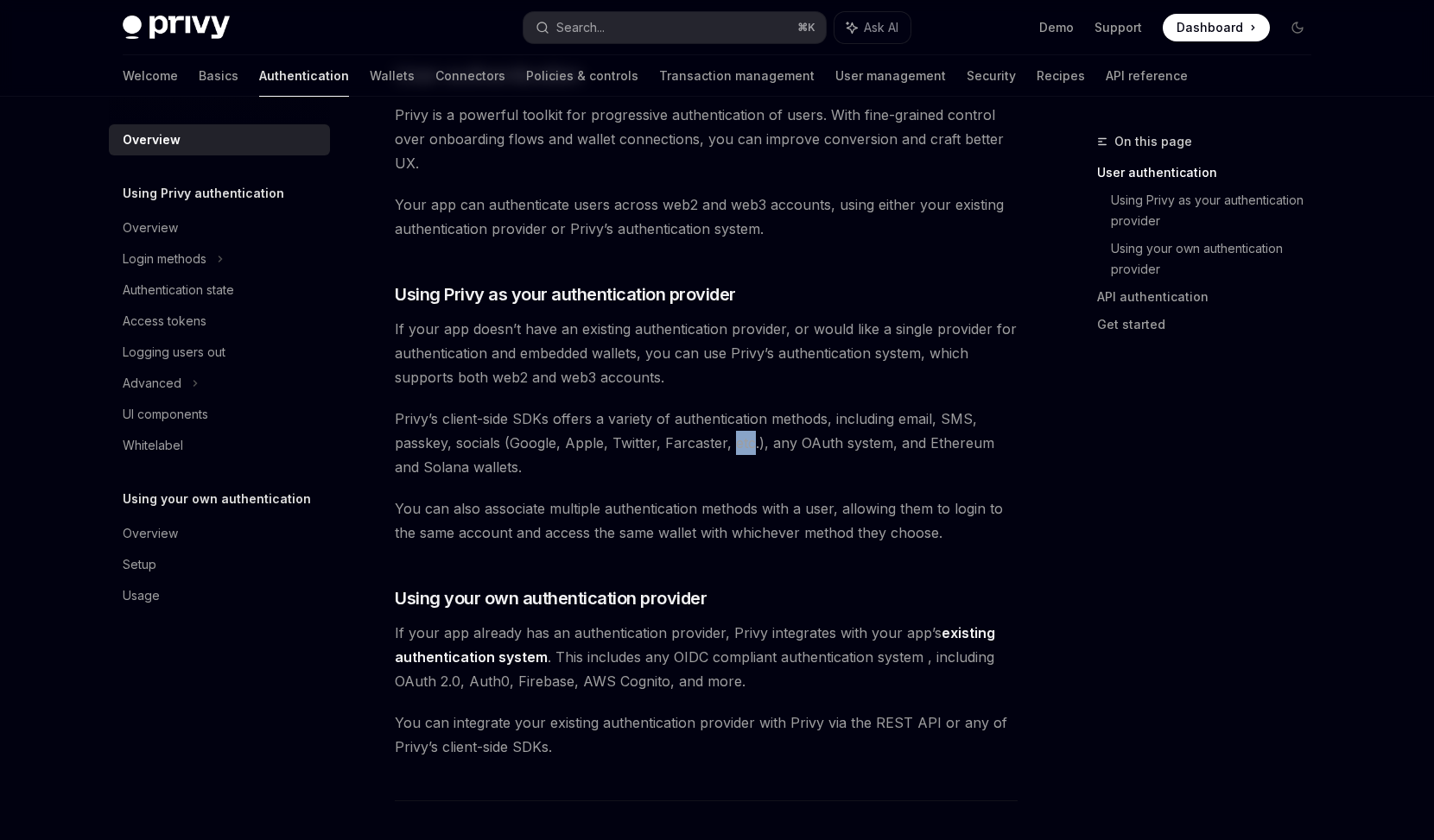
click at [733, 440] on span "Privy’s client-side SDKs offers a variety of authentication methods, including …" at bounding box center [706, 443] width 623 height 73
click at [697, 495] on div "Privy’s wallet system supports granular controls on who can access wallets and …" at bounding box center [706, 633] width 623 height 1720
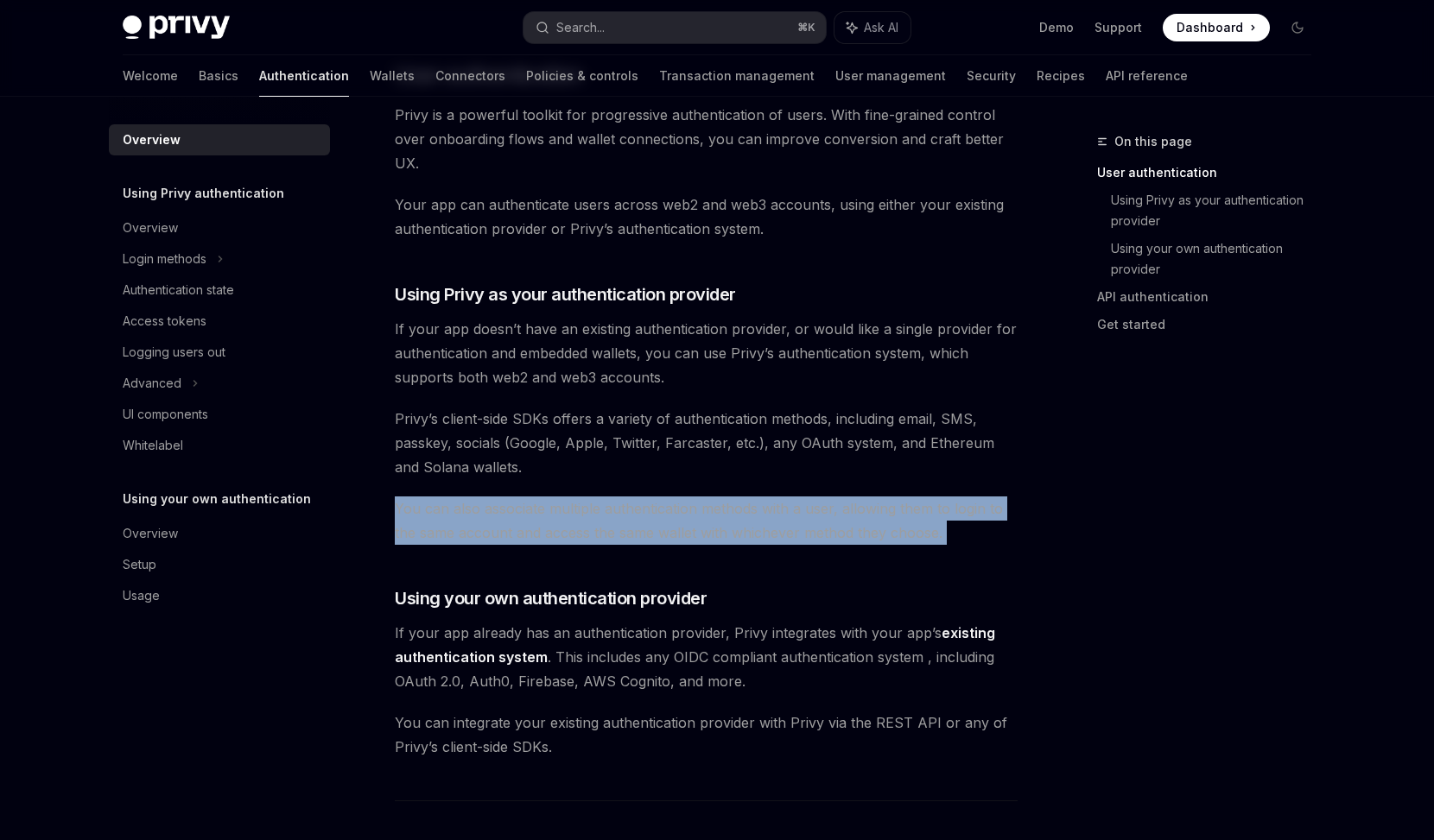
click at [697, 495] on div "Privy’s wallet system supports granular controls on who can access wallets and …" at bounding box center [706, 633] width 623 height 1720
type textarea "*"
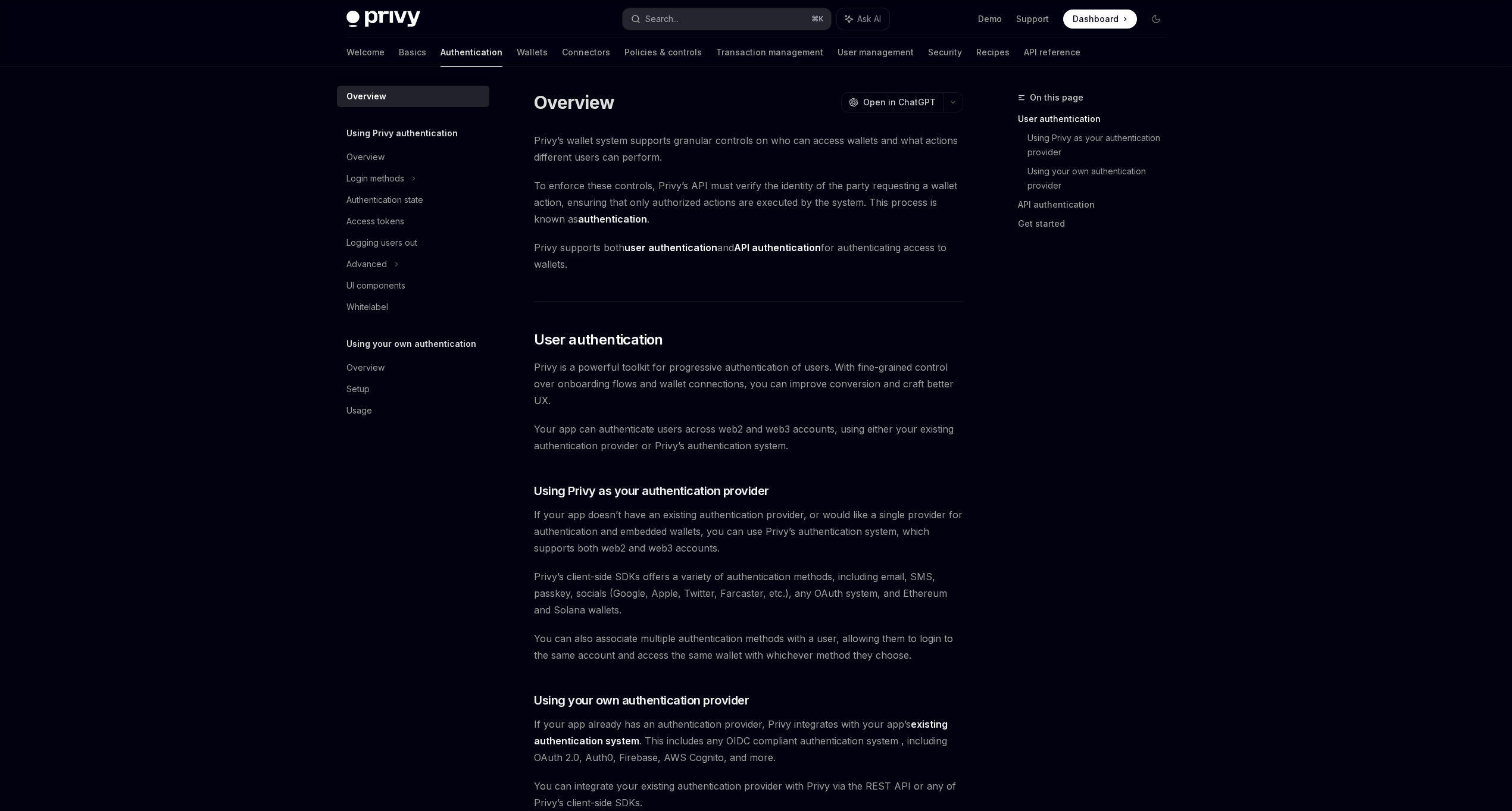
scroll to position [270, 0]
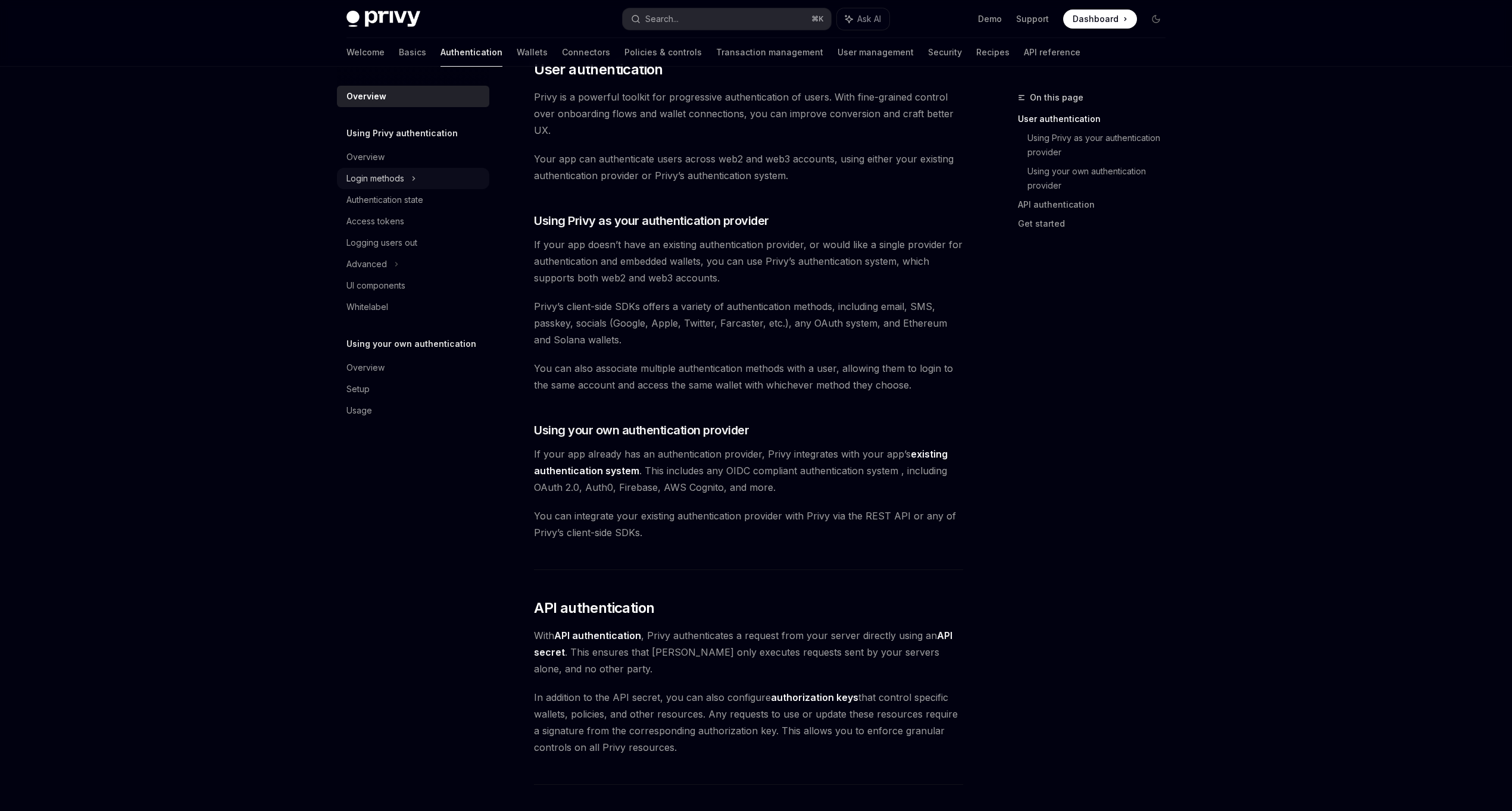
click at [408, 182] on div "Login methods" at bounding box center [413, 178] width 153 height 21
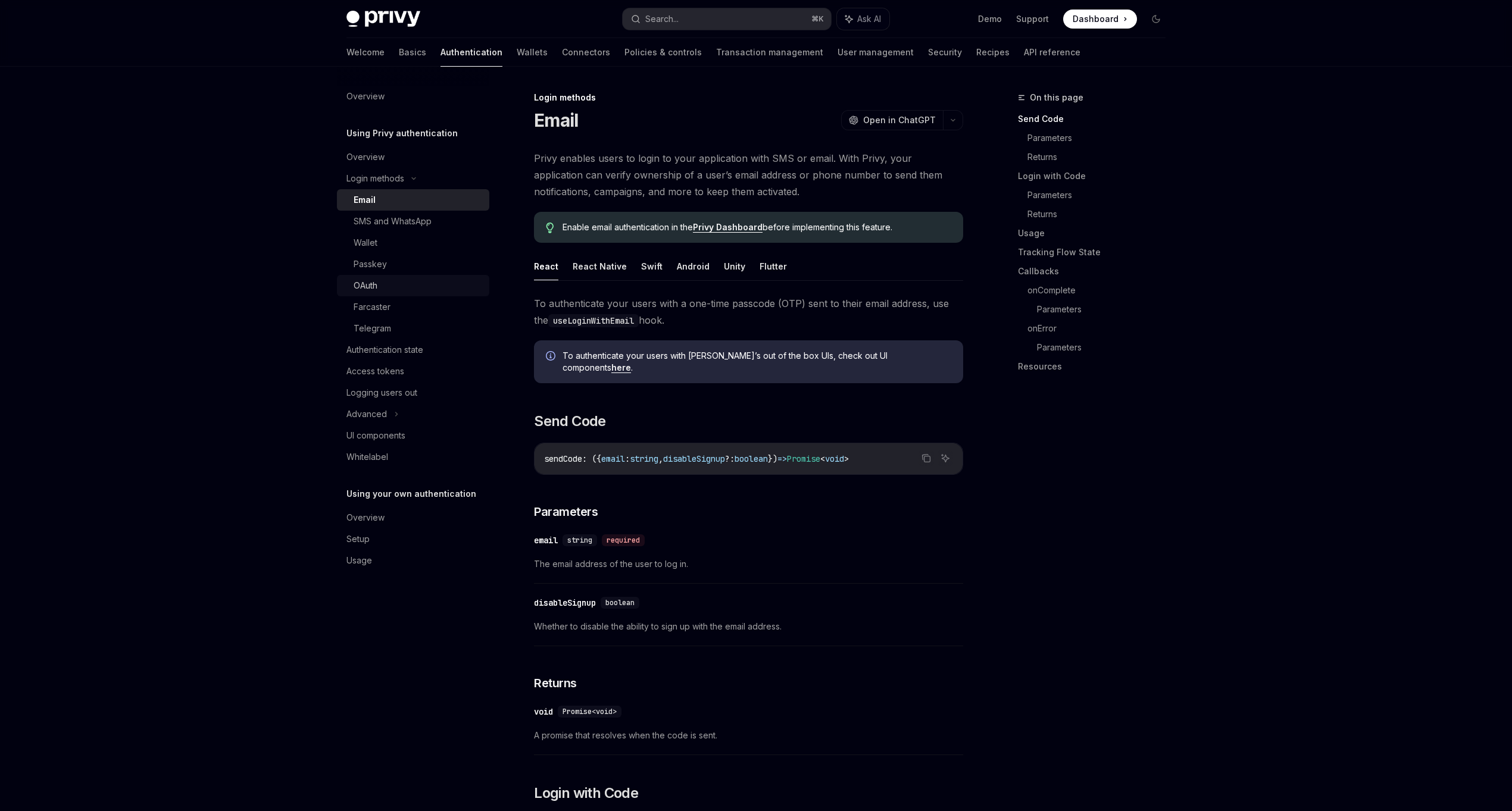
click at [383, 287] on div "OAuth" at bounding box center [418, 286] width 128 height 15
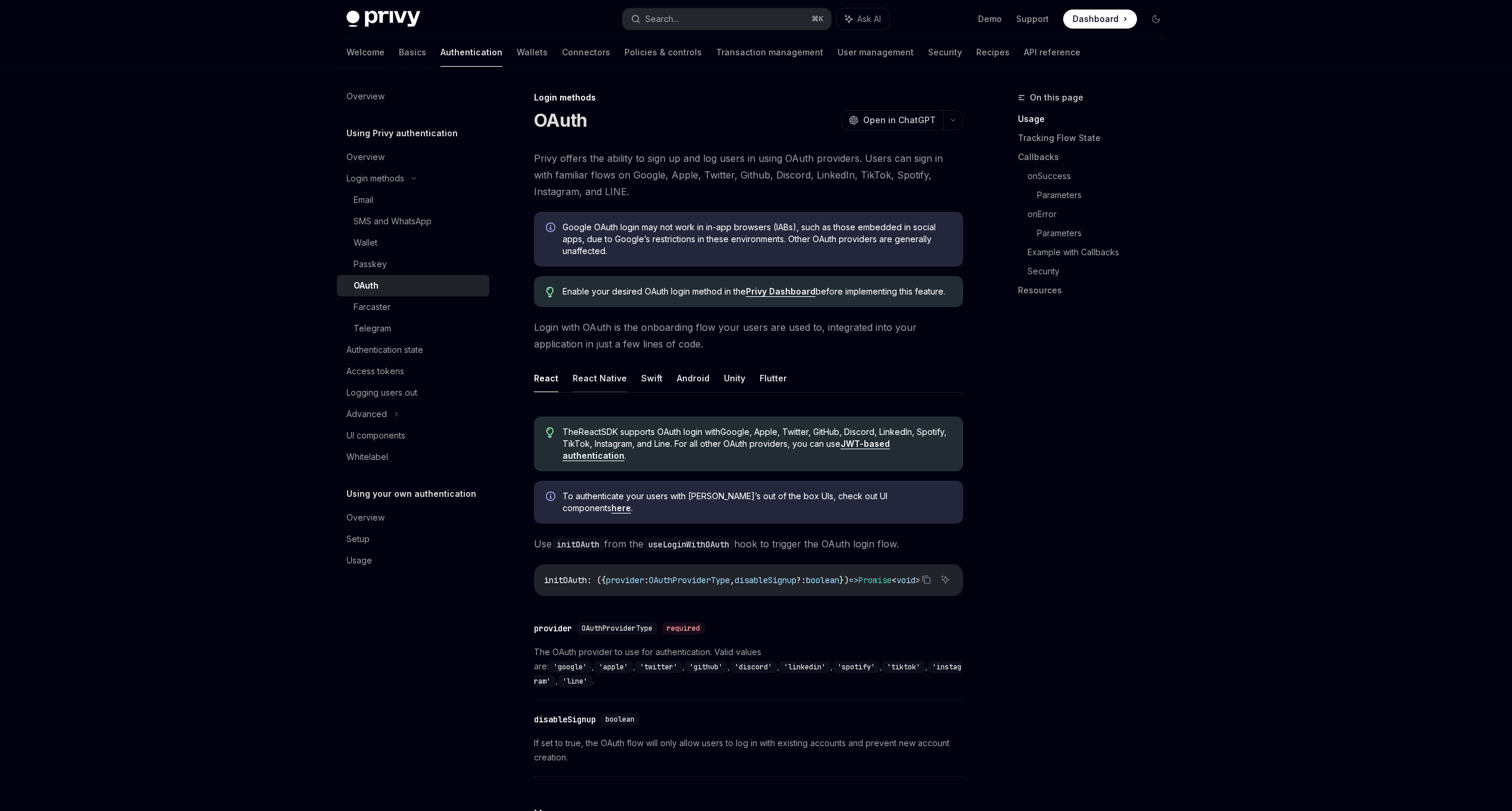
click at [596, 372] on button "React Native" at bounding box center [599, 378] width 54 height 28
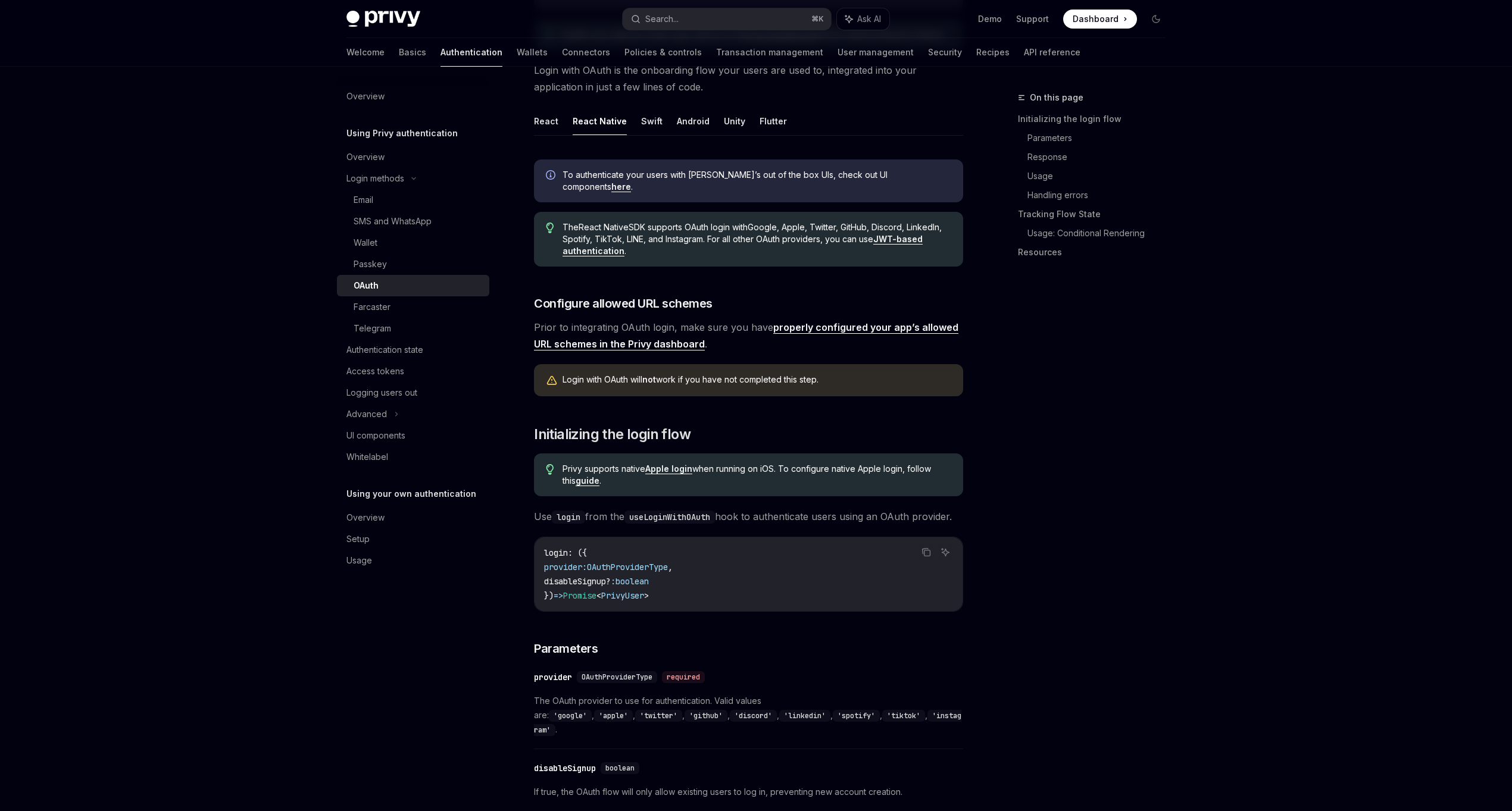
scroll to position [254, 0]
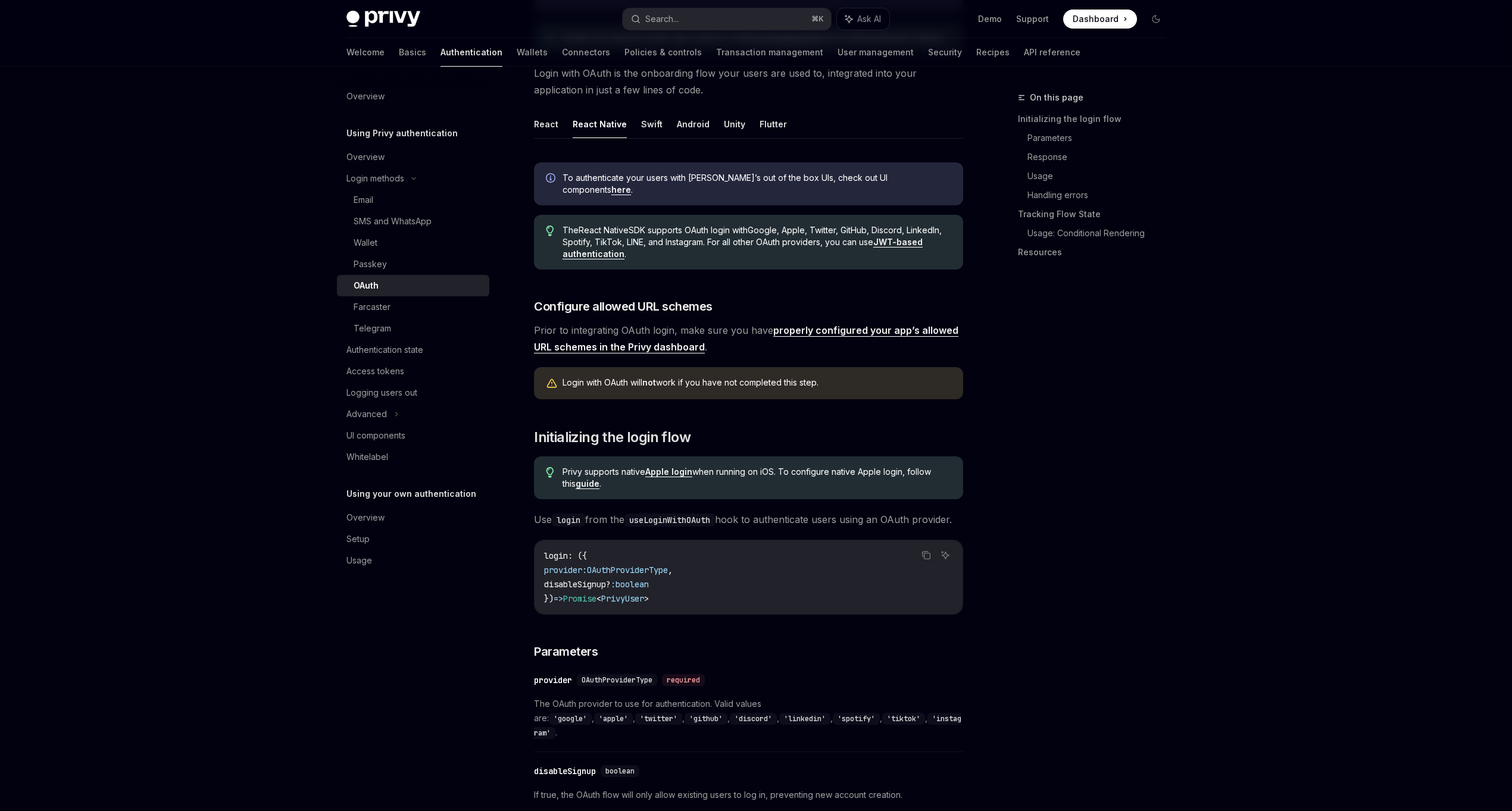
click at [604, 367] on div "Login with OAuth will not work if you have not completed this step." at bounding box center [748, 383] width 429 height 32
click at [816, 324] on link "properly configured your app’s allowed URL schemes in the Privy dashboard" at bounding box center [746, 339] width 424 height 29
type textarea "*"
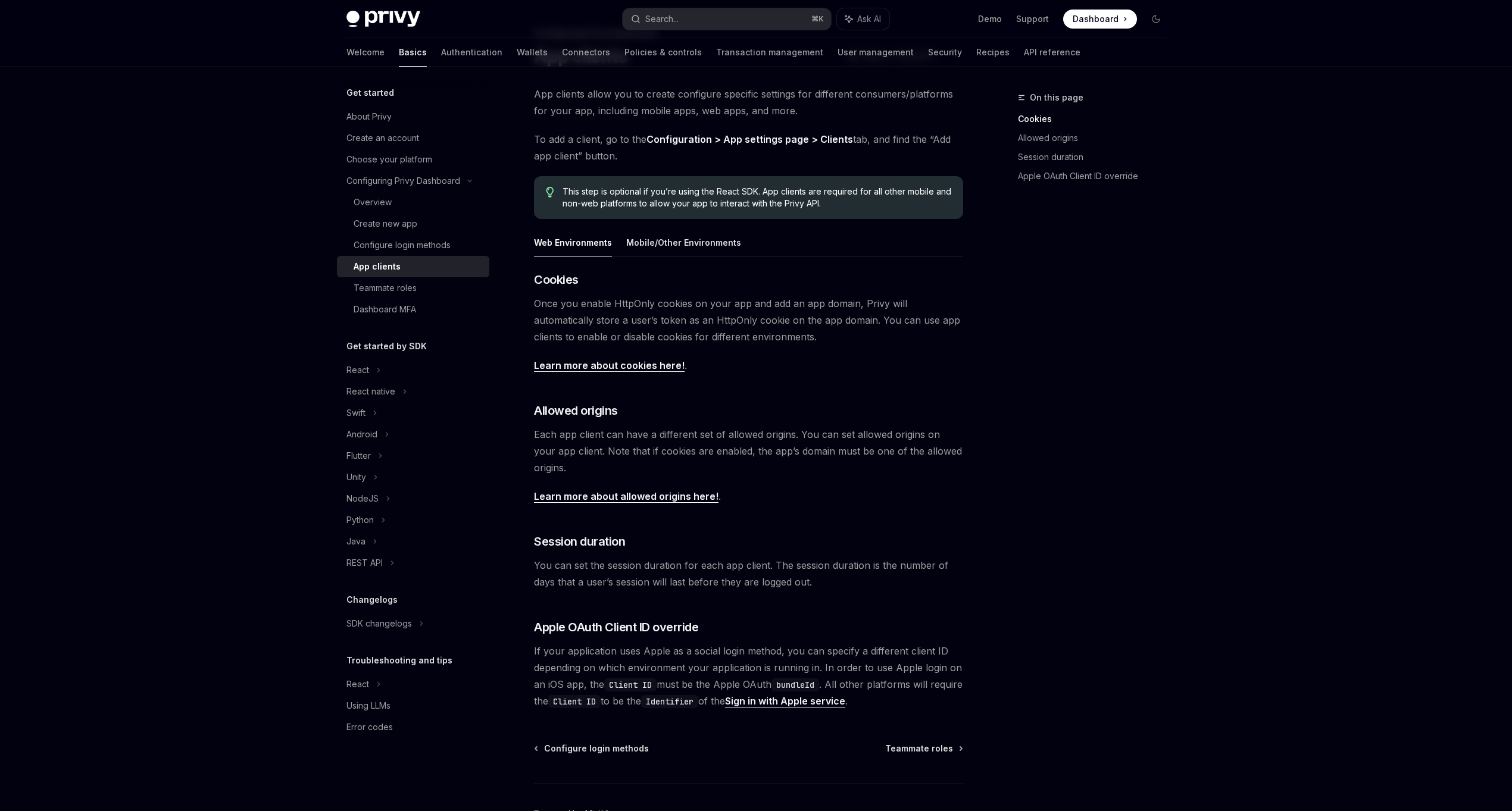
scroll to position [68, 0]
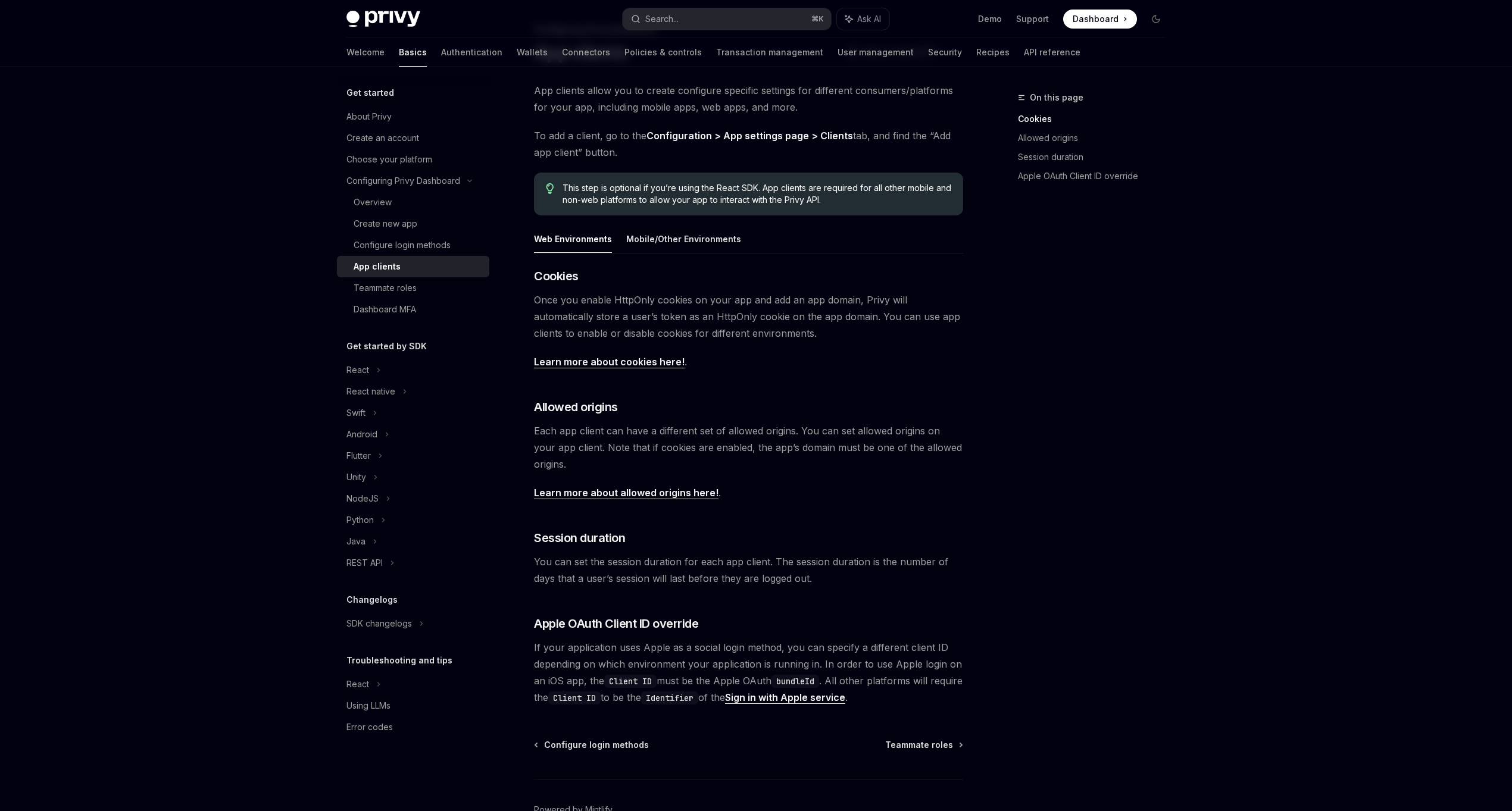
click at [658, 668] on span "If your application uses Apple as a social login method, you can specify a diff…" at bounding box center [748, 672] width 429 height 67
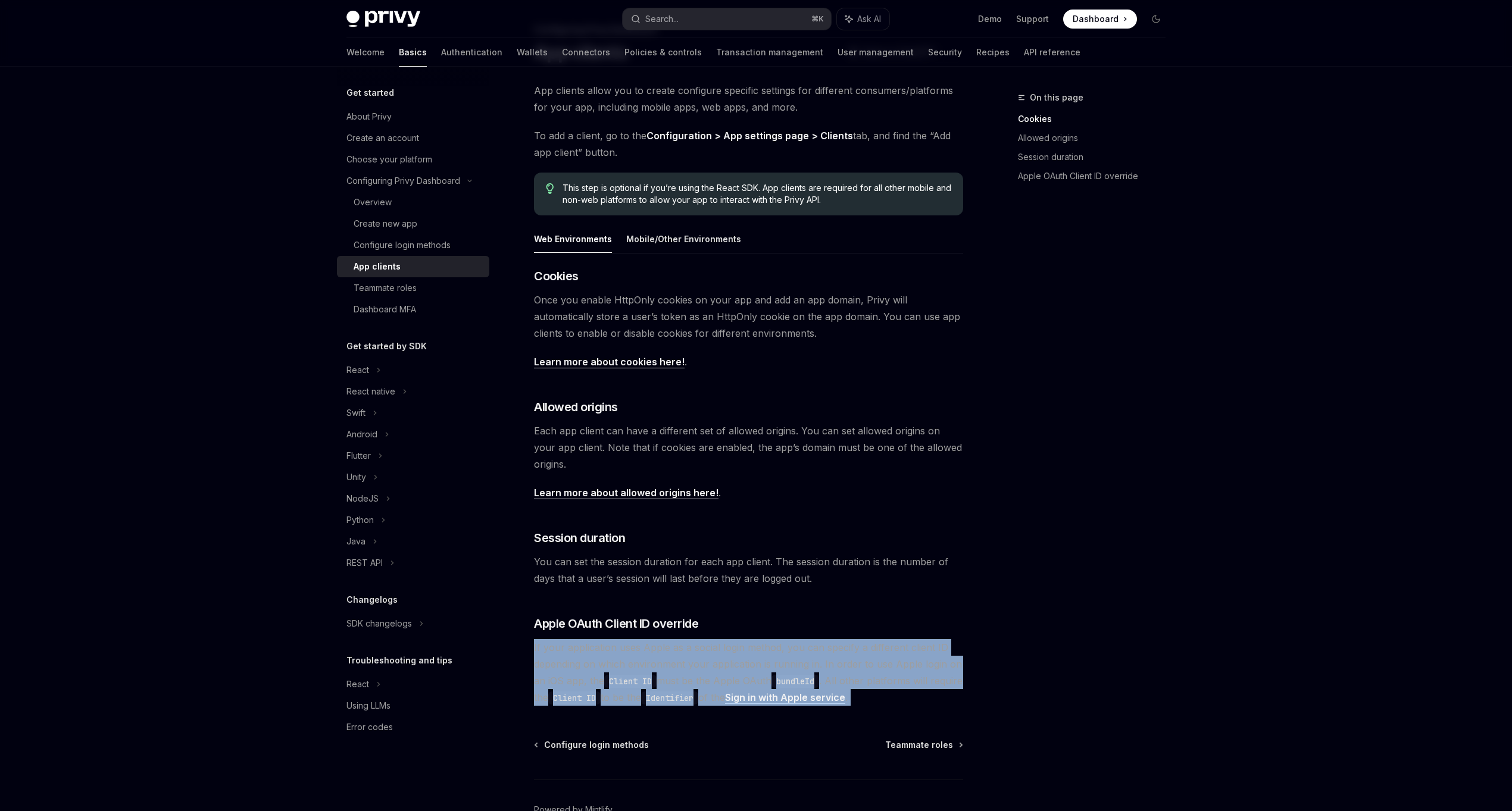
click at [658, 668] on span "If your application uses Apple as a social login method, you can specify a diff…" at bounding box center [748, 672] width 429 height 67
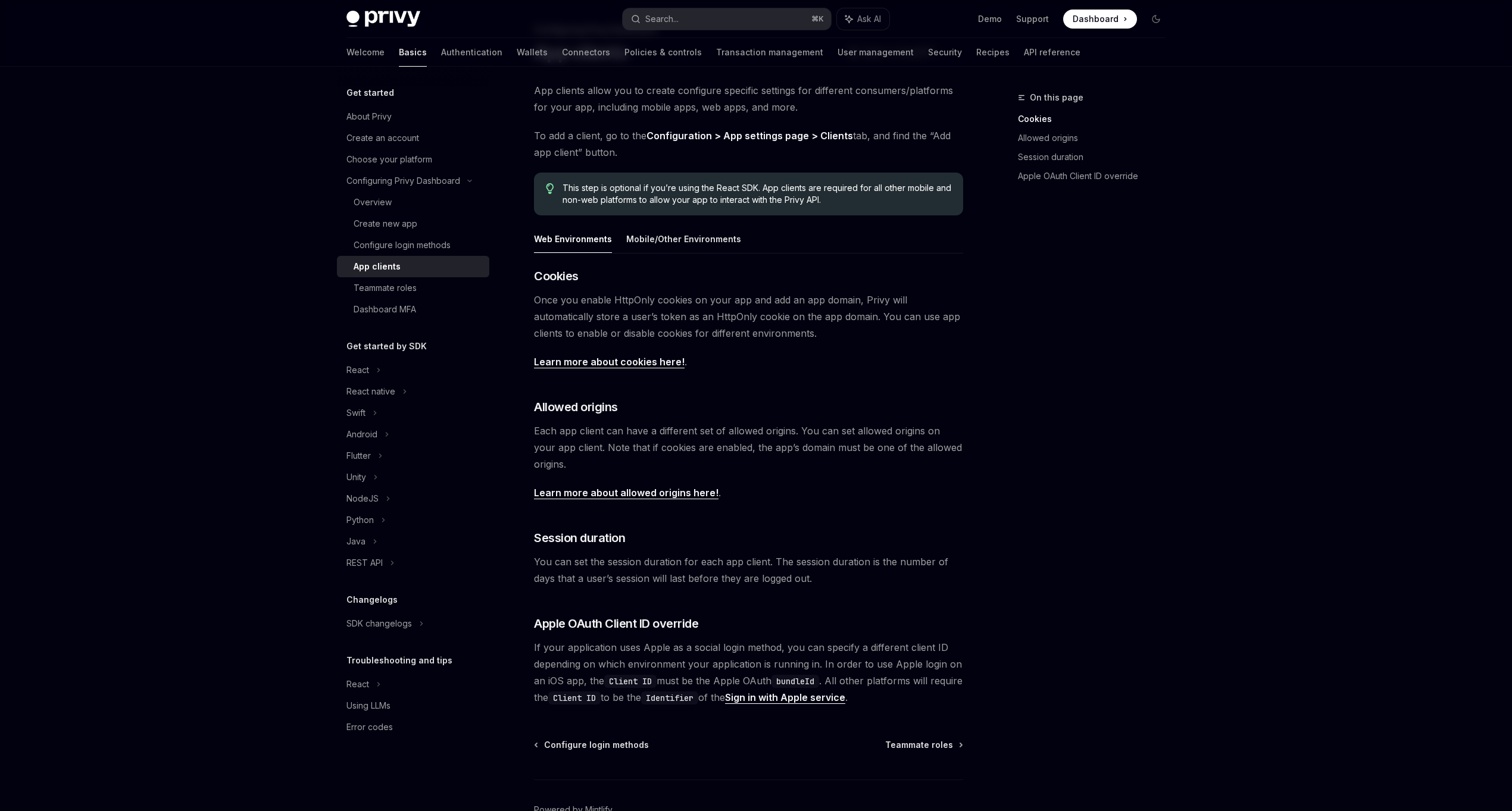
click at [747, 645] on span "If your application uses Apple as a social login method, you can specify a diff…" at bounding box center [748, 672] width 429 height 67
click at [648, 677] on code "Client ID" at bounding box center [630, 681] width 53 height 13
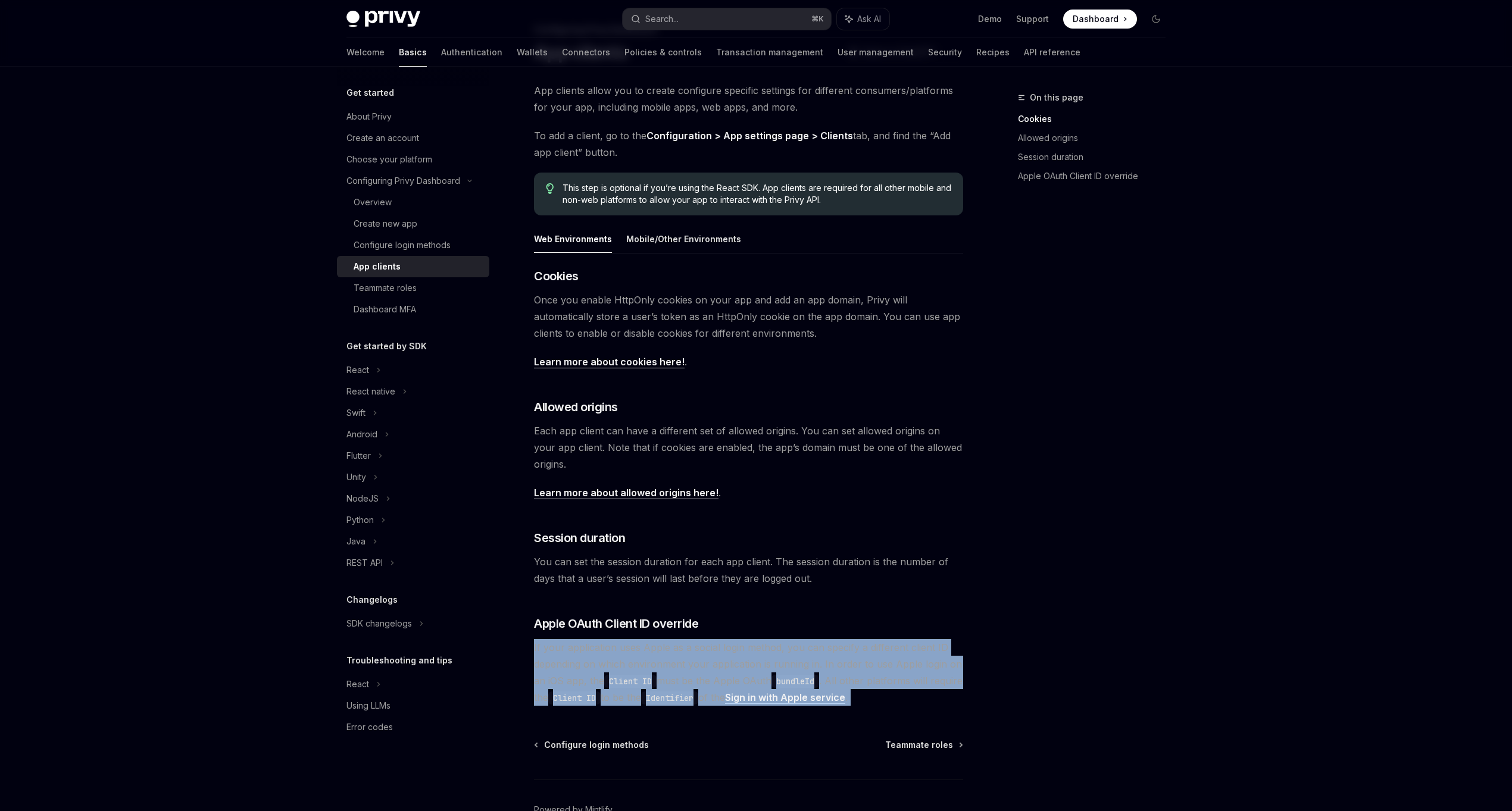
click at [648, 677] on code "Client ID" at bounding box center [630, 681] width 53 height 13
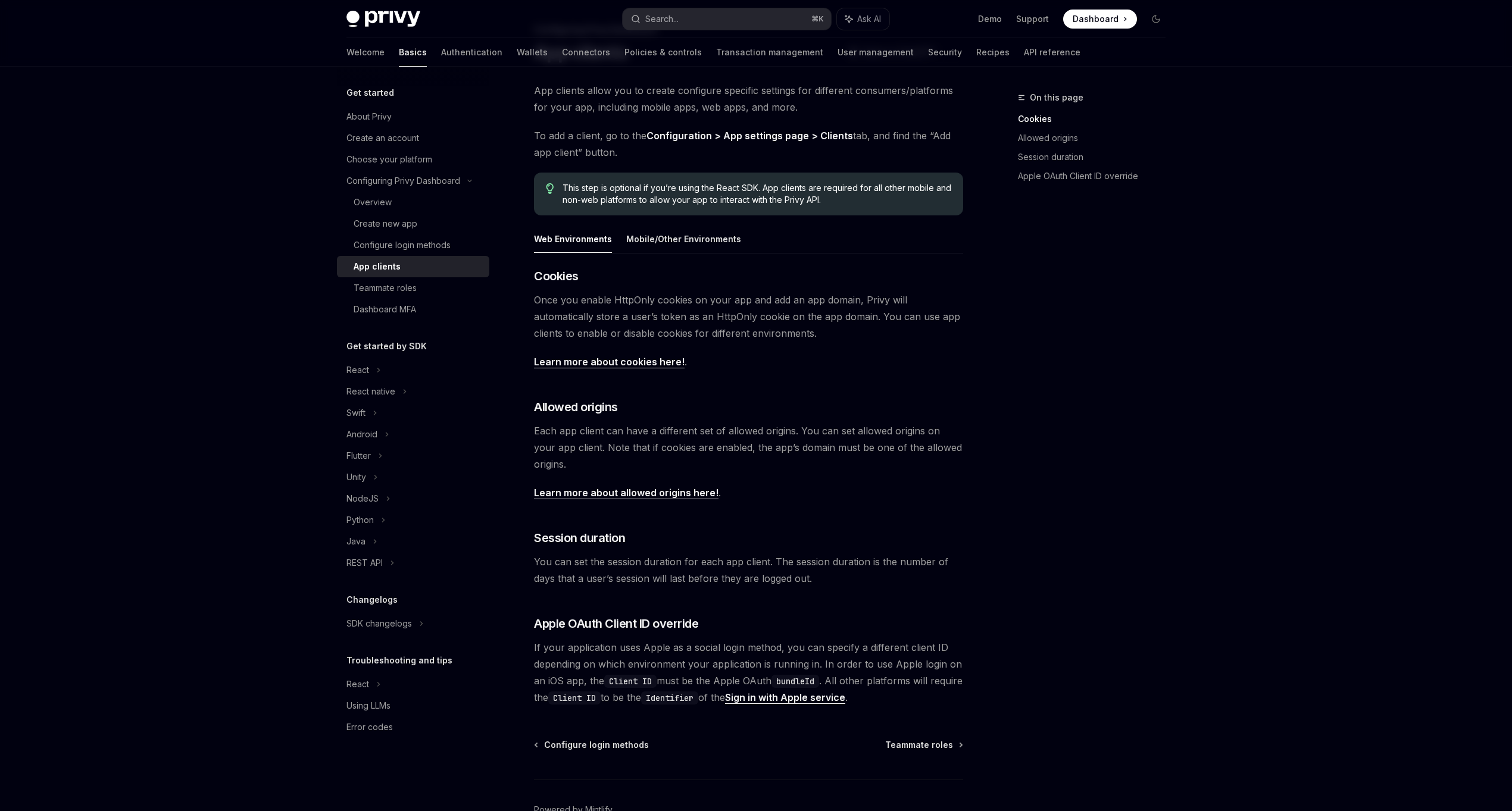
click at [656, 677] on code "Client ID" at bounding box center [630, 681] width 53 height 13
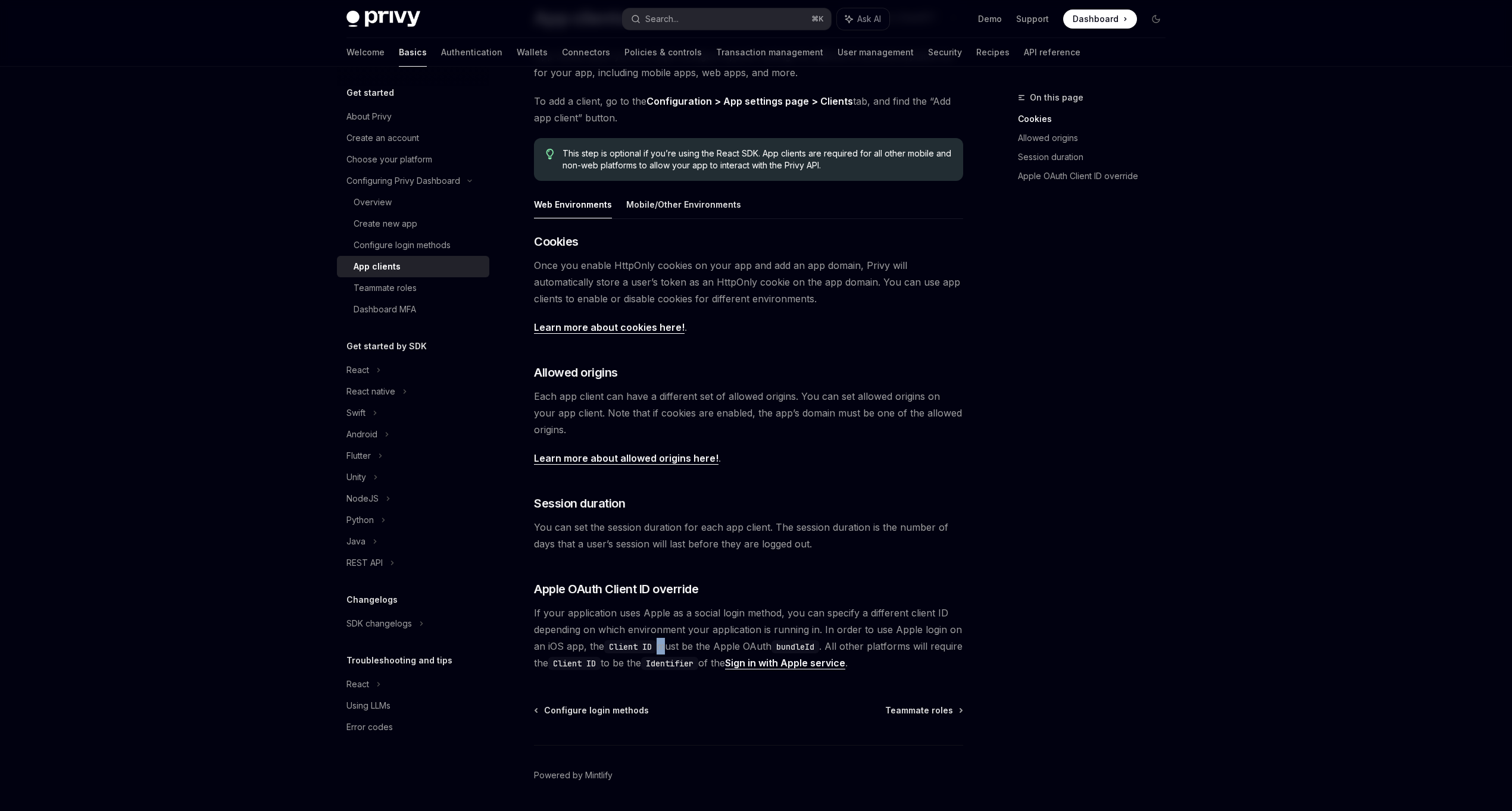
scroll to position [108, 0]
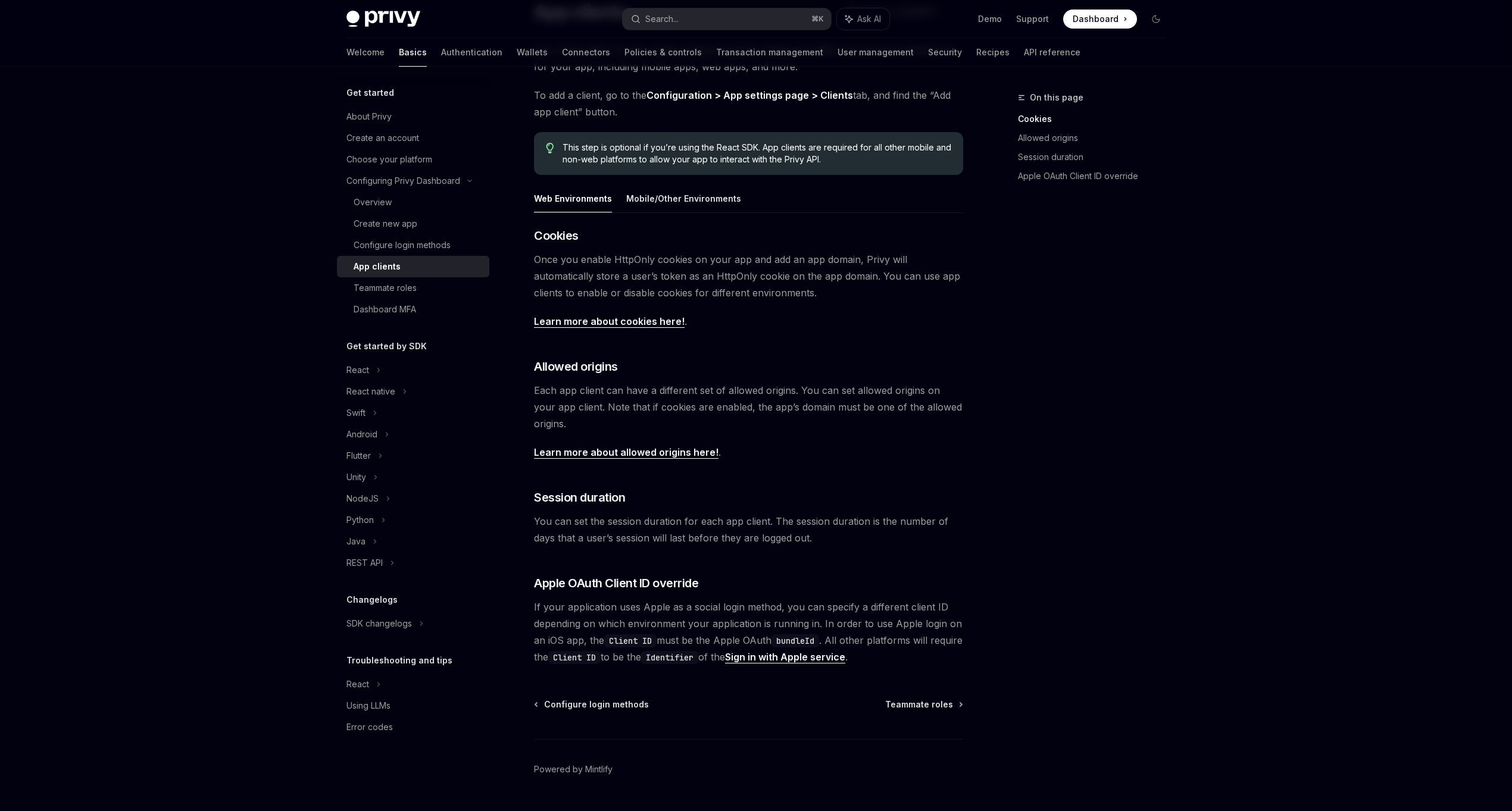
click at [762, 594] on div "​ Cookies Once you enable HttpOnly cookies on your app and add an app domain, P…" at bounding box center [748, 446] width 429 height 438
click at [775, 608] on span "If your application uses Apple as a social login method, you can specify a diff…" at bounding box center [748, 632] width 429 height 67
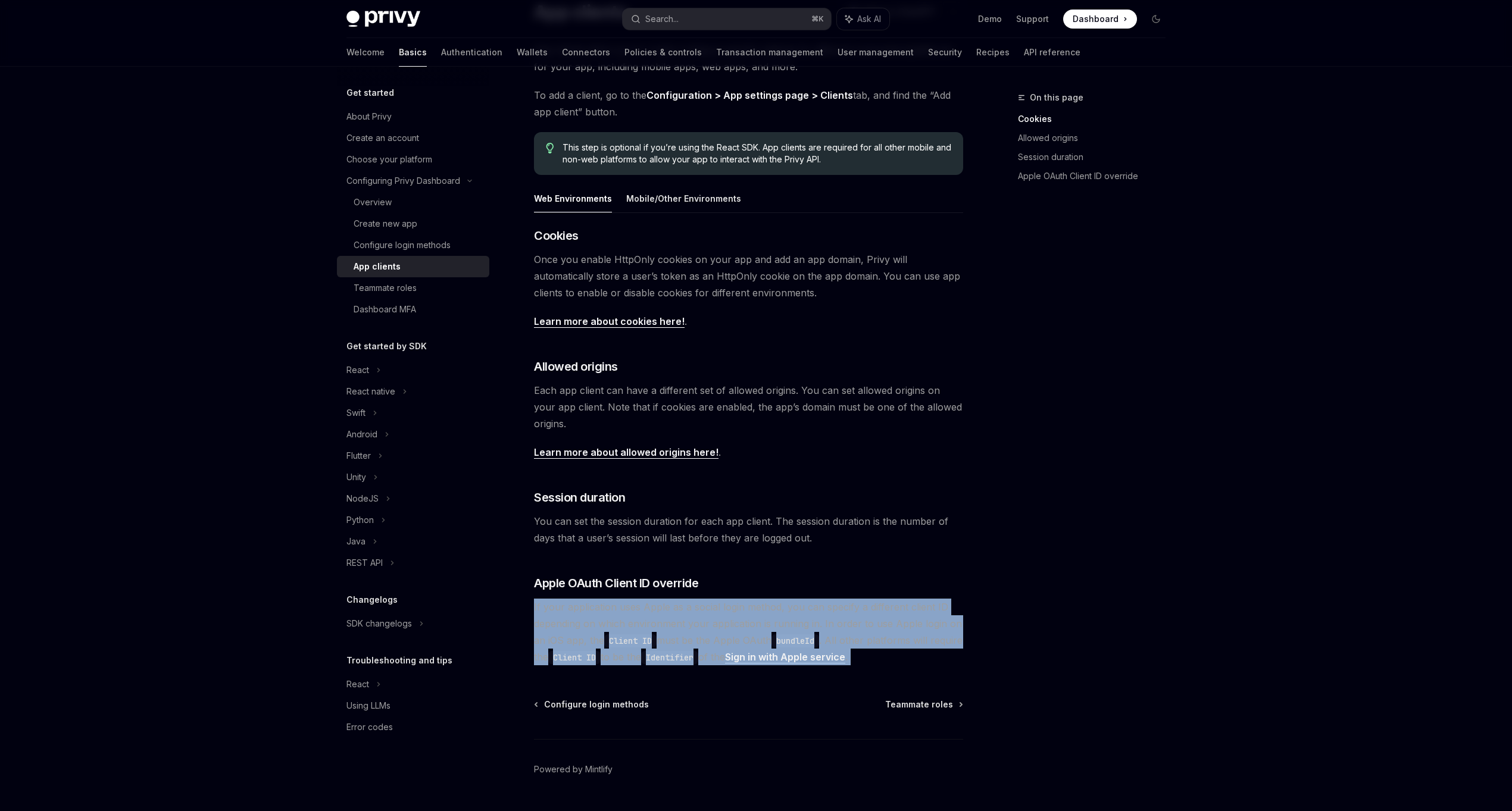
click at [775, 608] on span "If your application uses Apple as a social login method, you can specify a diff…" at bounding box center [748, 632] width 429 height 67
click at [729, 623] on span "If your application uses Apple as a social login method, you can specify a diff…" at bounding box center [748, 632] width 429 height 67
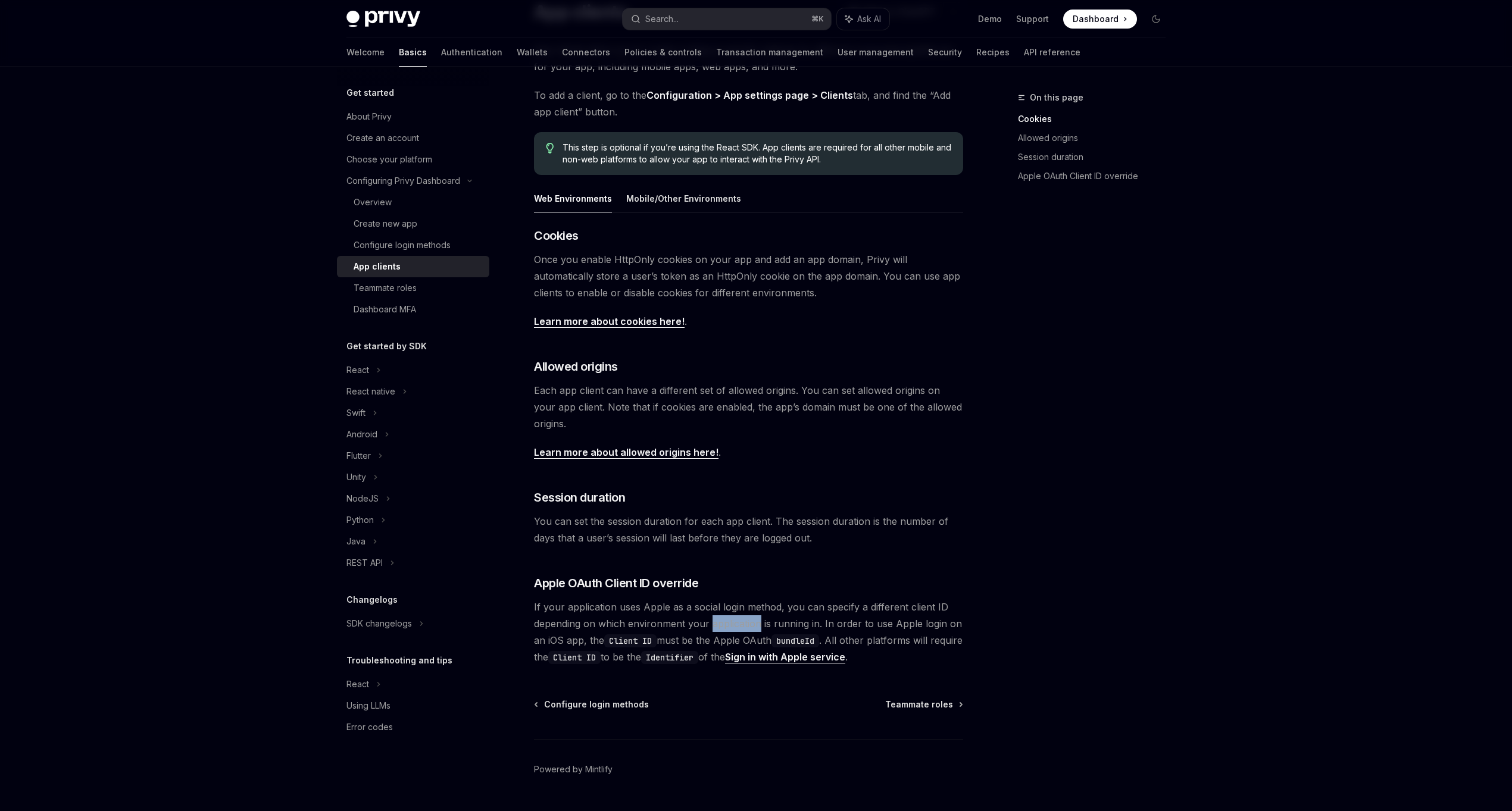
click at [729, 623] on span "If your application uses Apple as a social login method, you can specify a diff…" at bounding box center [748, 632] width 429 height 67
click at [779, 658] on link "Sign in with Apple service" at bounding box center [785, 657] width 120 height 13
click at [738, 605] on span "If your application uses Apple as a social login method, you can specify a diff…" at bounding box center [748, 632] width 429 height 67
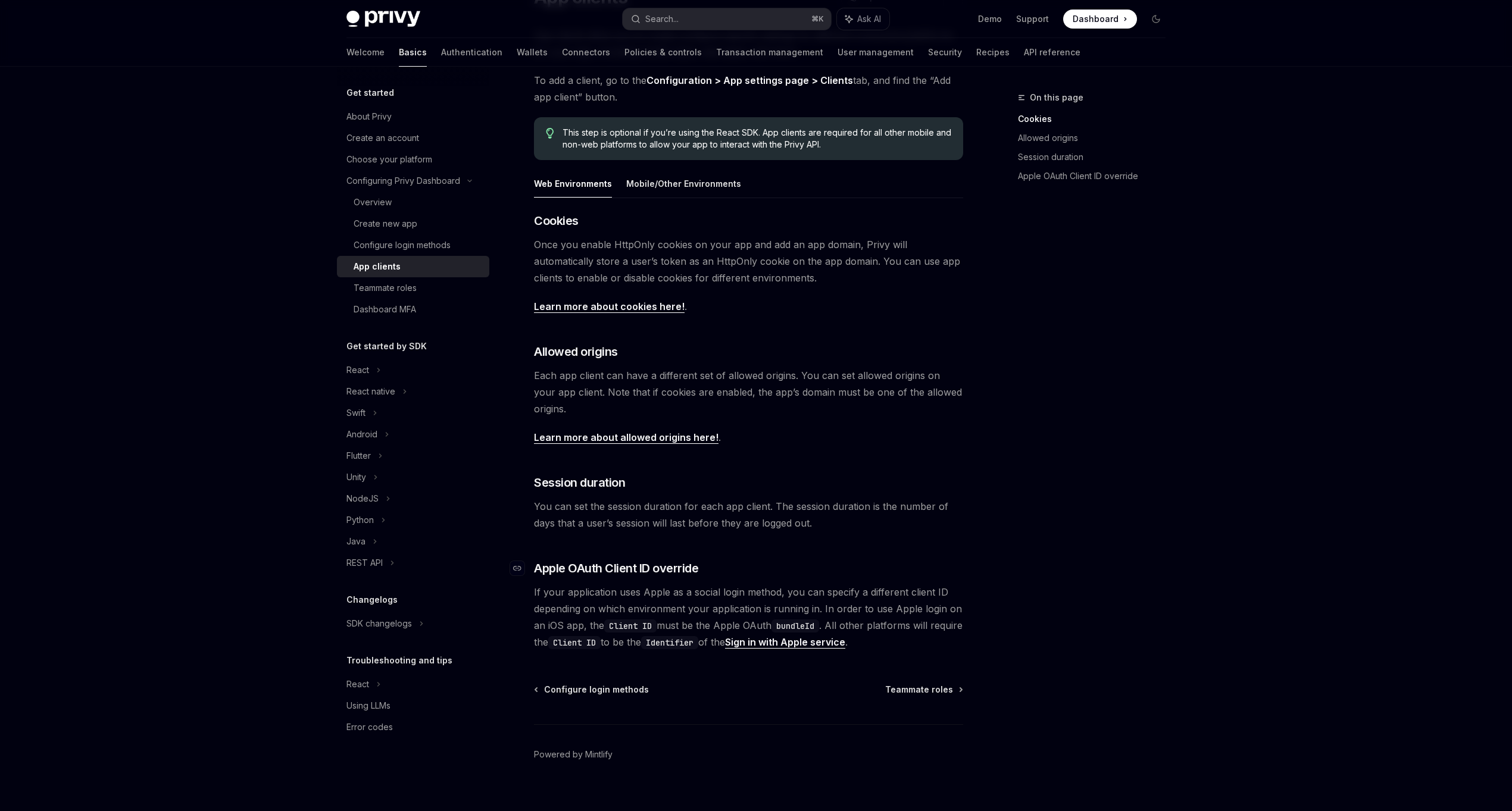
click at [800, 576] on h3 "​ Apple OAuth Client ID override" at bounding box center [748, 568] width 429 height 17
